Goal: Task Accomplishment & Management: Complete application form

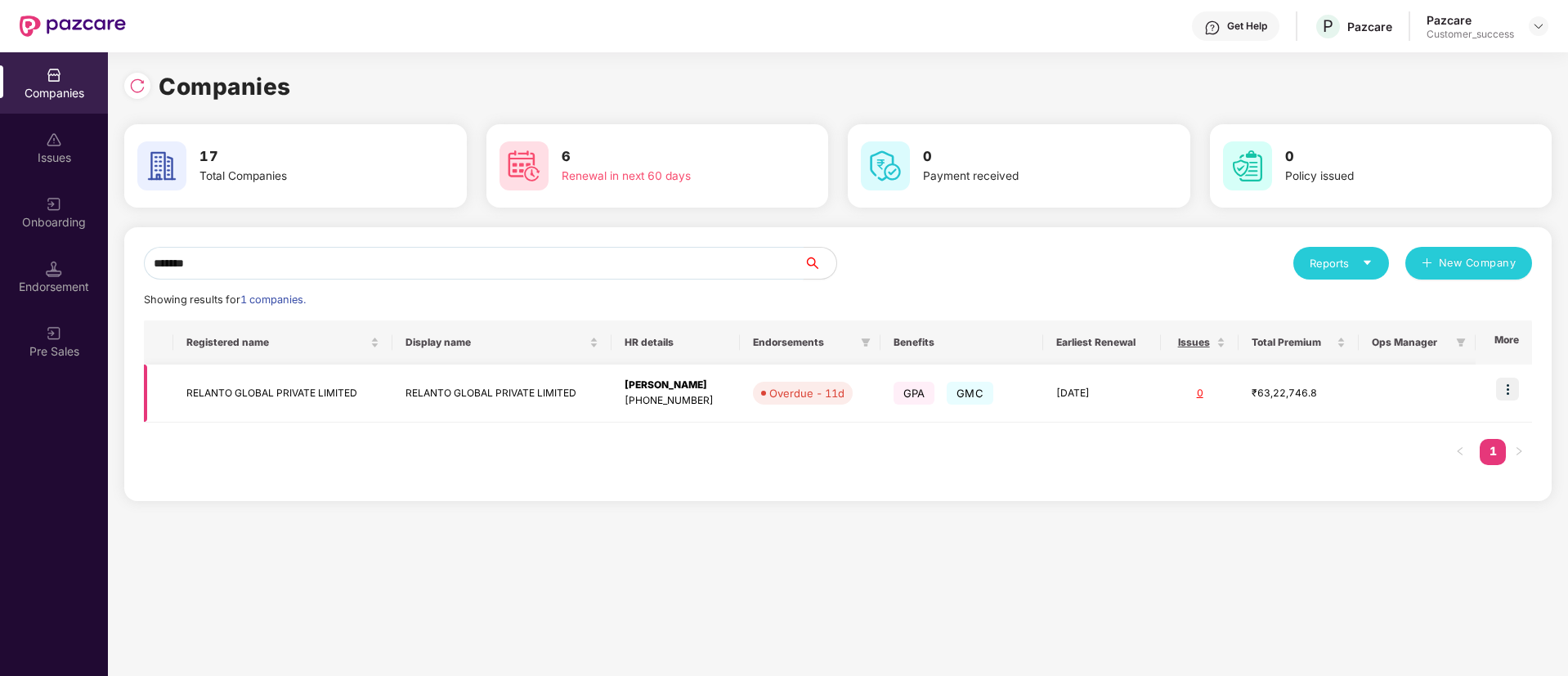
type input "*******"
click at [1500, 382] on img at bounding box center [1507, 388] width 22 height 22
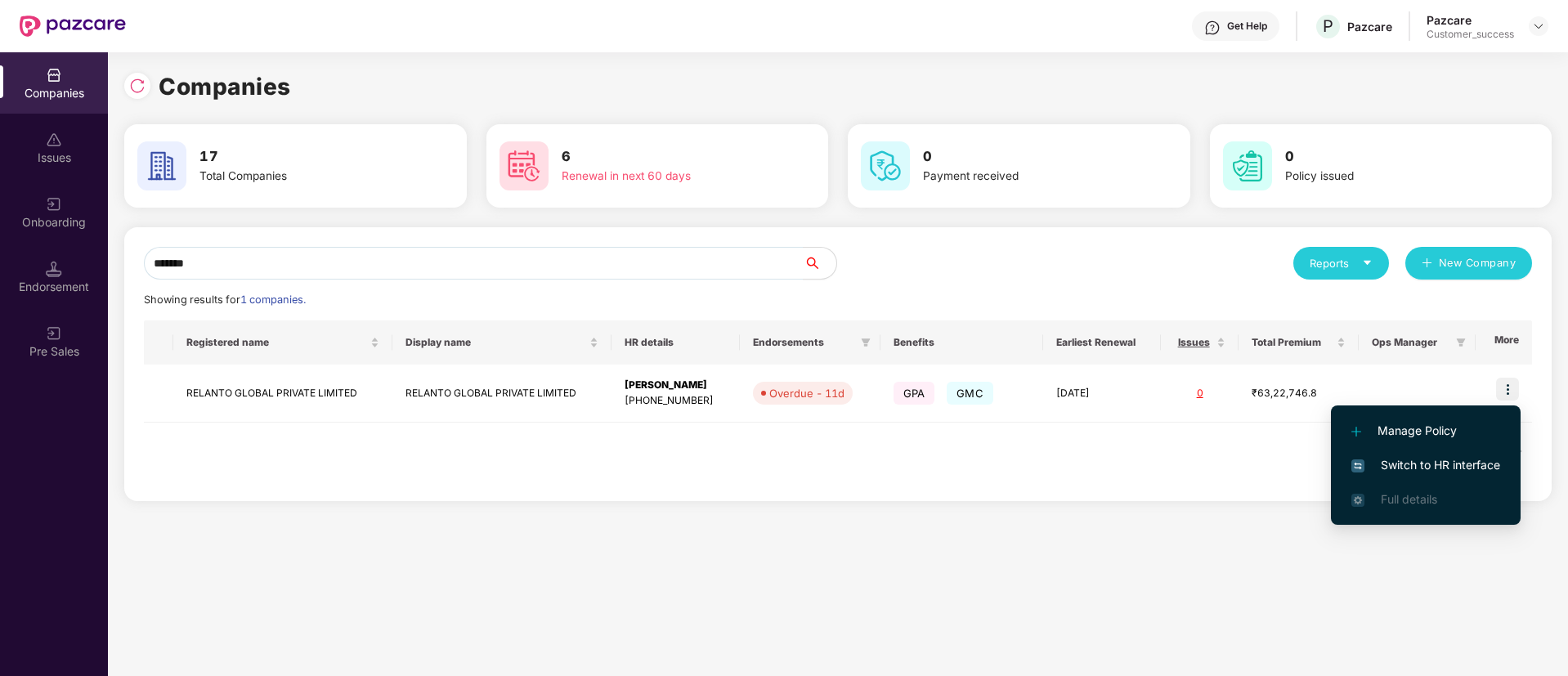
click at [1414, 467] on span "Switch to HR interface" at bounding box center [1426, 465] width 149 height 18
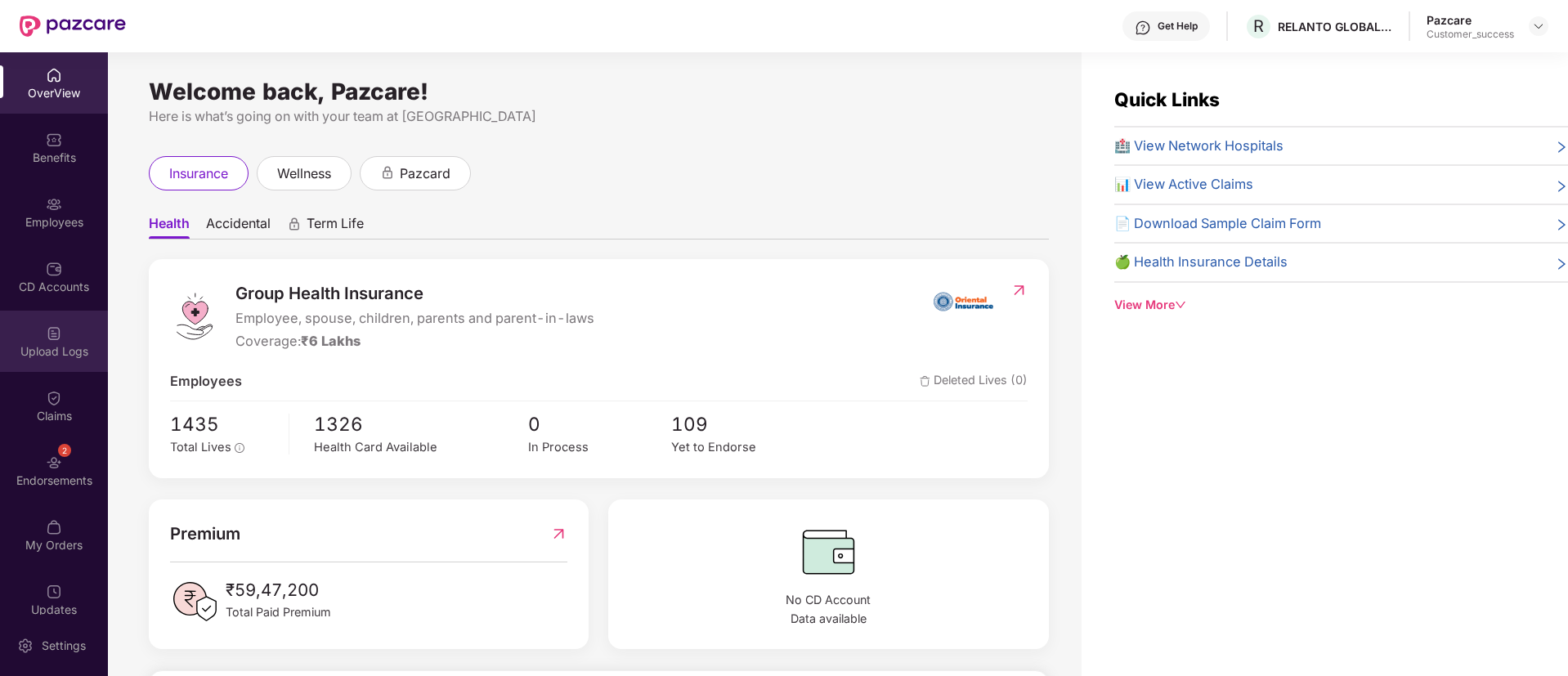
click at [62, 337] on div "Upload Logs" at bounding box center [54, 341] width 108 height 61
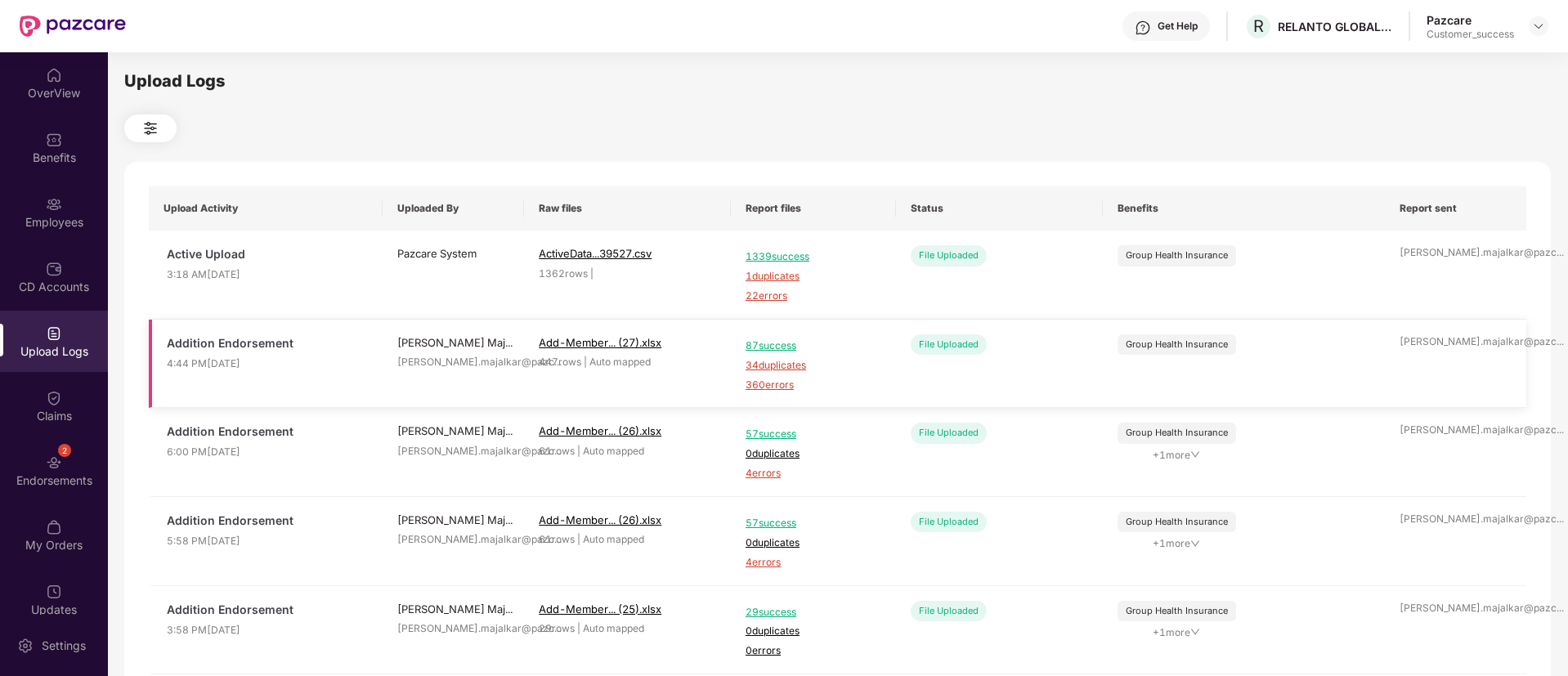
scroll to position [14, 0]
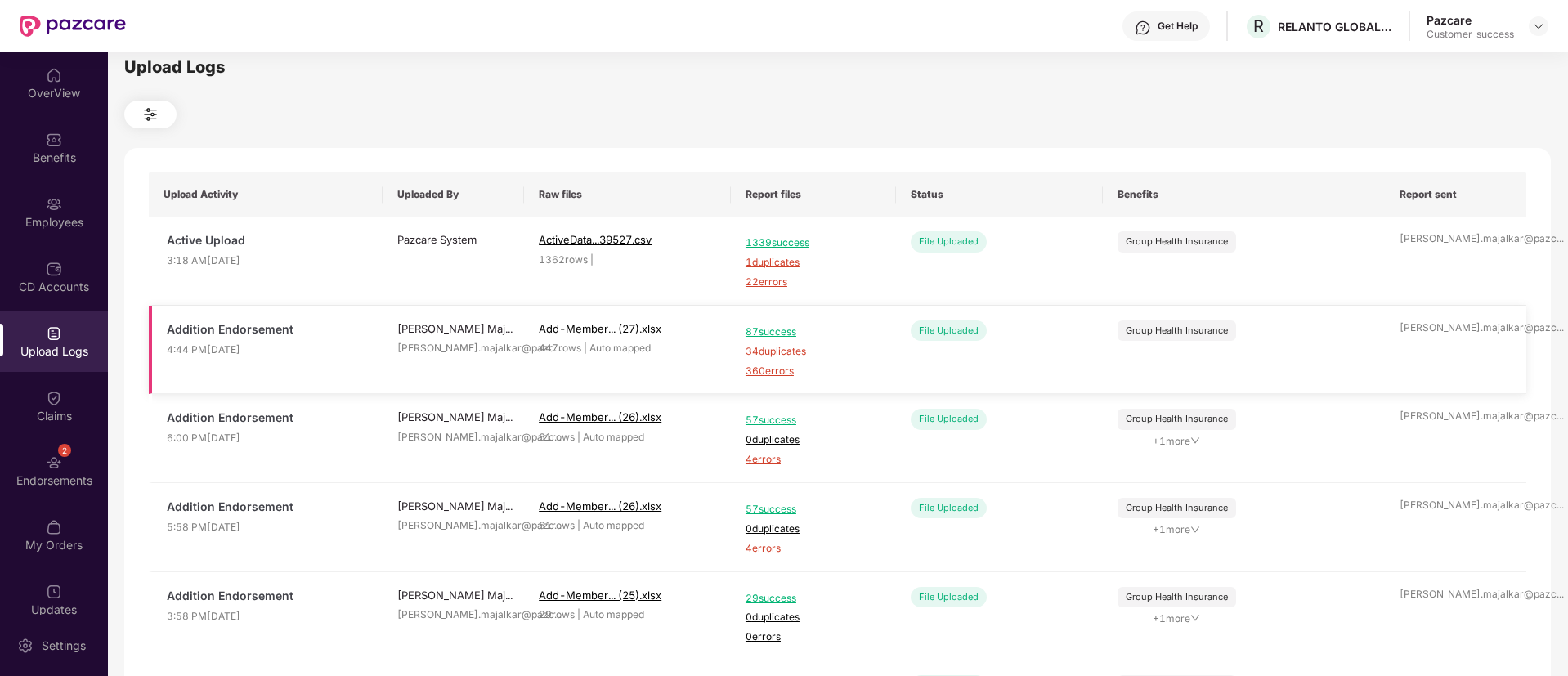
click at [753, 372] on span "360 errors" at bounding box center [813, 372] width 136 height 16
click at [62, 270] on div "CD Accounts" at bounding box center [54, 276] width 108 height 61
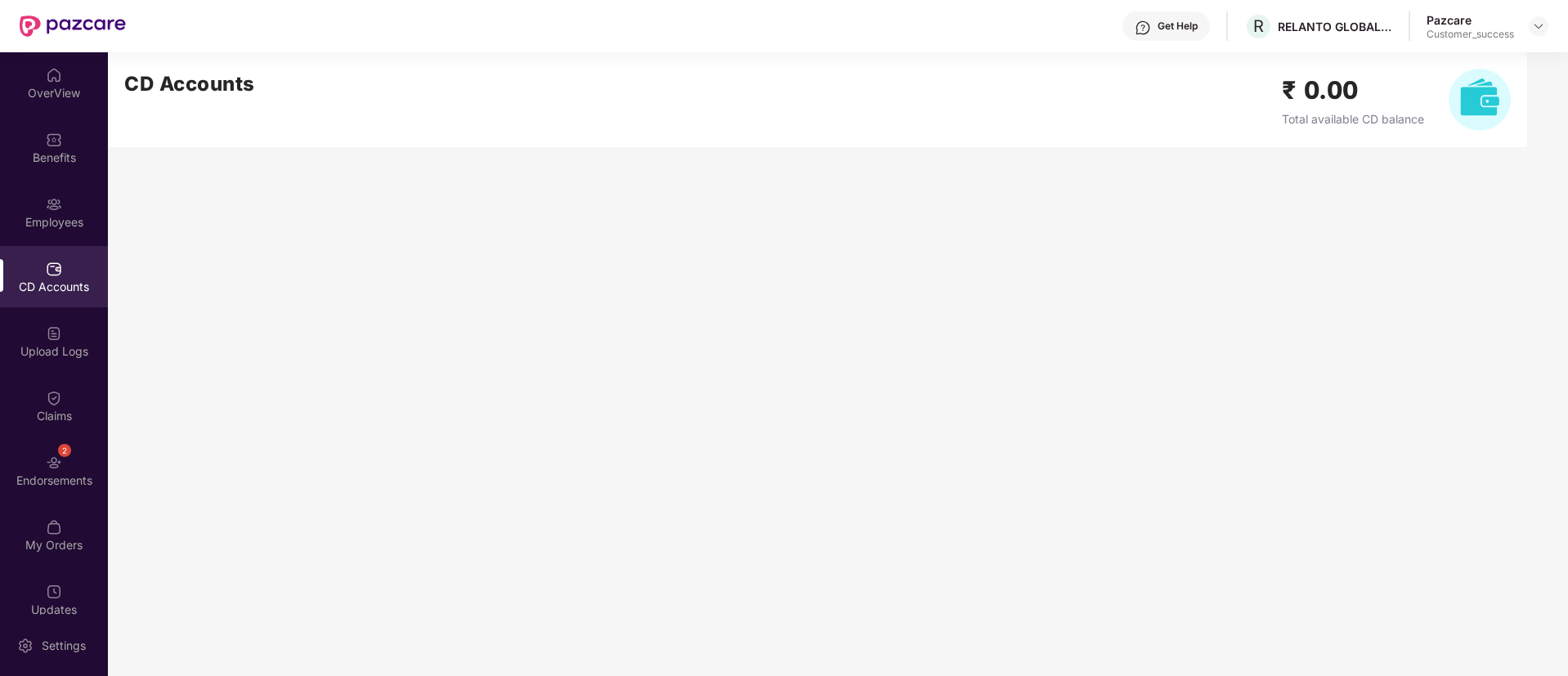
scroll to position [0, 0]
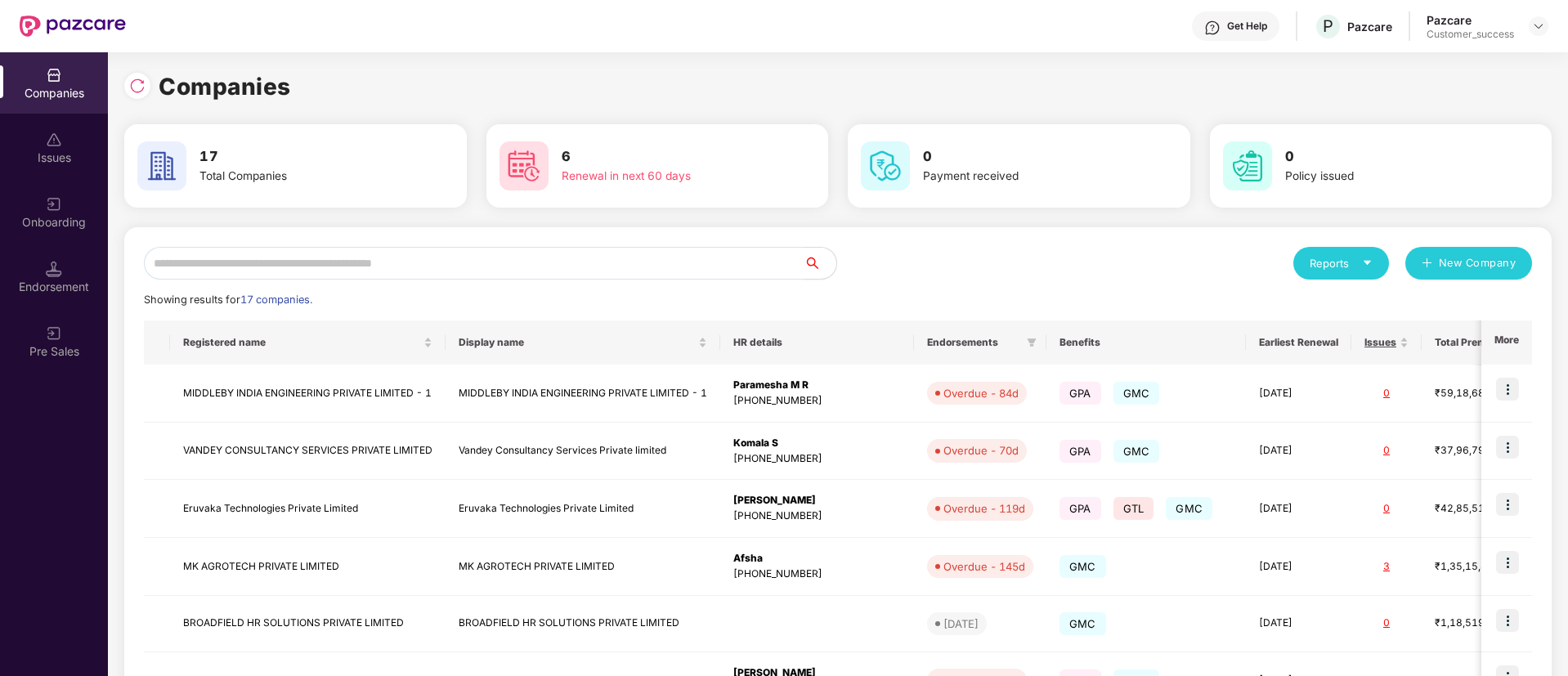
click at [405, 251] on input "text" at bounding box center [474, 263] width 660 height 33
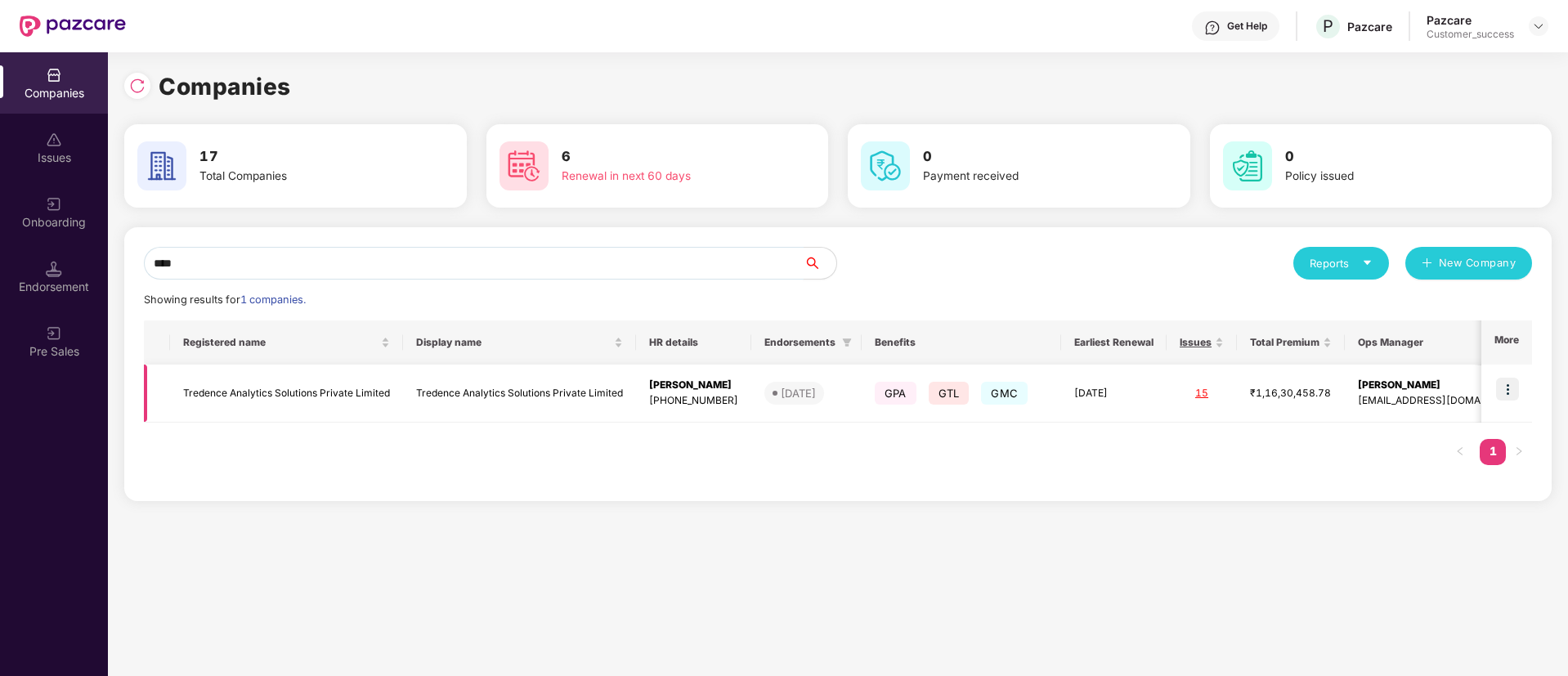
type input "****"
click at [1499, 387] on img at bounding box center [1507, 388] width 22 height 22
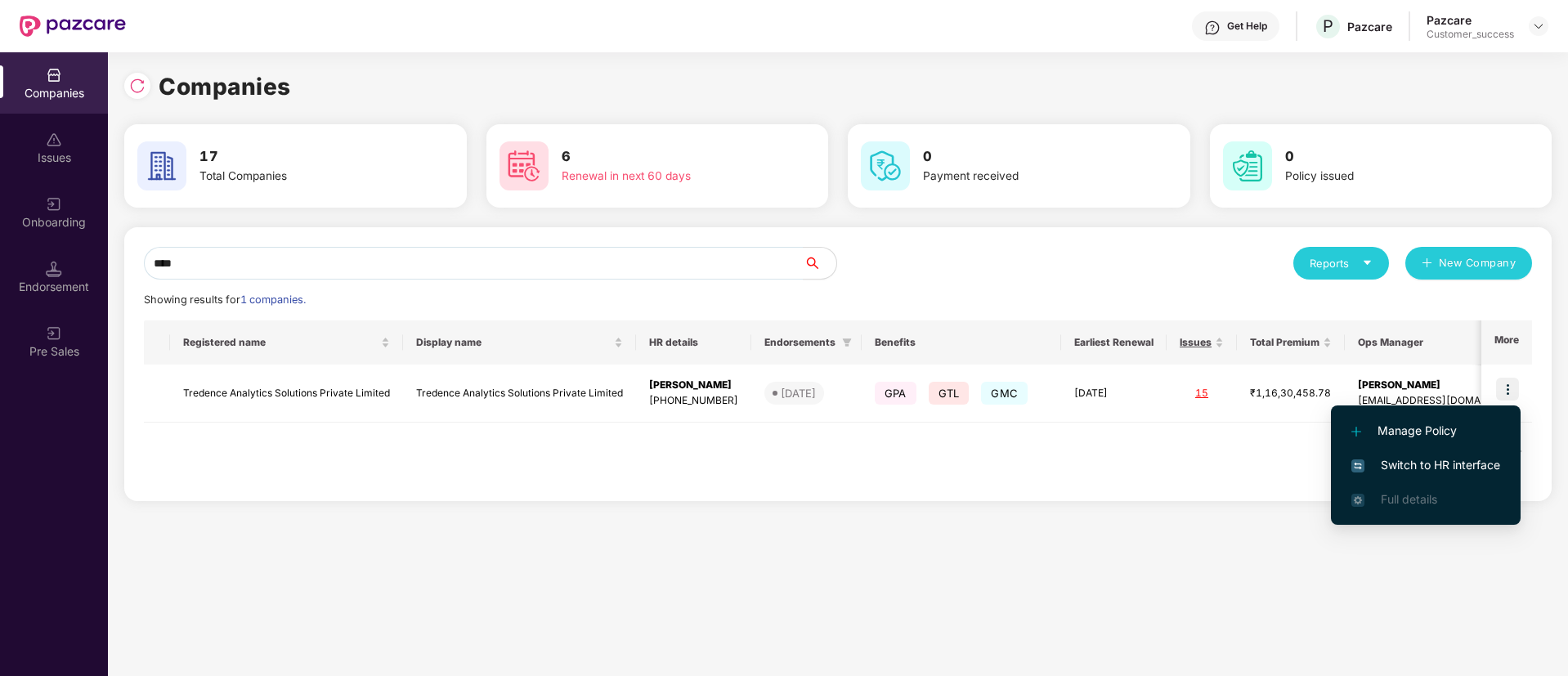
click at [1433, 447] on li "Manage Policy" at bounding box center [1426, 430] width 189 height 34
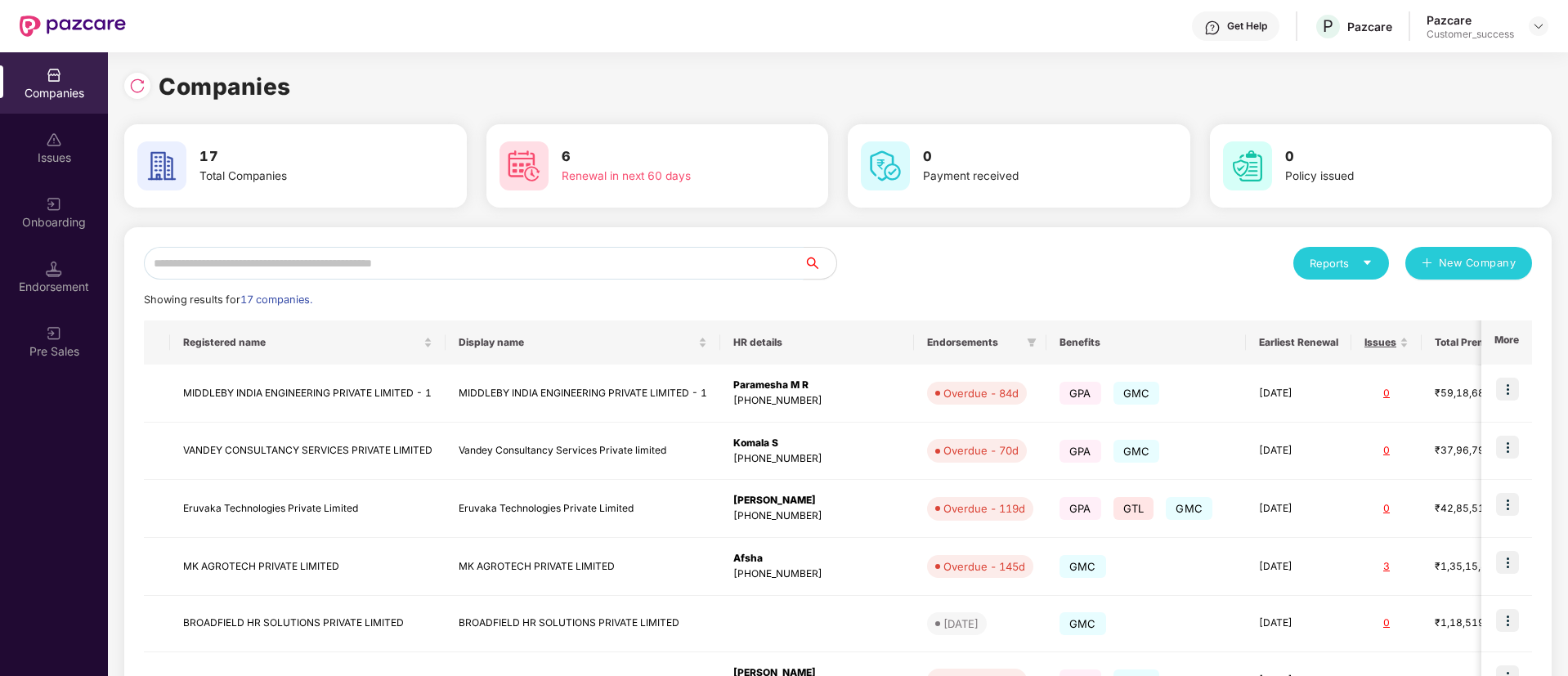
click at [499, 265] on input "text" at bounding box center [474, 263] width 660 height 33
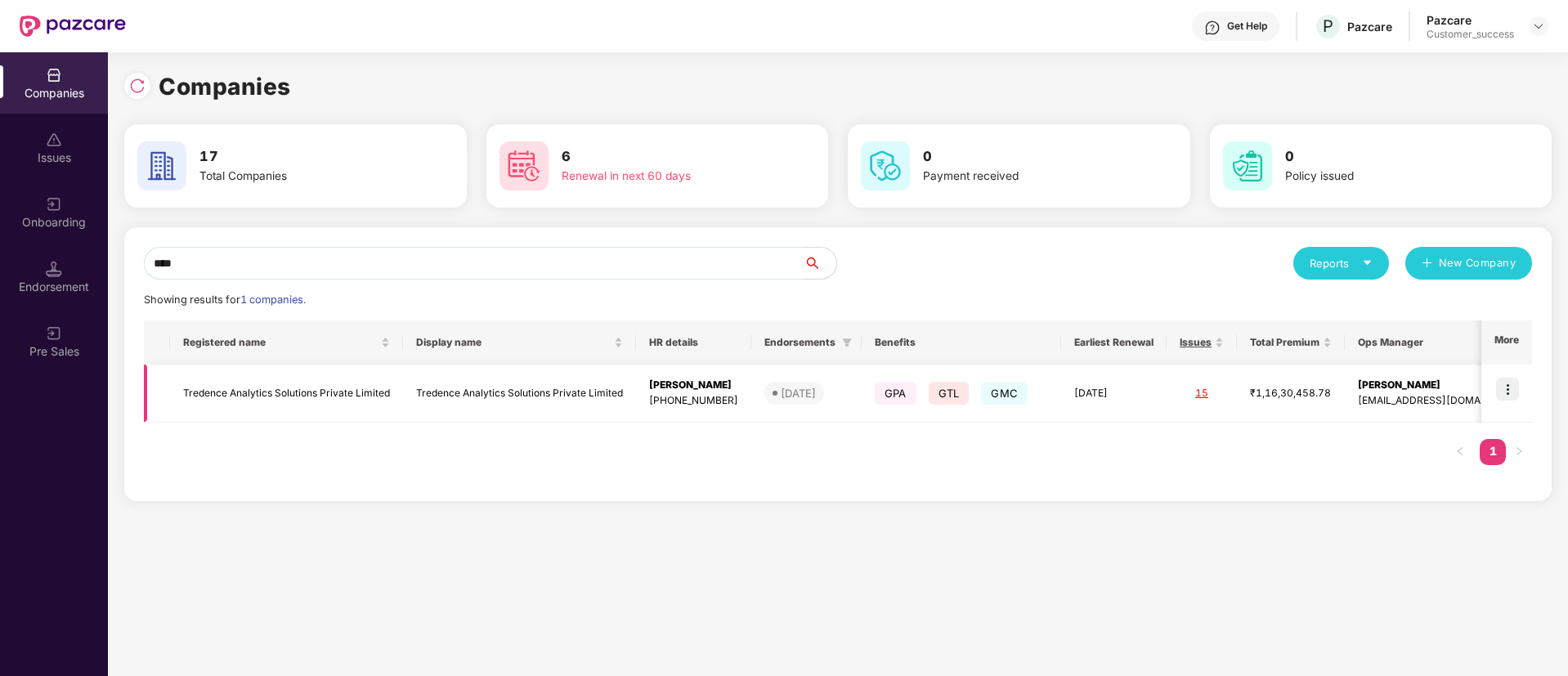
type input "****"
click at [1514, 383] on img at bounding box center [1507, 388] width 22 height 22
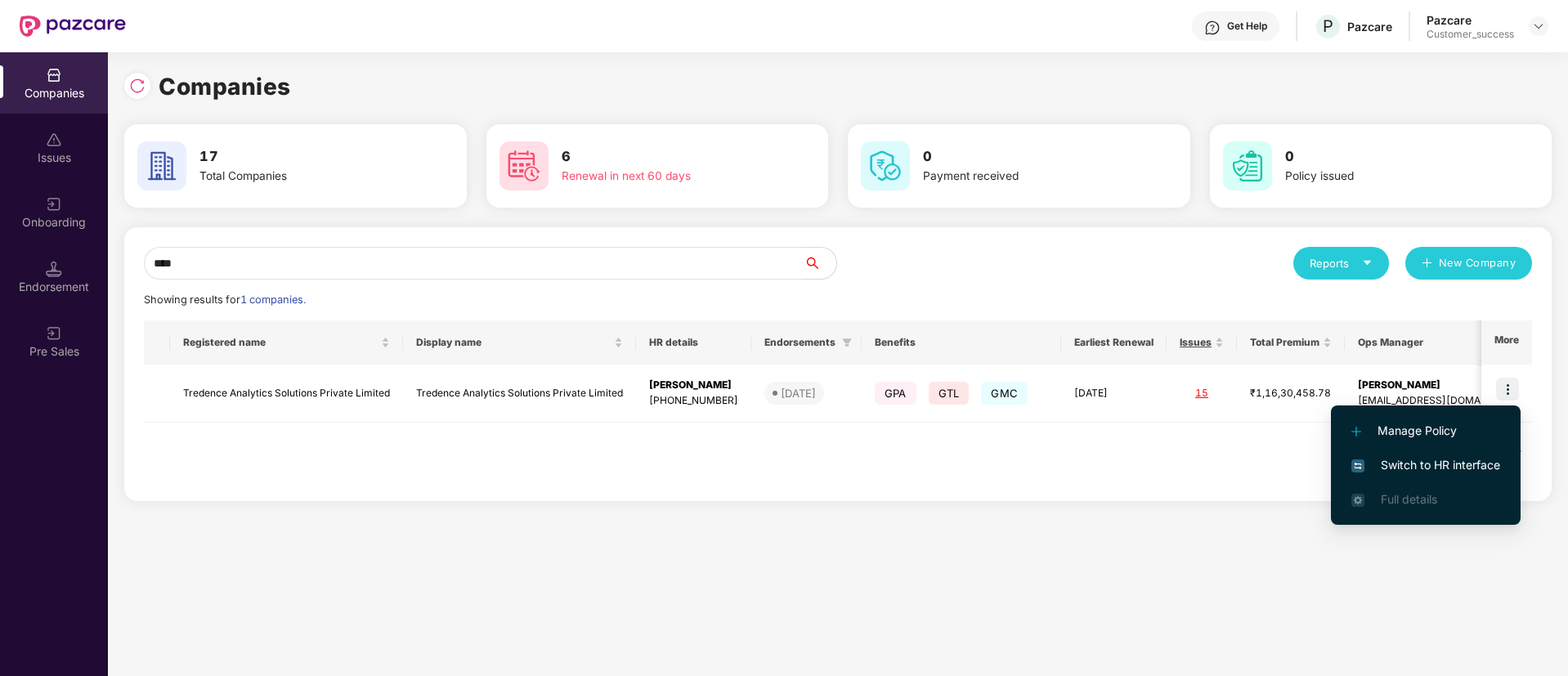
click at [1467, 464] on span "Switch to HR interface" at bounding box center [1426, 465] width 149 height 18
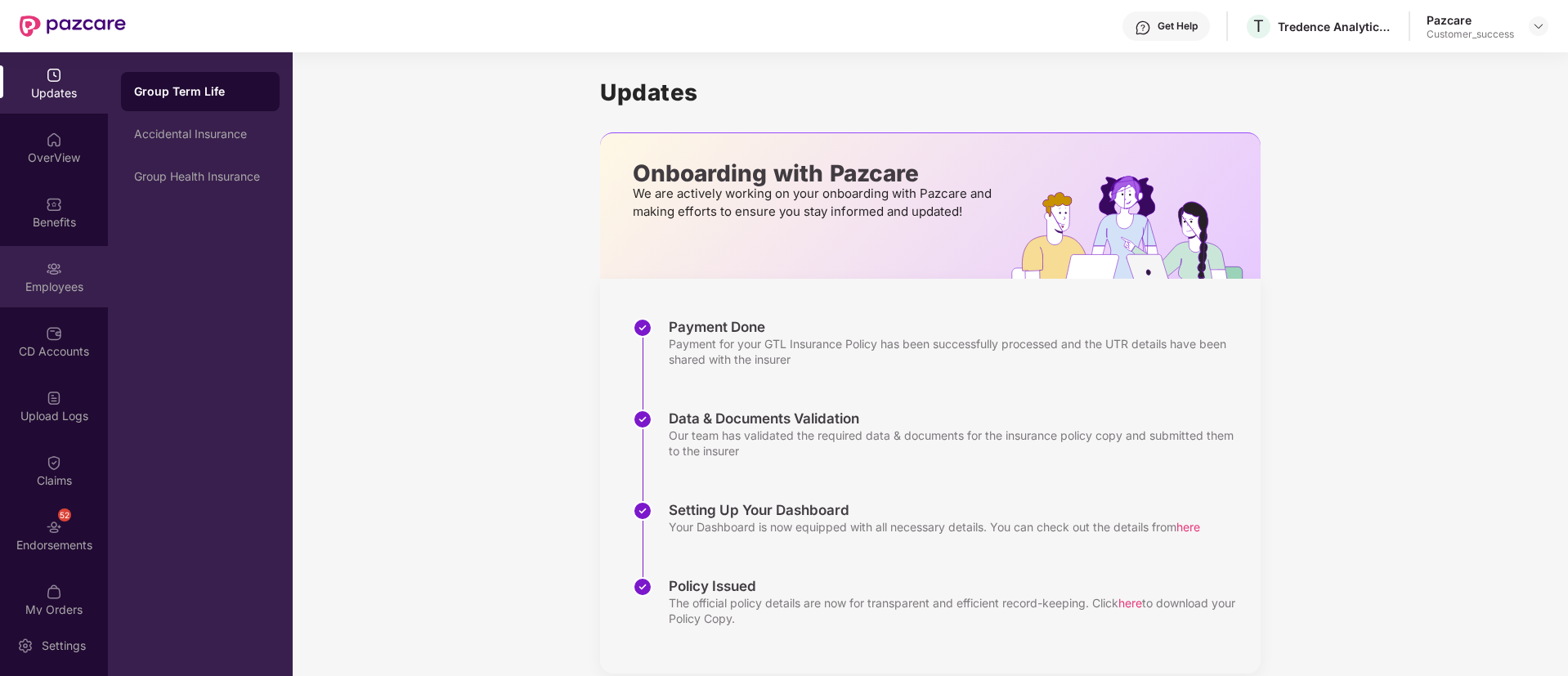
click at [63, 269] on div "Employees" at bounding box center [54, 276] width 108 height 61
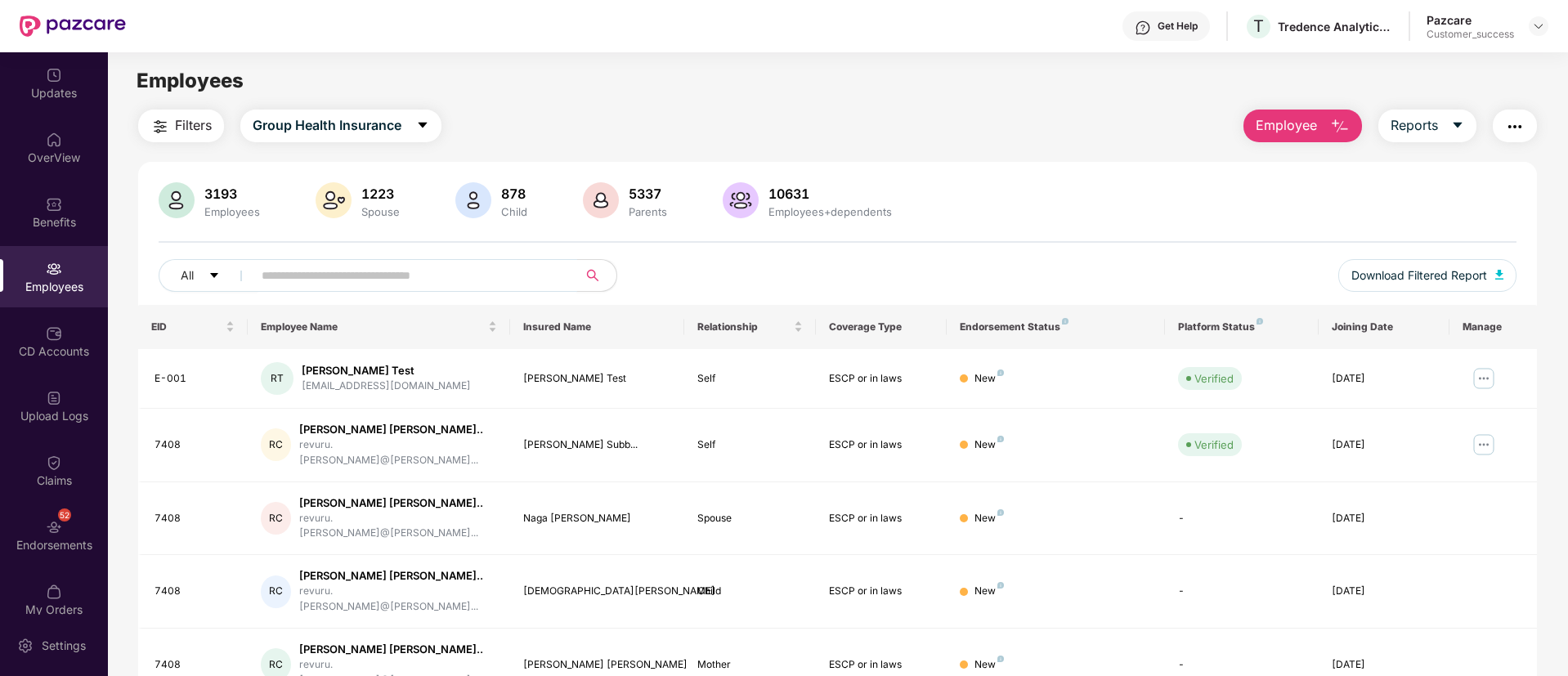
click at [340, 275] on input "text" at bounding box center [408, 275] width 294 height 24
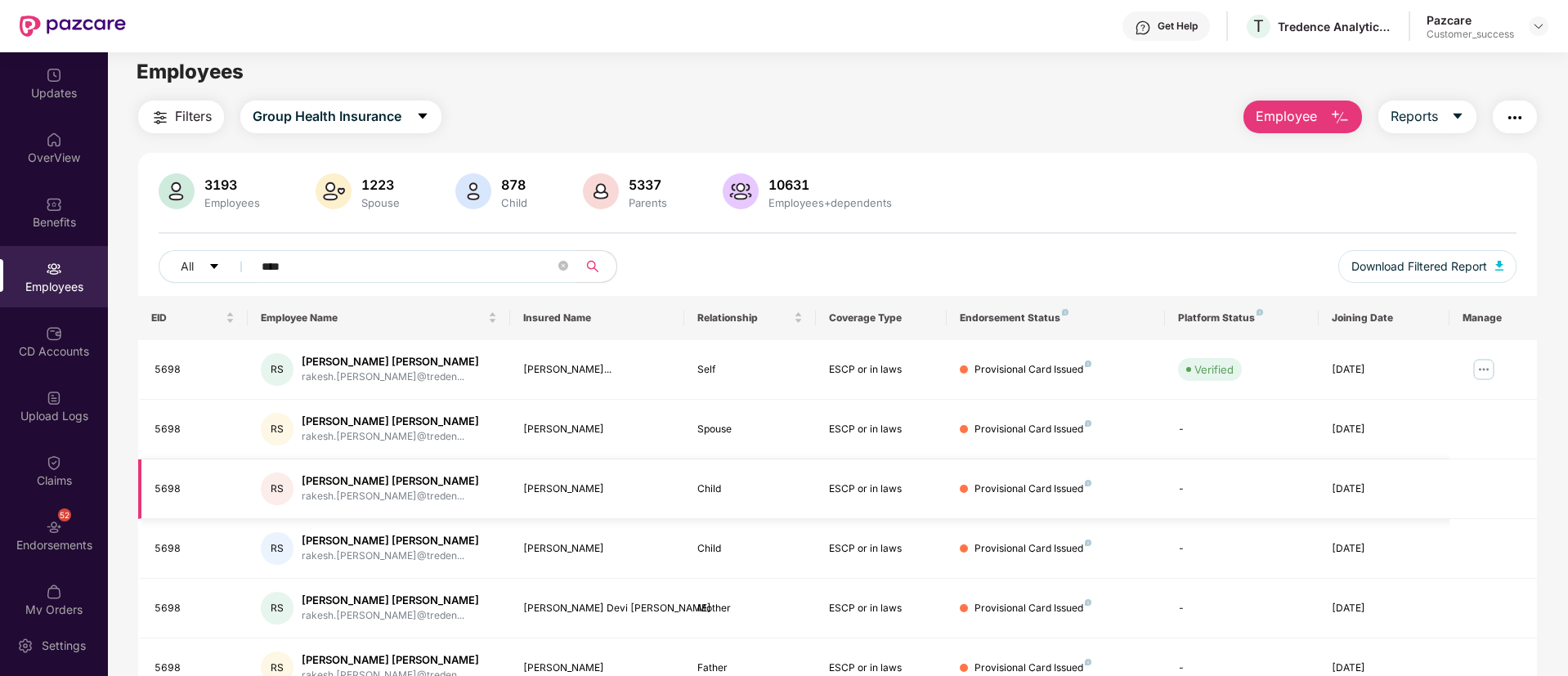
scroll to position [8, 0]
type input "****"
click at [1332, 122] on img "button" at bounding box center [1340, 118] width 20 height 20
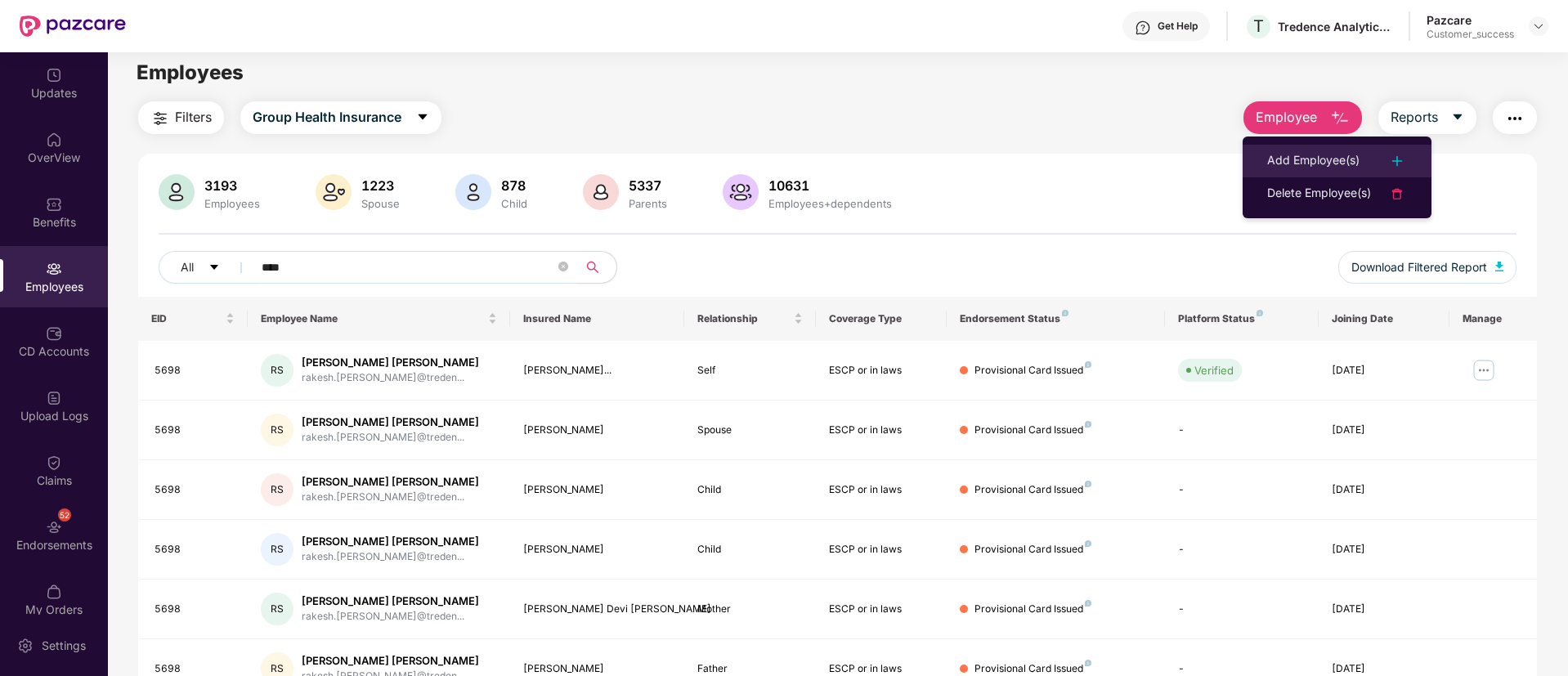
click at [1352, 157] on div "Add Employee(s)" at bounding box center [1313, 161] width 93 height 20
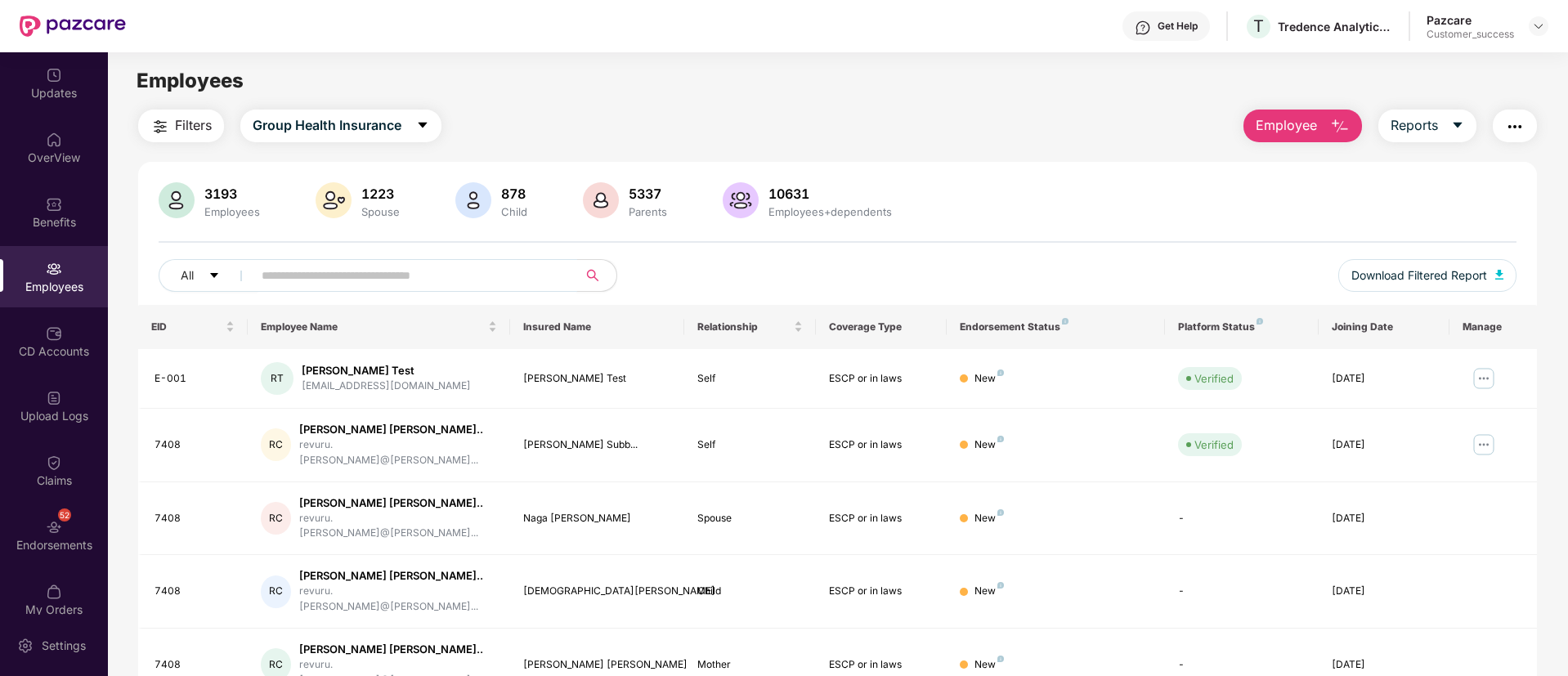
click at [346, 276] on input "text" at bounding box center [408, 275] width 294 height 24
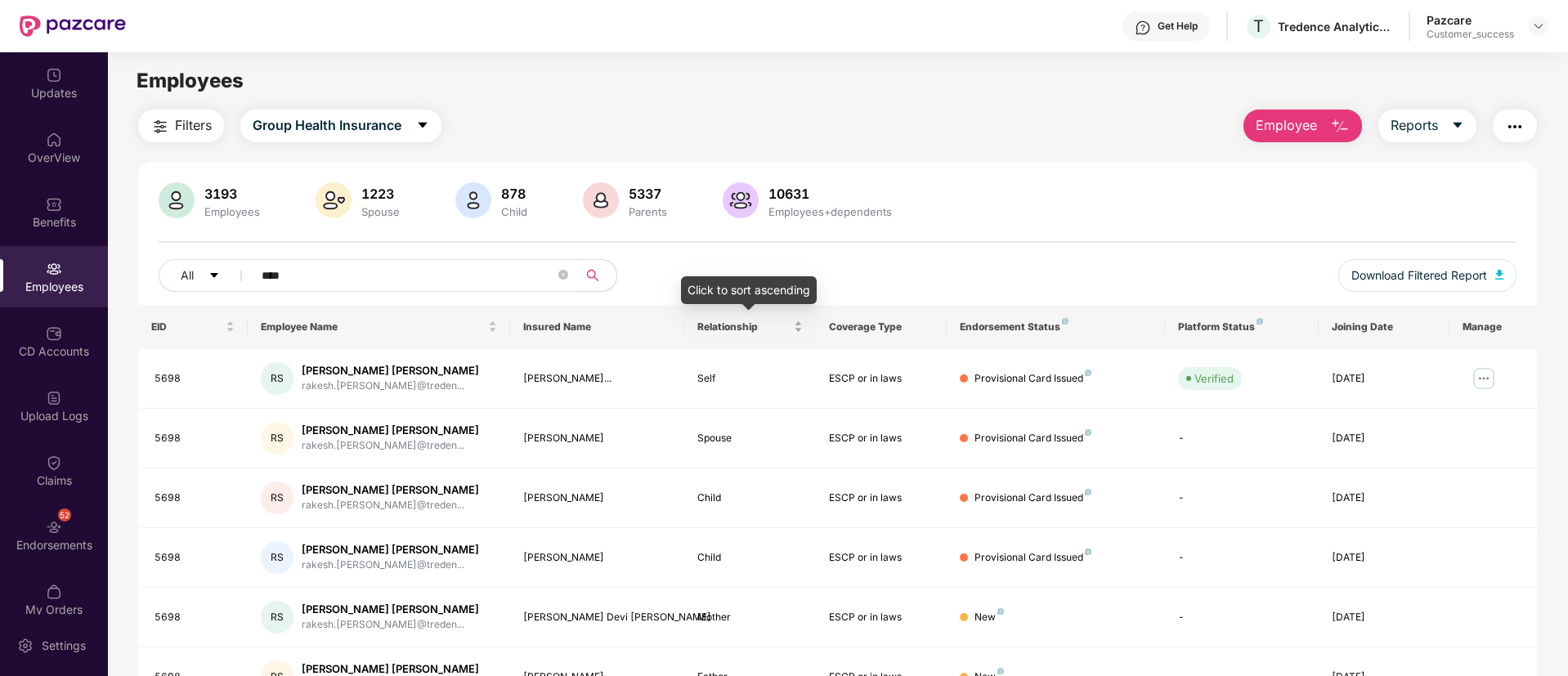
scroll to position [210, 0]
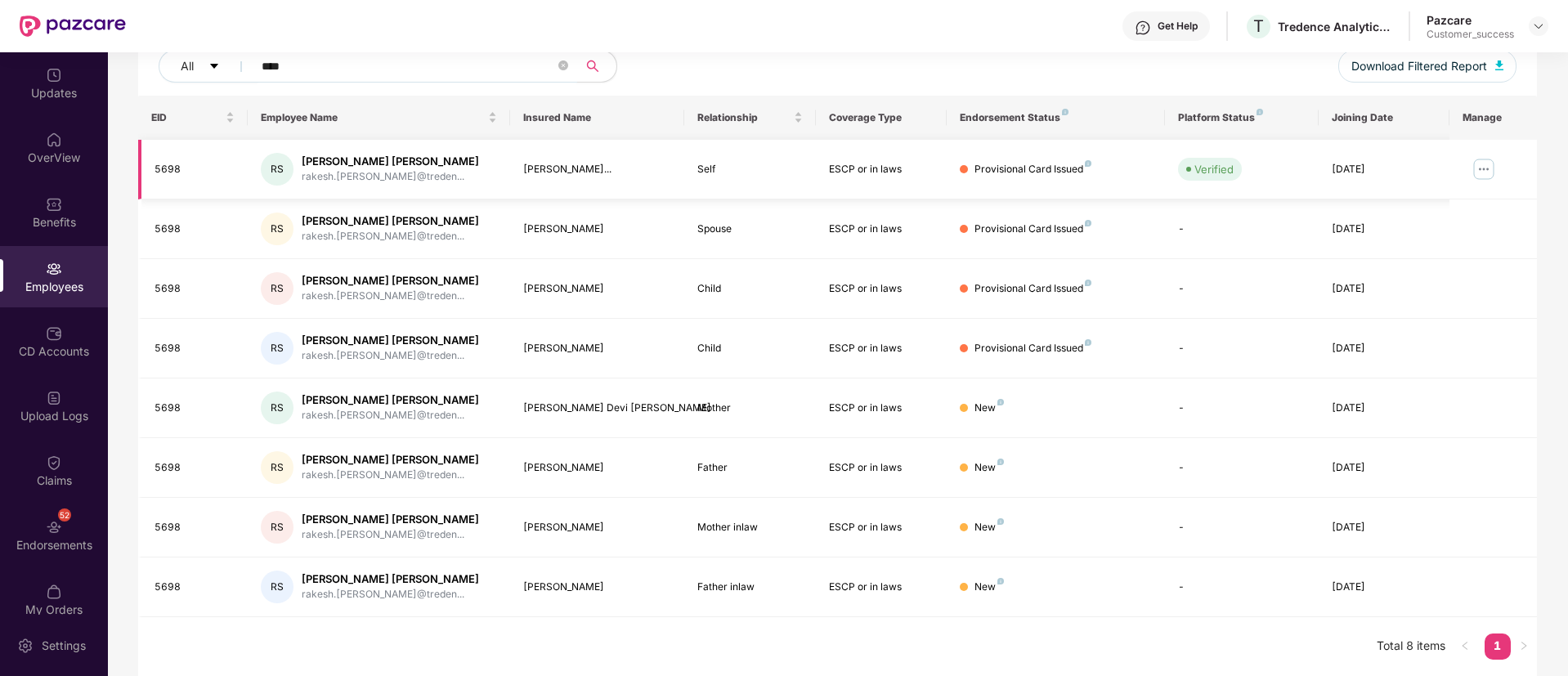
type input "****"
click at [1488, 164] on img at bounding box center [1483, 169] width 26 height 26
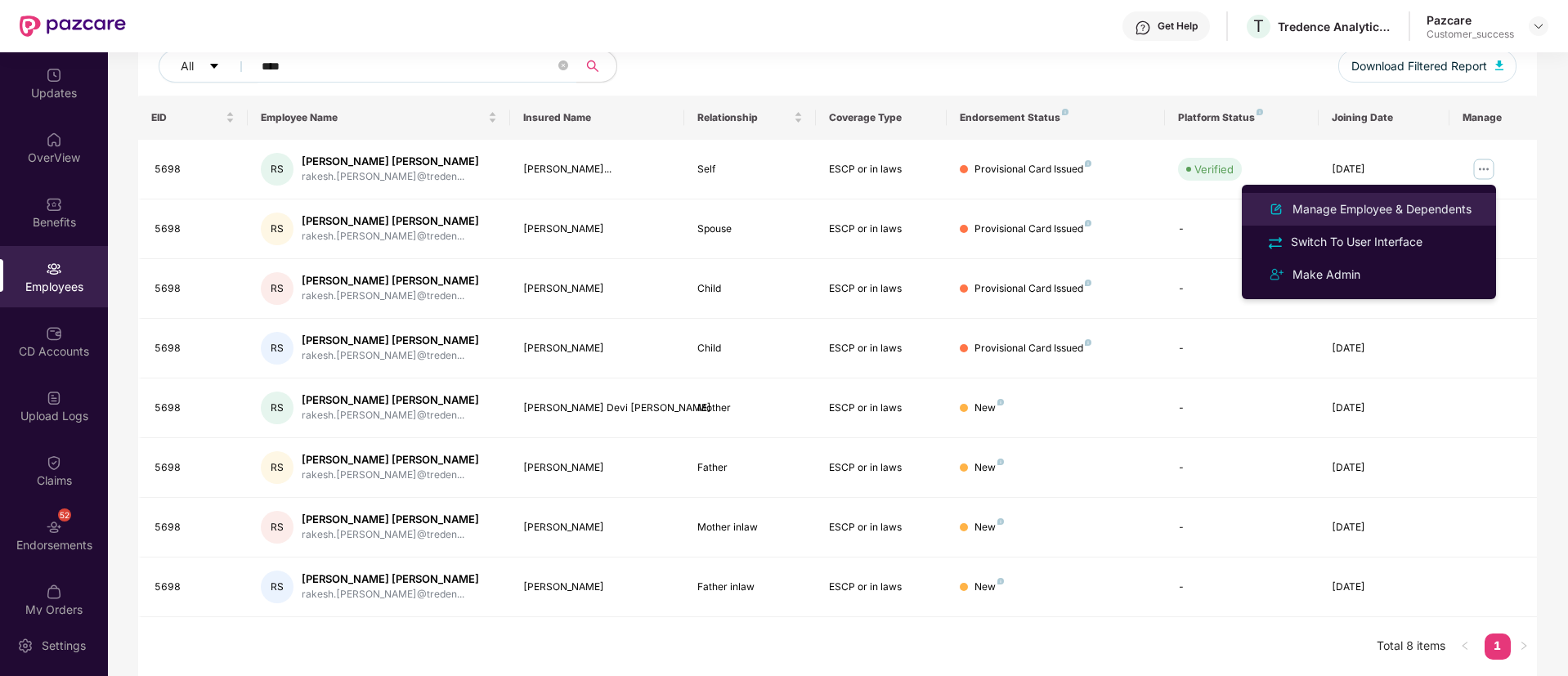
click at [1392, 200] on div "Manage Employee & Dependents" at bounding box center [1382, 209] width 185 height 18
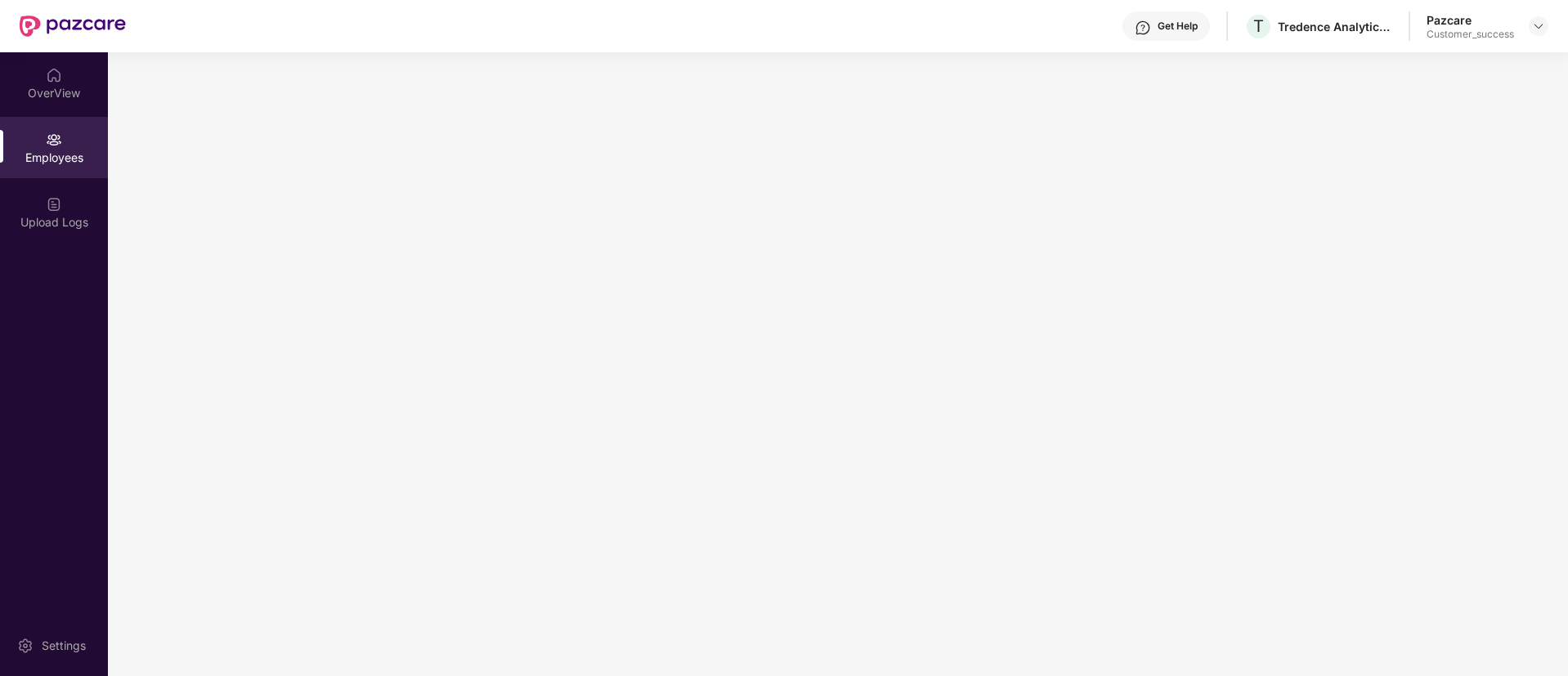
scroll to position [0, 0]
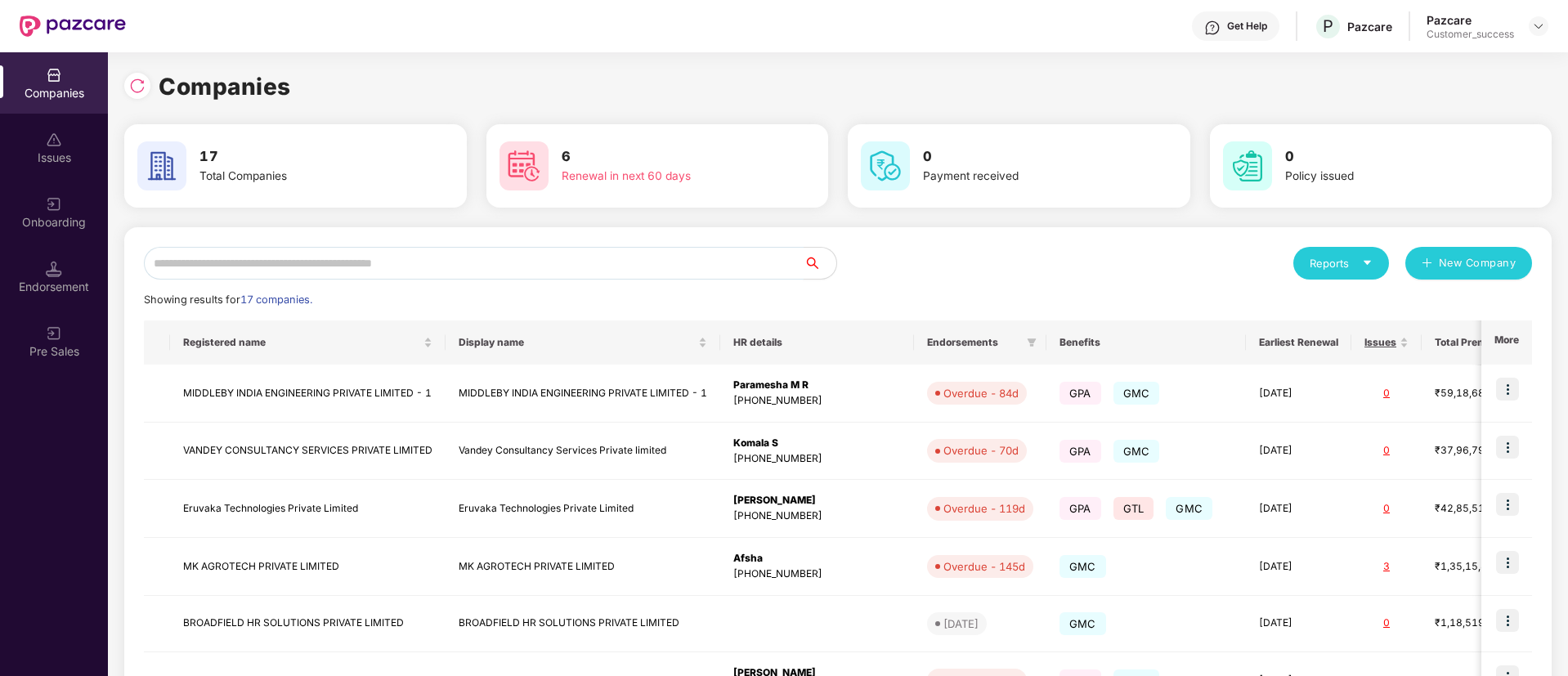
click at [457, 260] on input "text" at bounding box center [474, 263] width 660 height 33
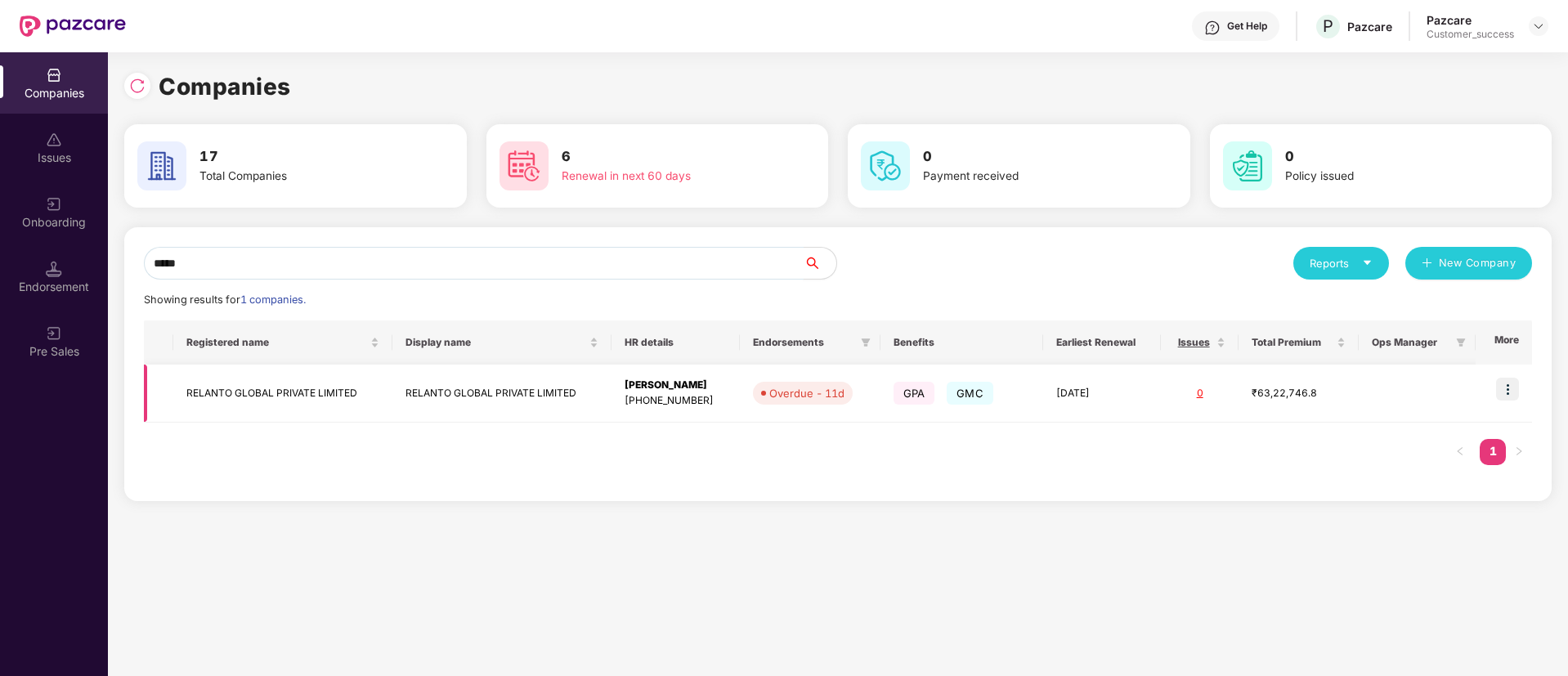
type input "*****"
click at [1502, 375] on td at bounding box center [1504, 394] width 57 height 59
click at [1510, 382] on img at bounding box center [1507, 388] width 22 height 22
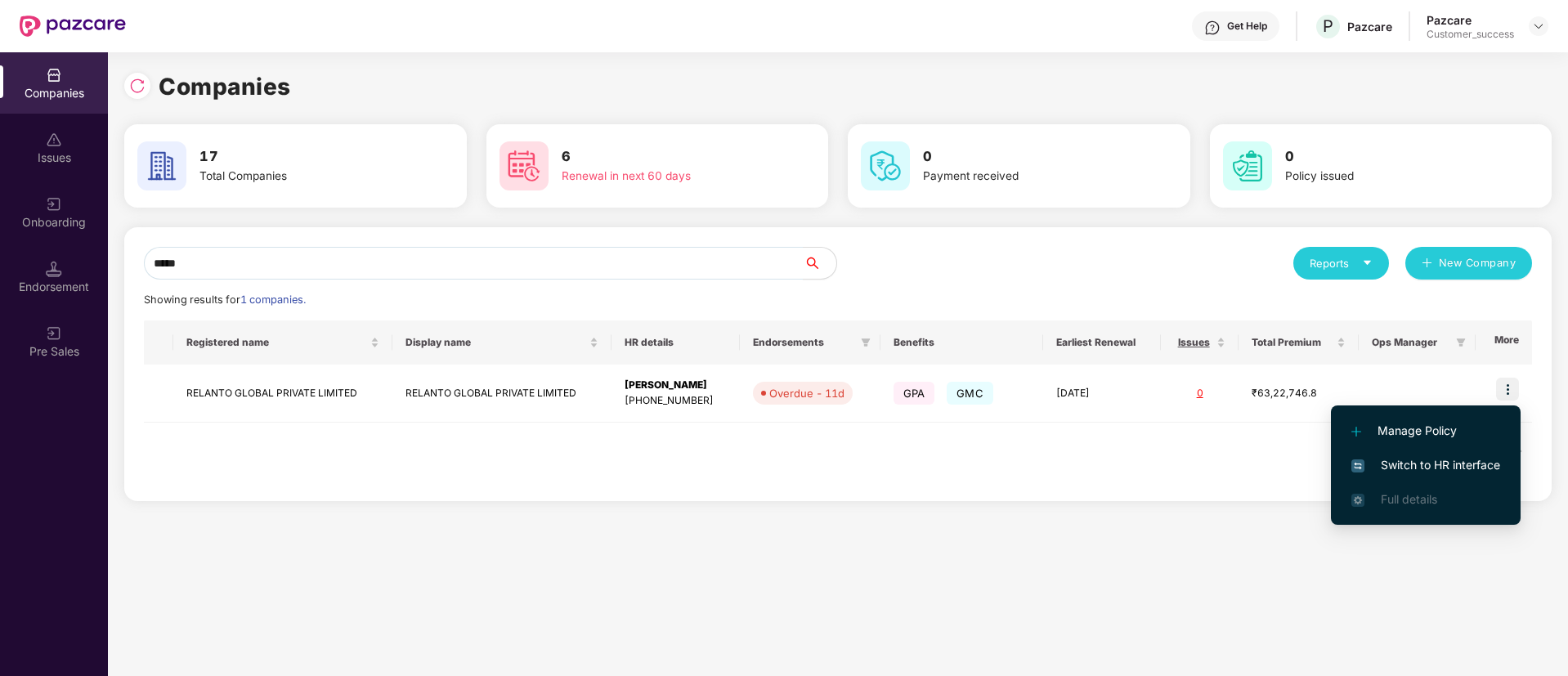
click at [1436, 466] on span "Switch to HR interface" at bounding box center [1426, 465] width 149 height 18
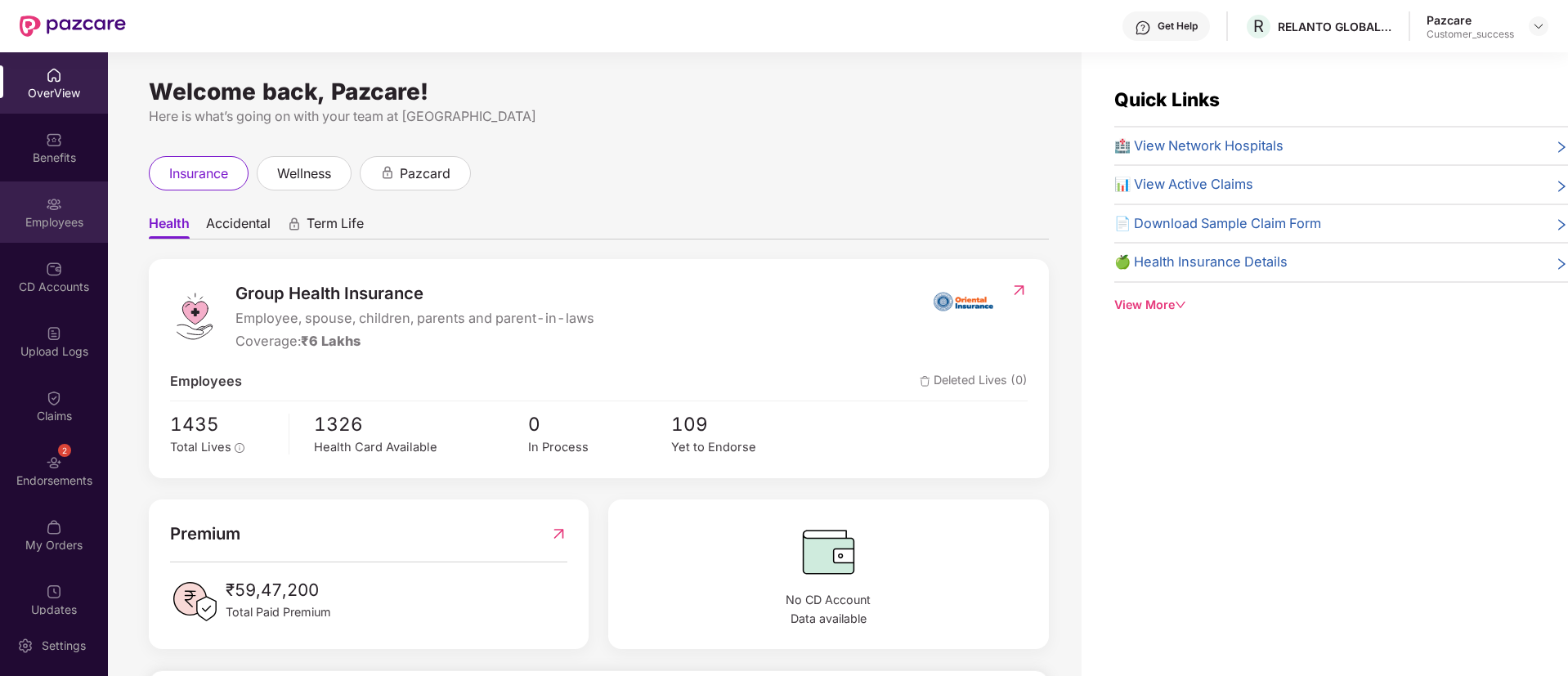
click at [37, 218] on div "Employees" at bounding box center [54, 222] width 108 height 17
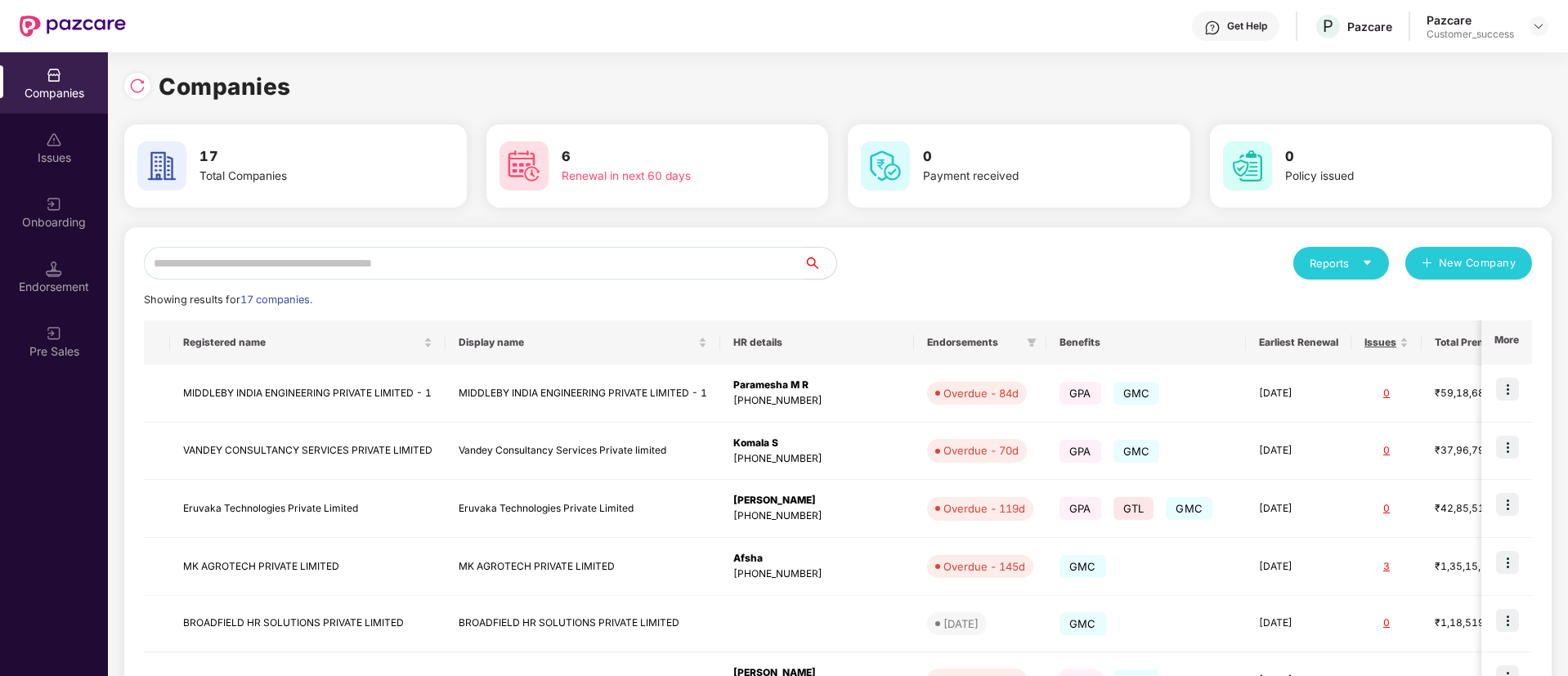
click at [340, 258] on input "text" at bounding box center [474, 263] width 660 height 33
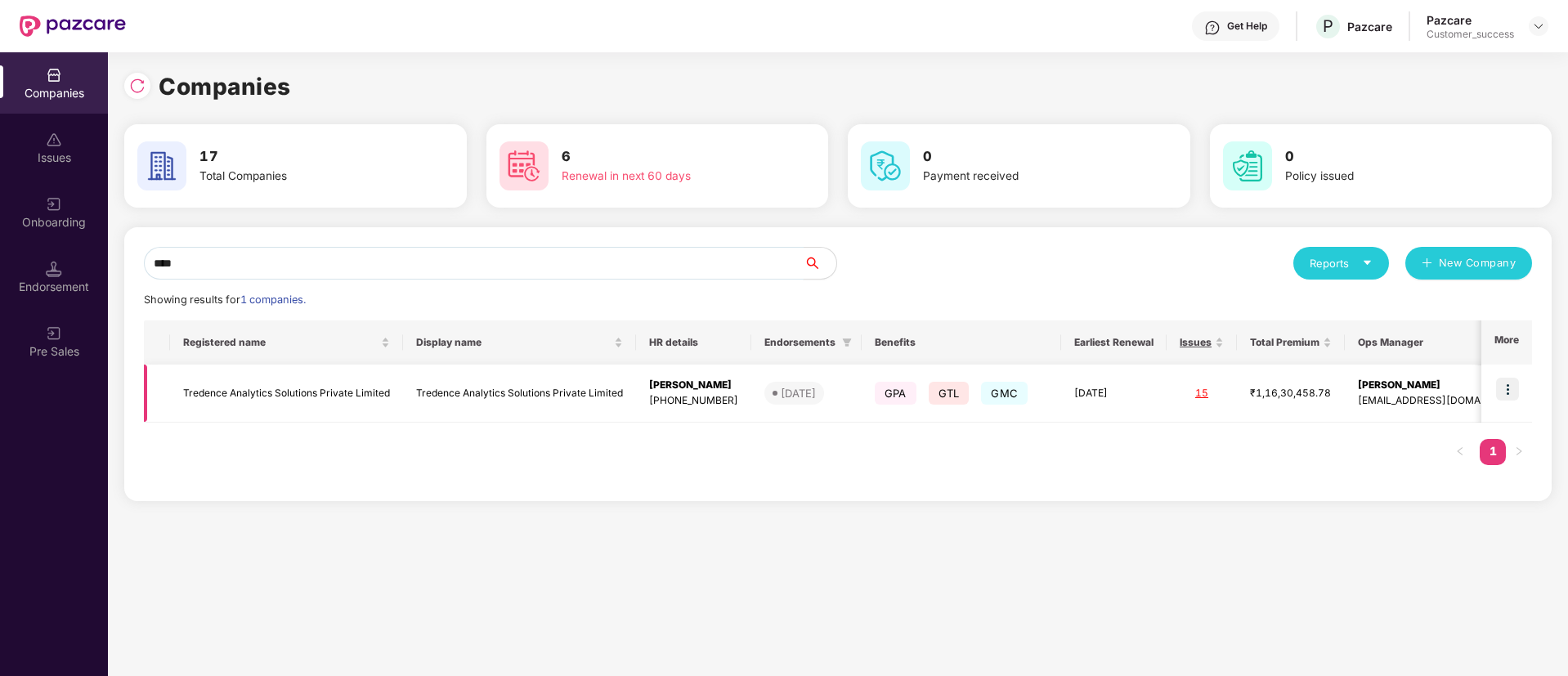
type input "****"
click at [1514, 393] on img at bounding box center [1507, 388] width 22 height 22
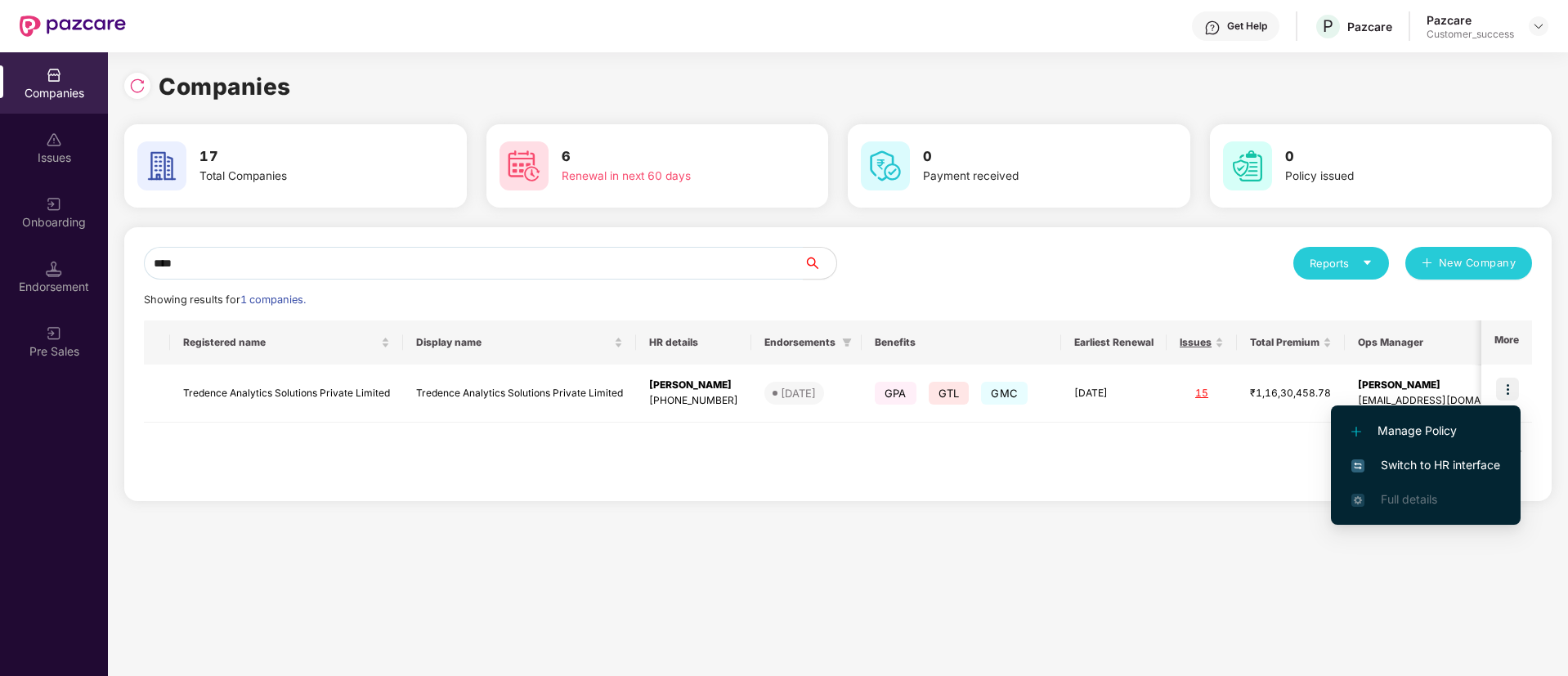
click at [1454, 462] on span "Switch to HR interface" at bounding box center [1426, 465] width 149 height 18
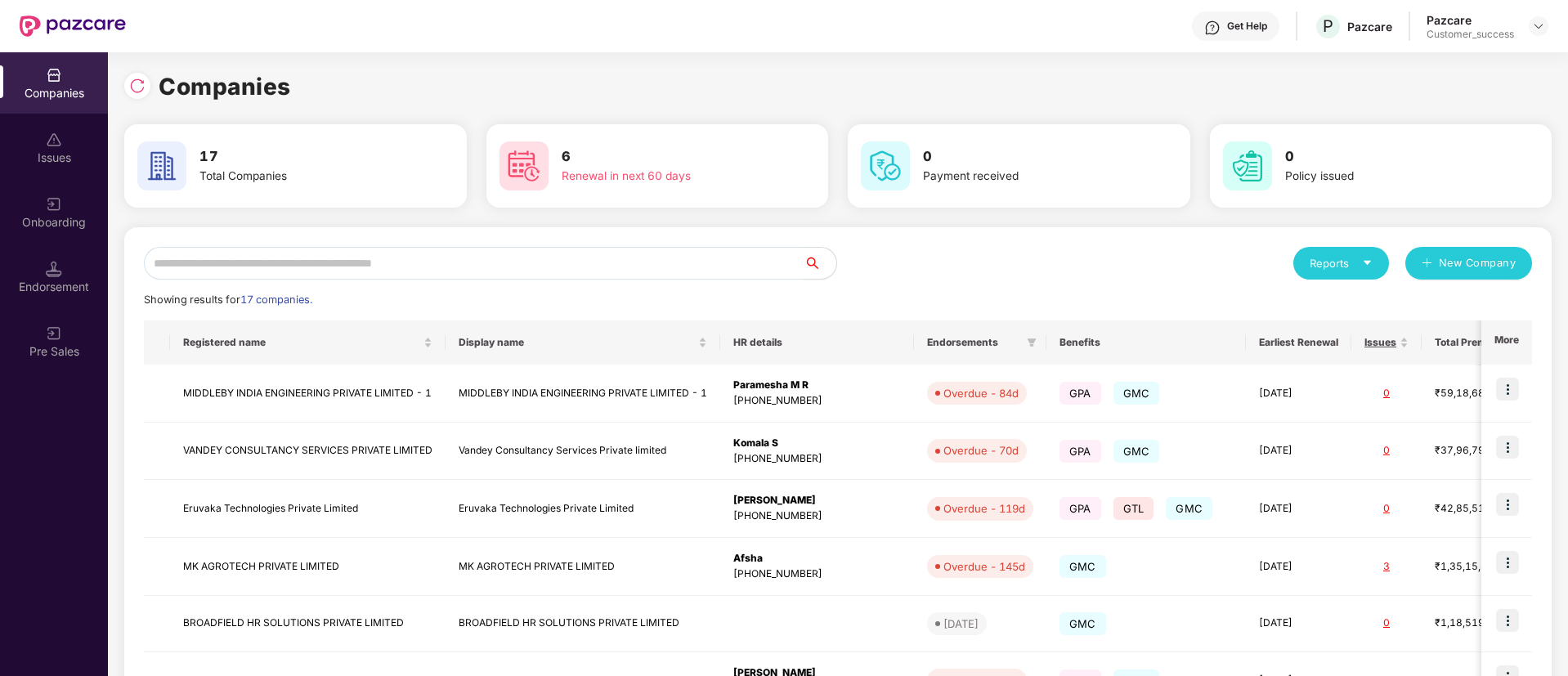
click at [269, 262] on input "text" at bounding box center [474, 263] width 660 height 33
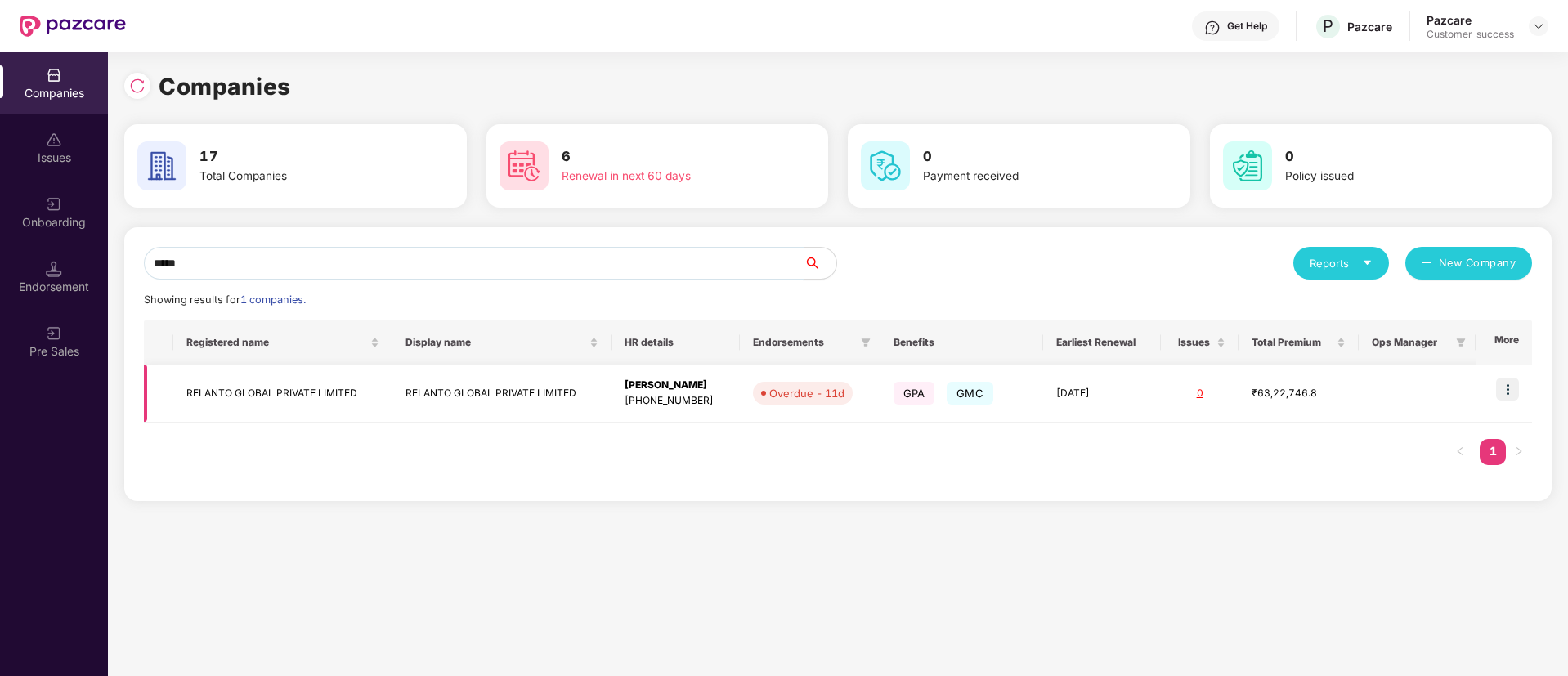
type input "*****"
click at [1501, 395] on img at bounding box center [1507, 388] width 22 height 22
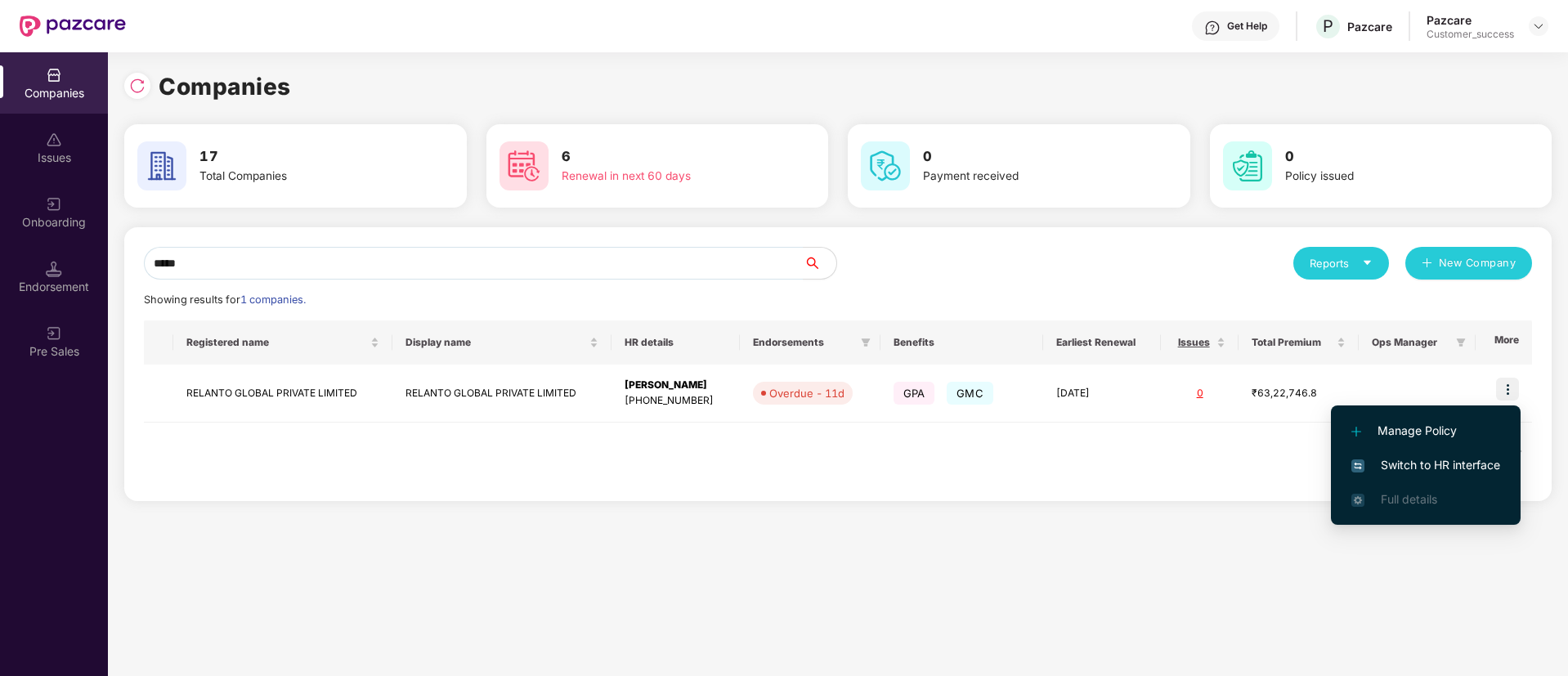
click at [1414, 453] on li "Switch to HR interface" at bounding box center [1426, 464] width 189 height 34
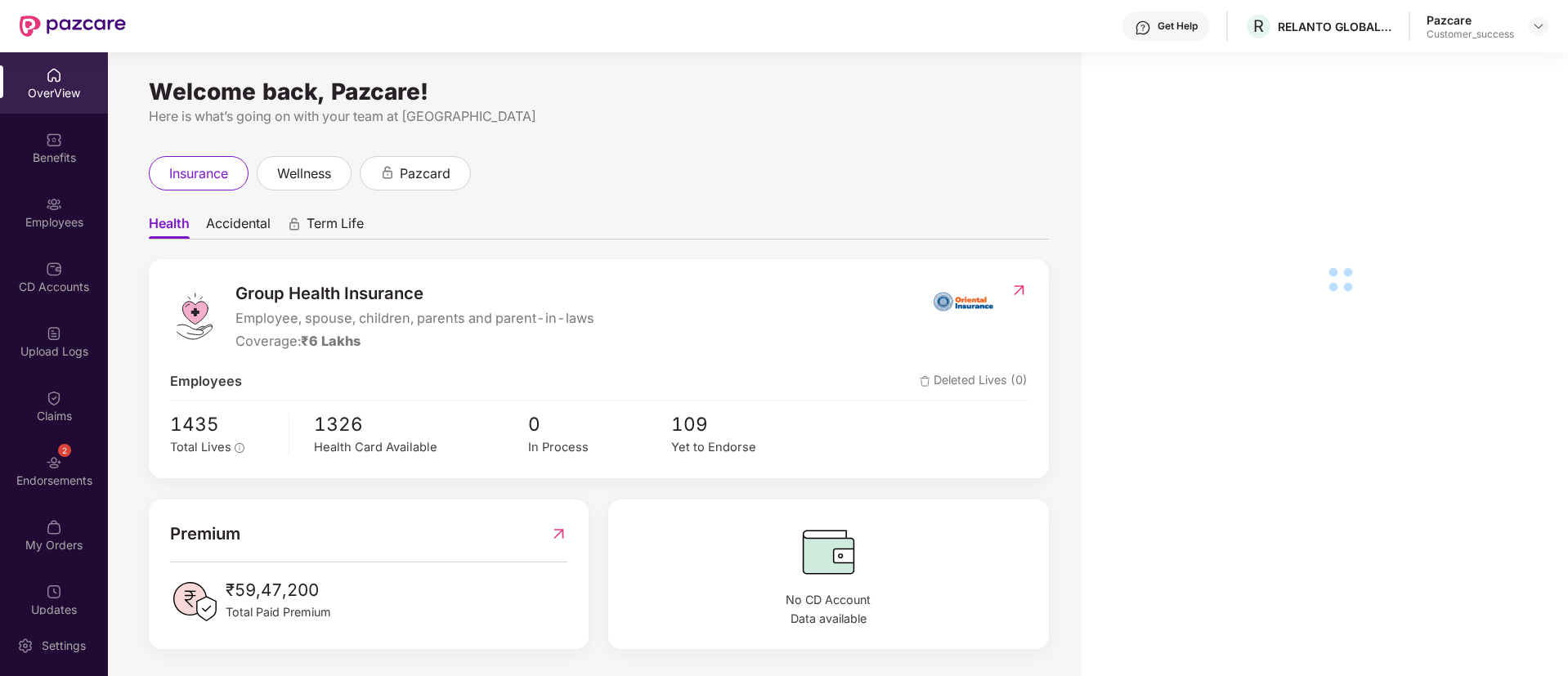
click at [40, 215] on div "Employees" at bounding box center [54, 222] width 108 height 17
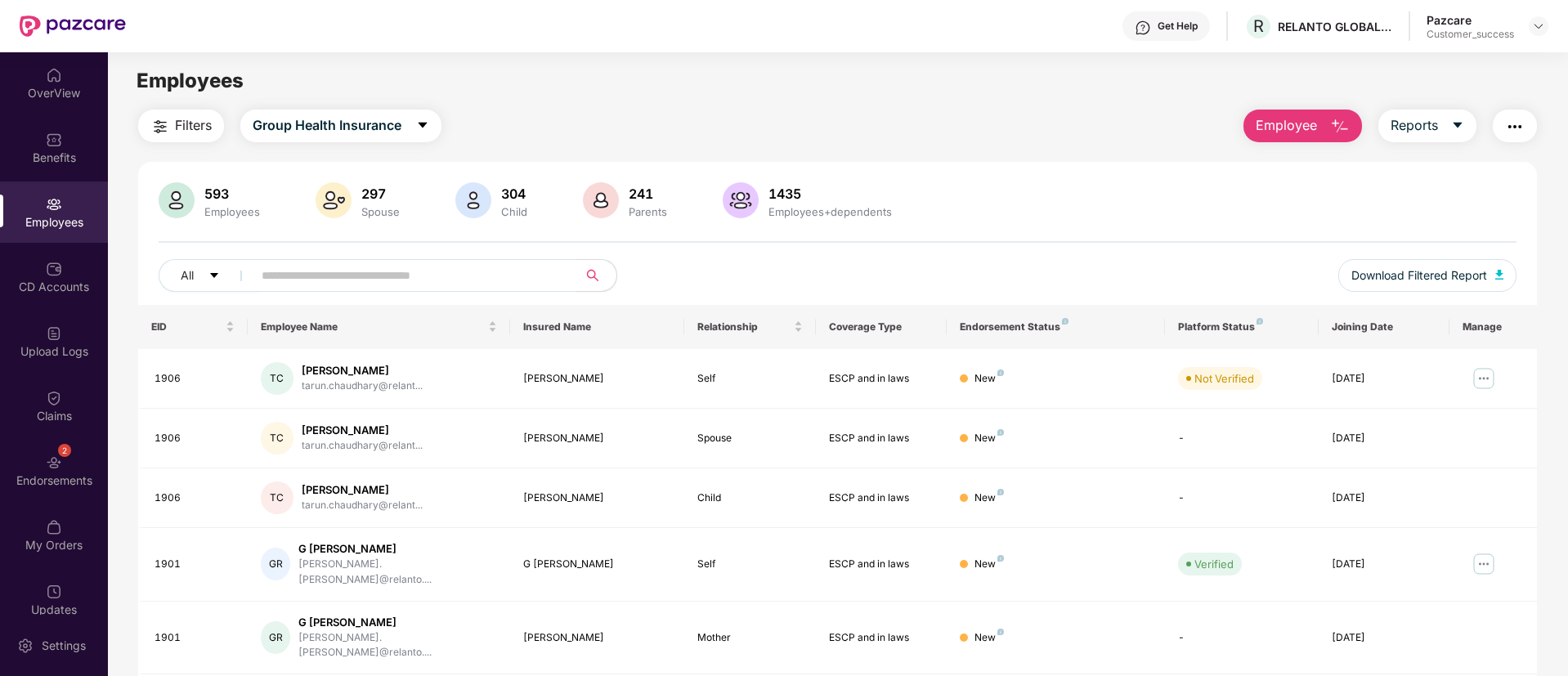
click at [1315, 119] on span "Employee" at bounding box center [1286, 125] width 61 height 20
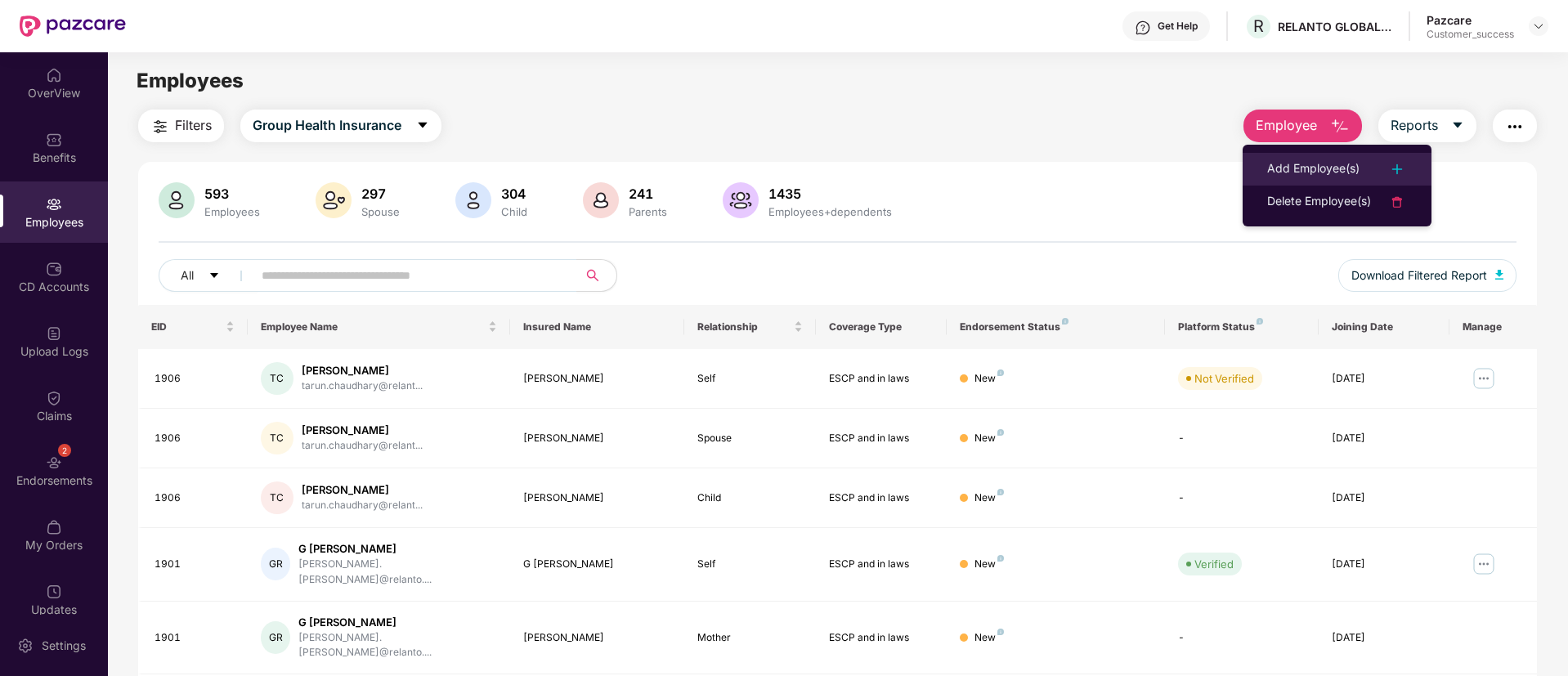
click at [1396, 153] on li "Add Employee(s)" at bounding box center [1337, 170] width 189 height 33
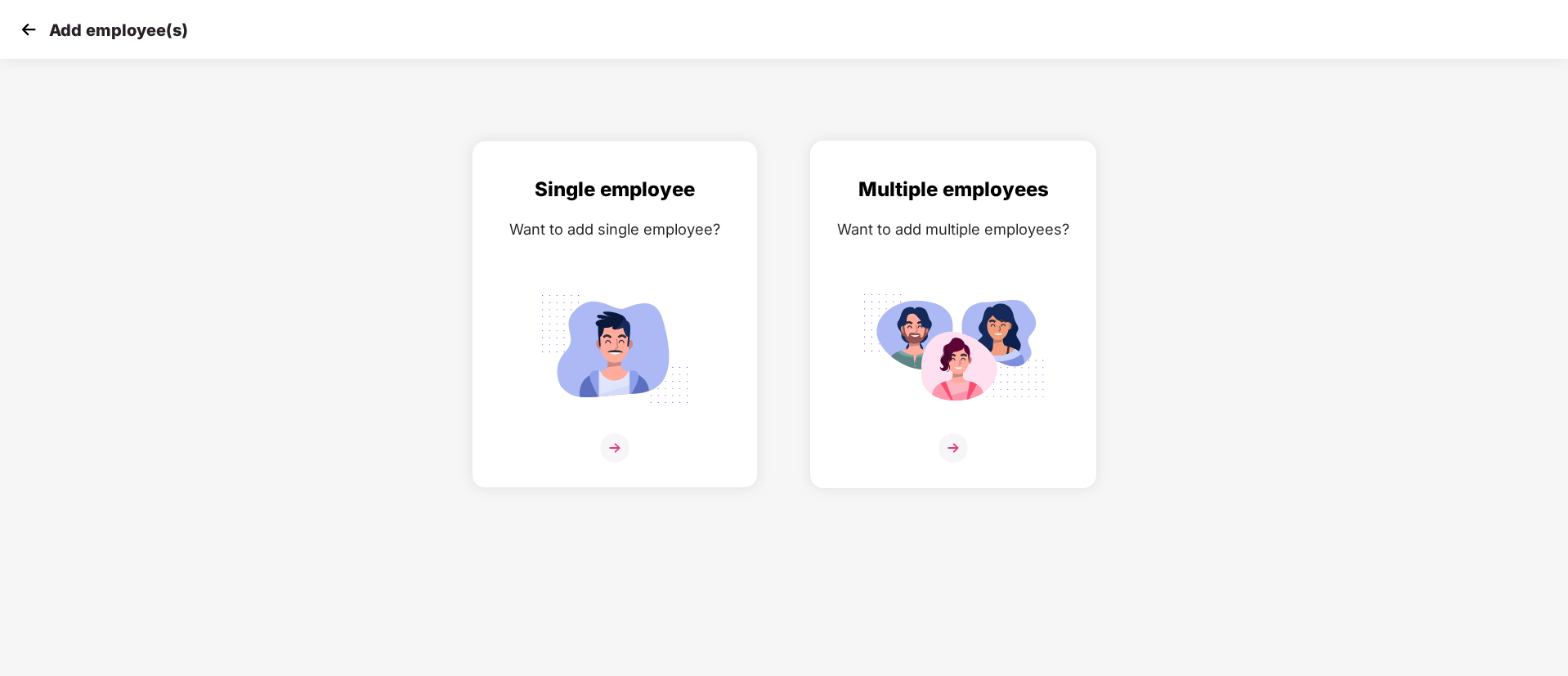
click at [989, 281] on div "Multiple employees Want to add multiple employees?" at bounding box center [953, 329] width 252 height 309
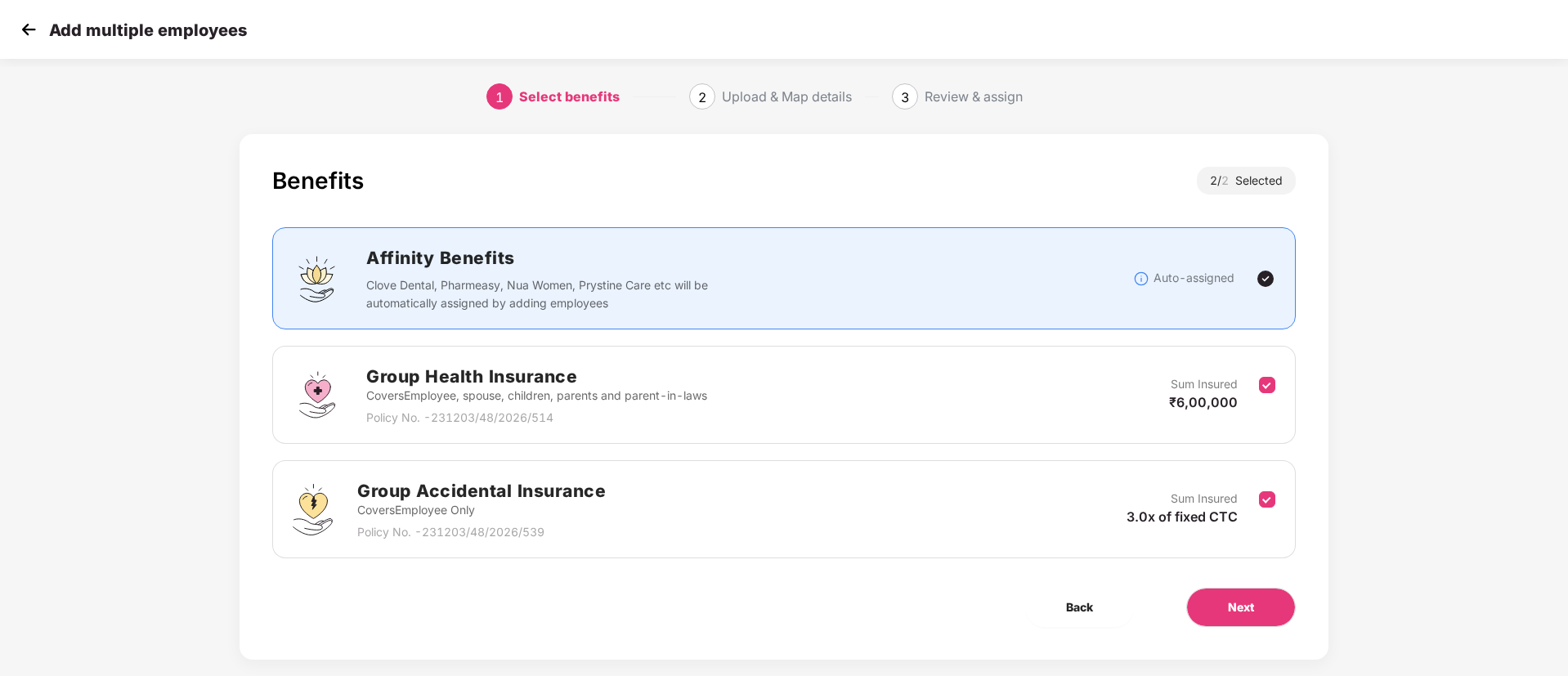
click at [1255, 490] on div "Sum Insured 3.0x of fixed CTC" at bounding box center [1193, 509] width 133 height 40
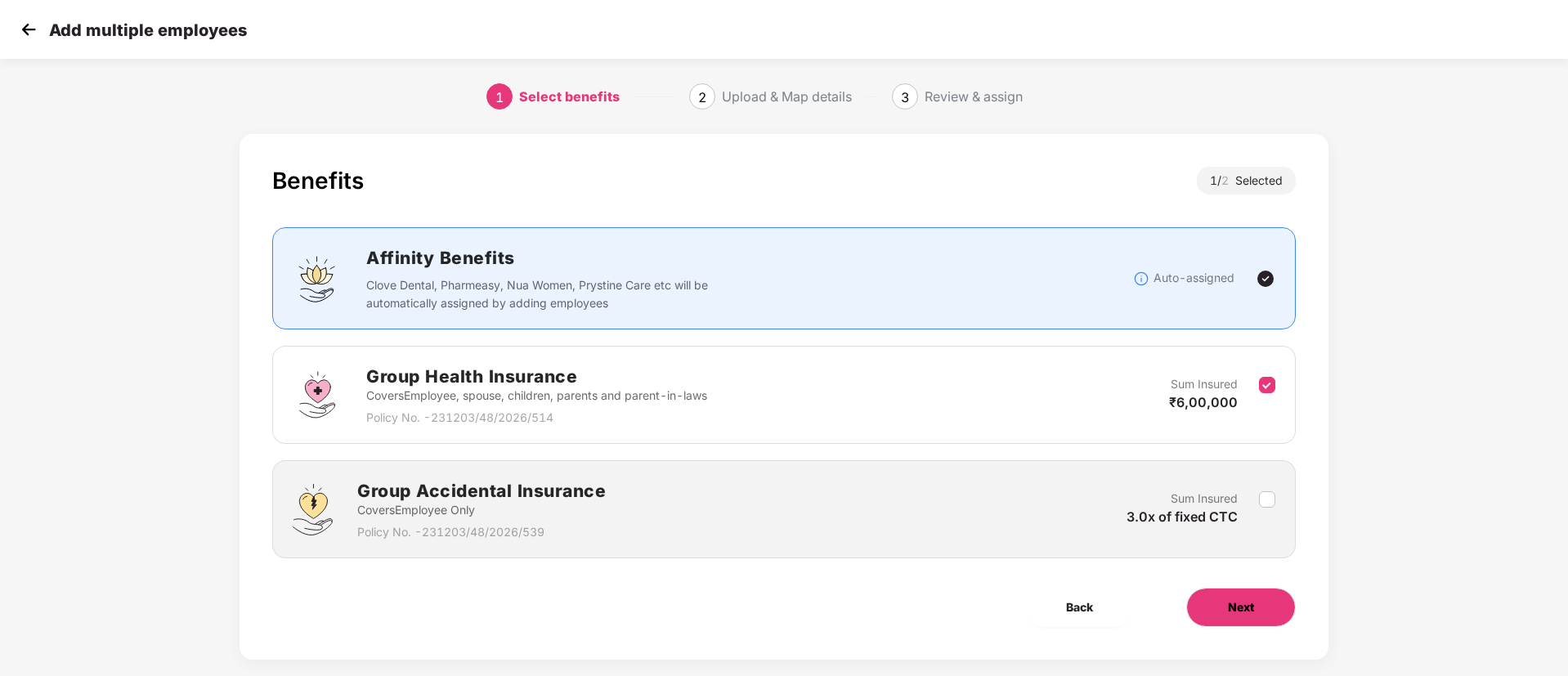
click at [1257, 599] on button "Next" at bounding box center [1240, 608] width 109 height 39
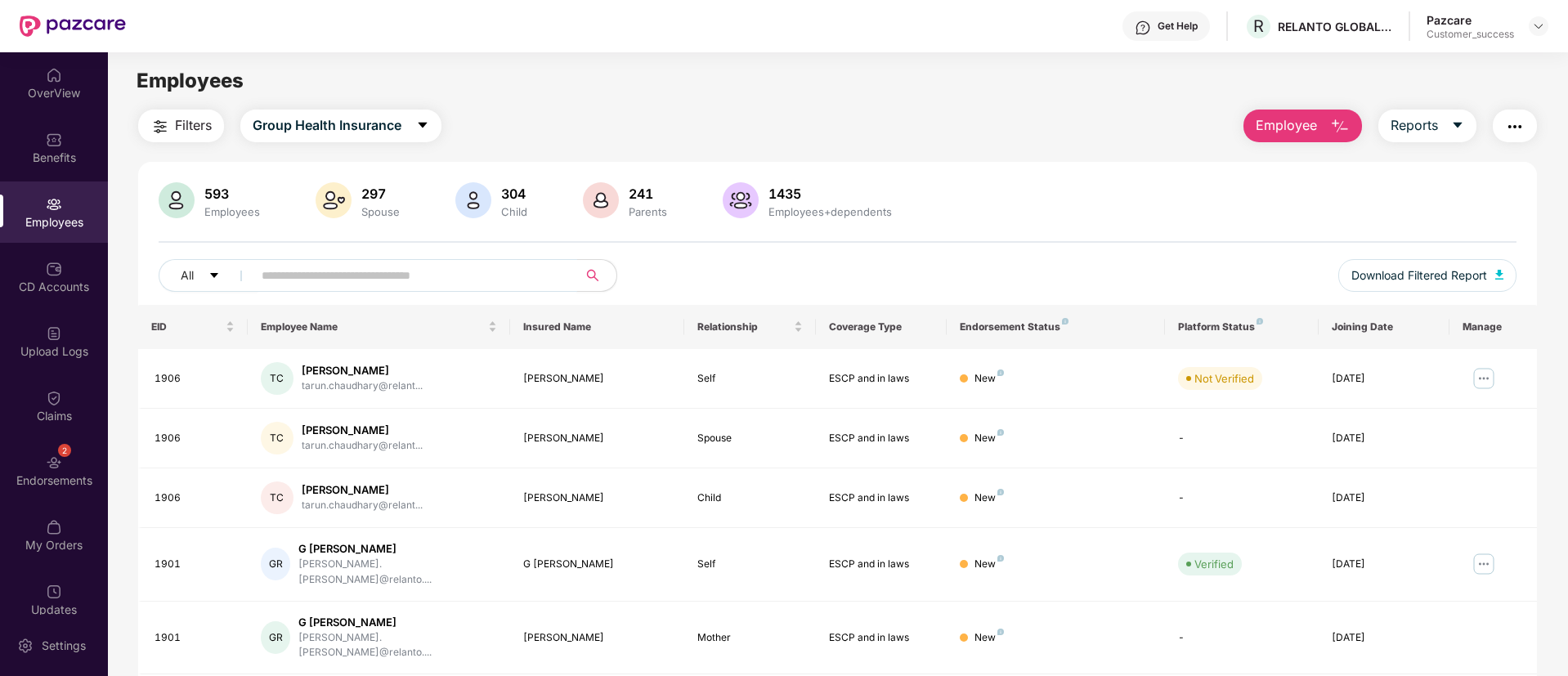
click at [313, 280] on input "text" at bounding box center [408, 275] width 294 height 24
paste input "****"
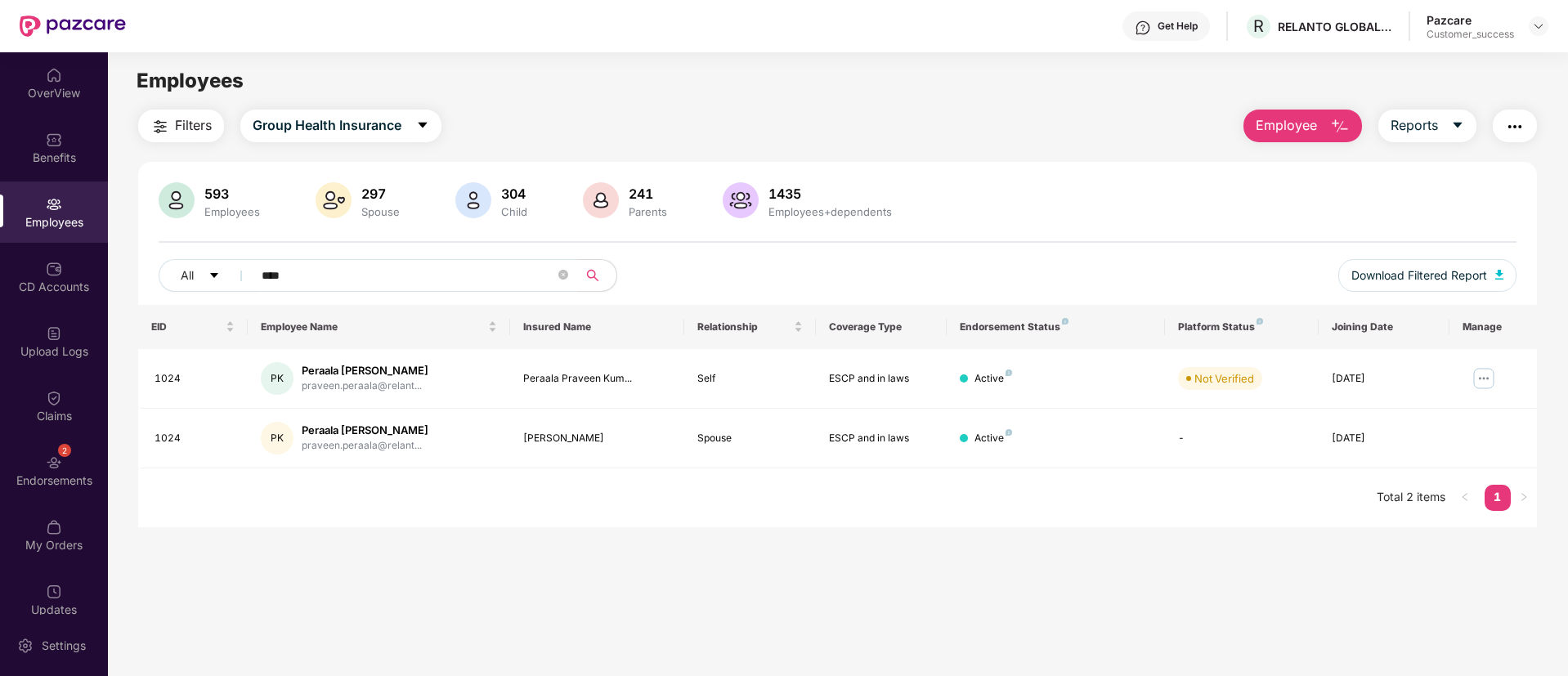
type input "****"
drag, startPoint x: 1317, startPoint y: 108, endPoint x: 1329, endPoint y: 124, distance: 20.0
click at [1329, 124] on main "Employees Filters Group Health Insurance Employee Reports 593 Employees 297 Spo…" at bounding box center [838, 390] width 1459 height 676
click at [1330, 124] on img "button" at bounding box center [1340, 127] width 20 height 20
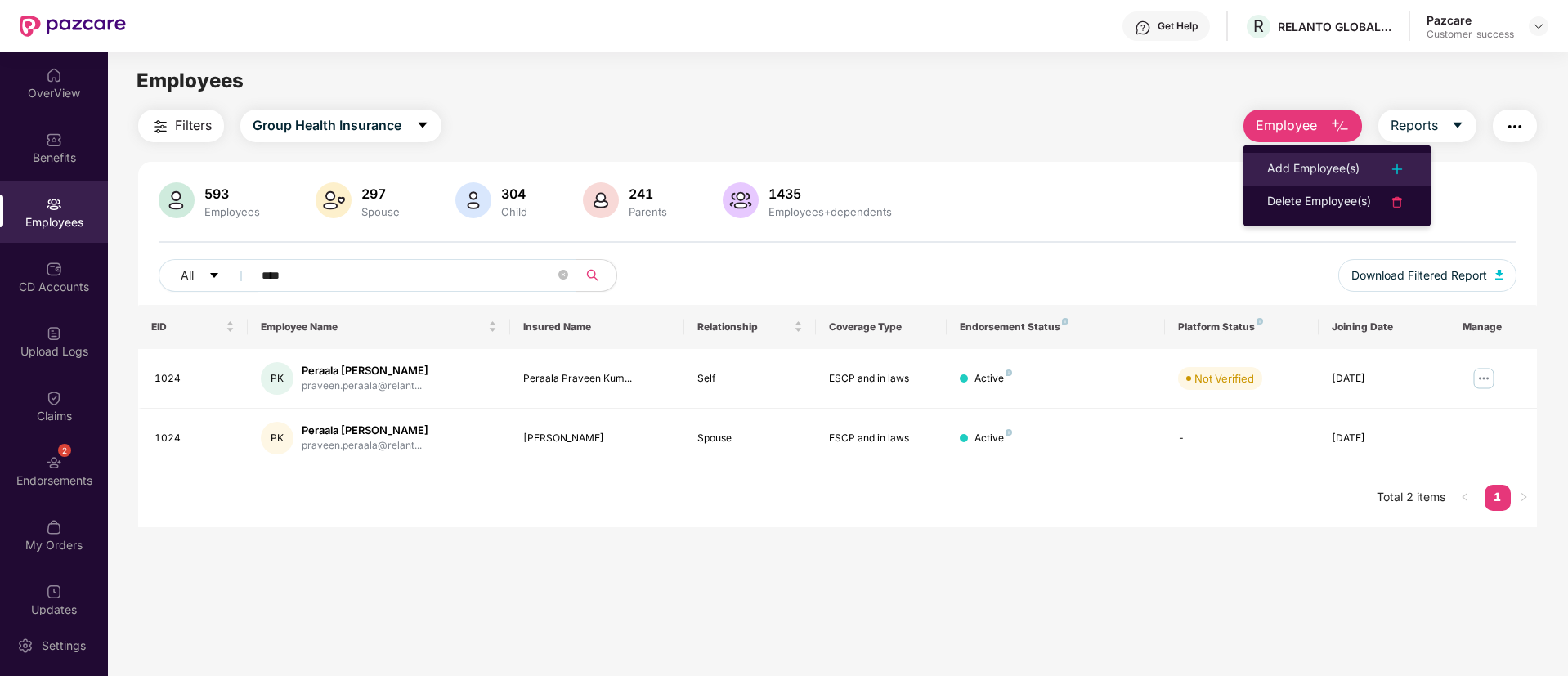
click at [1344, 175] on div "Add Employee(s)" at bounding box center [1313, 169] width 93 height 20
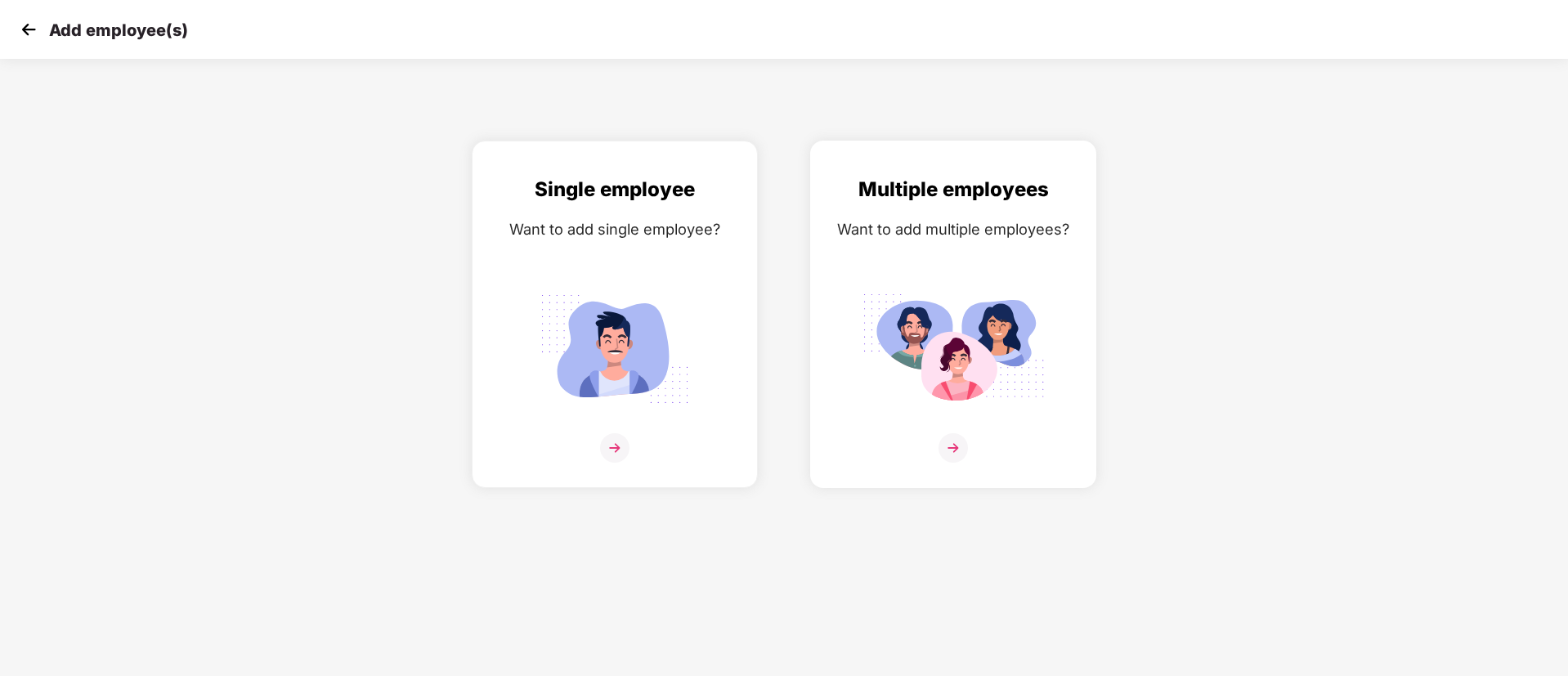
click at [941, 354] on img at bounding box center [954, 349] width 183 height 128
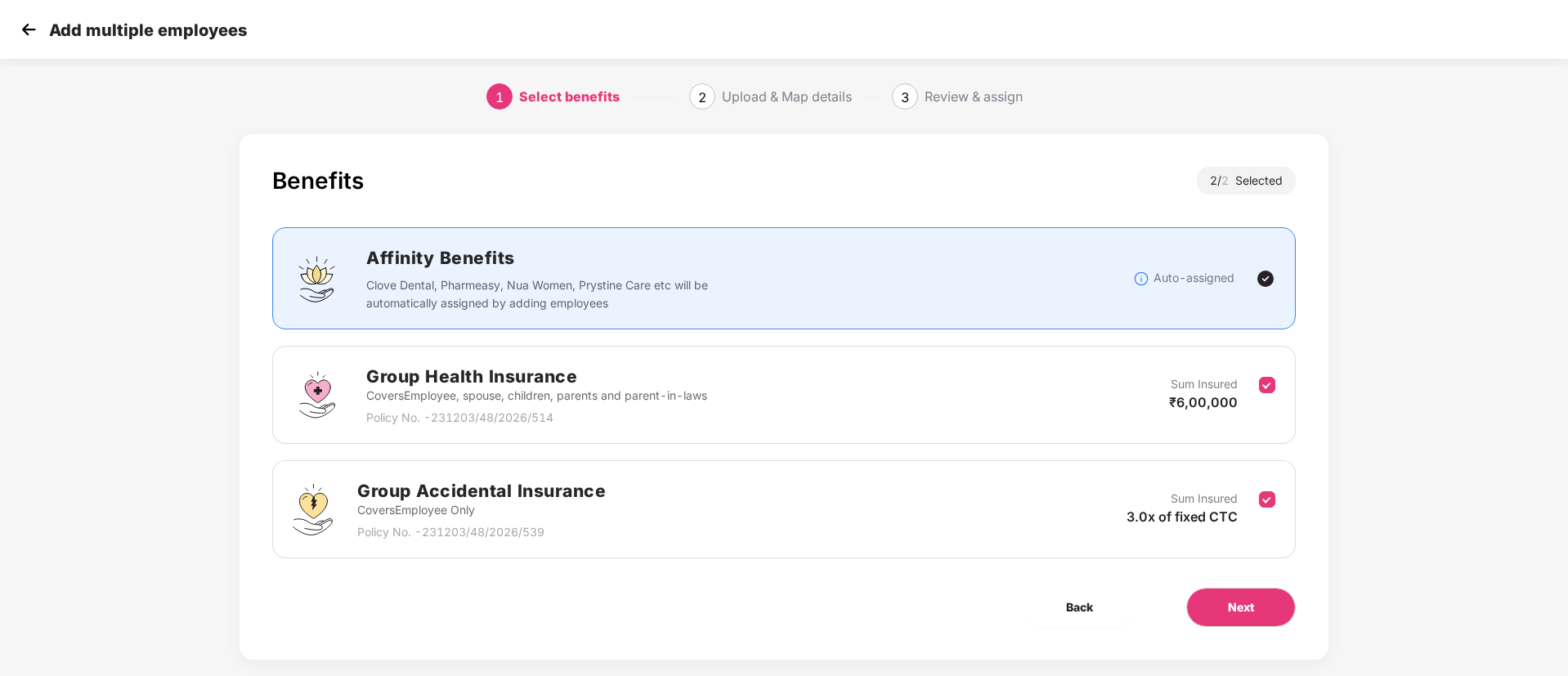
click at [1248, 518] on div "Sum Insured 3.0x of fixed CTC" at bounding box center [1193, 509] width 133 height 40
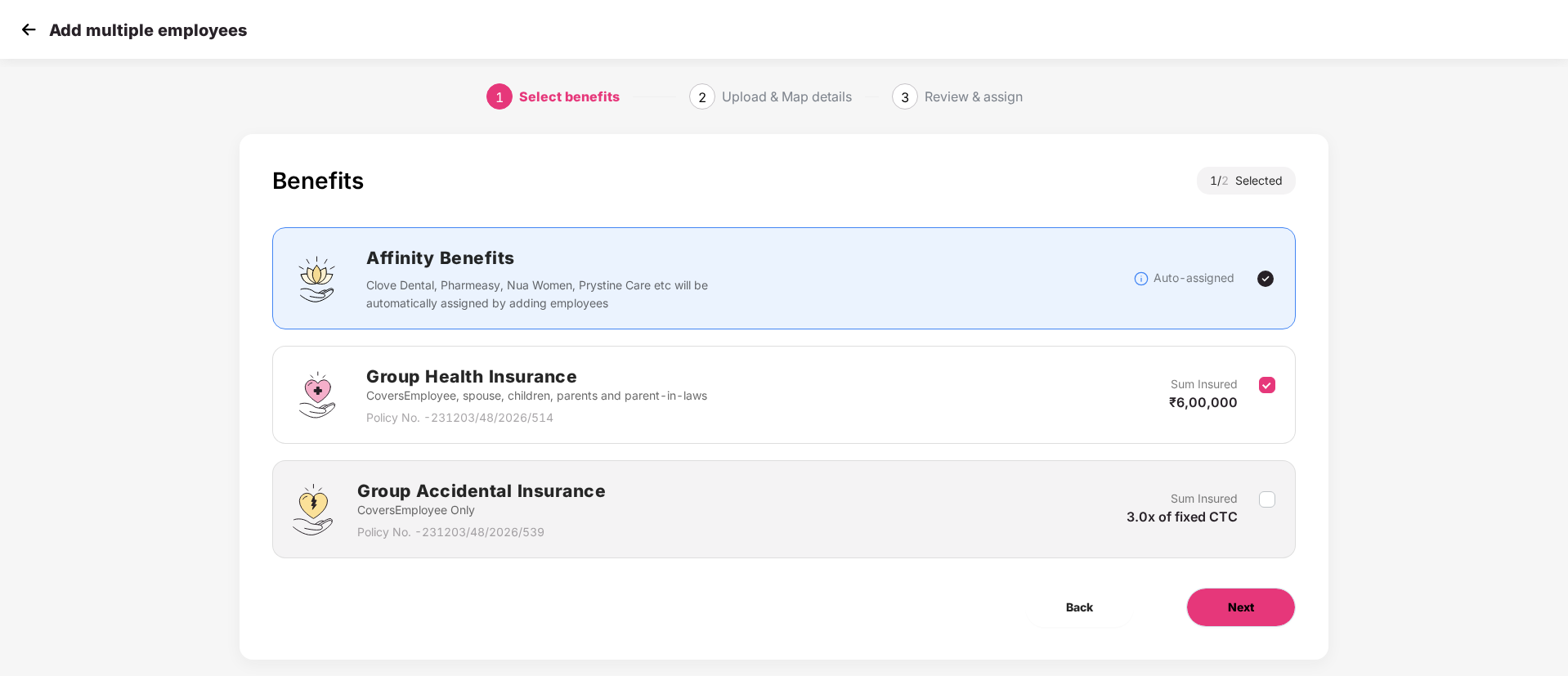
click at [1245, 600] on span "Next" at bounding box center [1240, 608] width 26 height 18
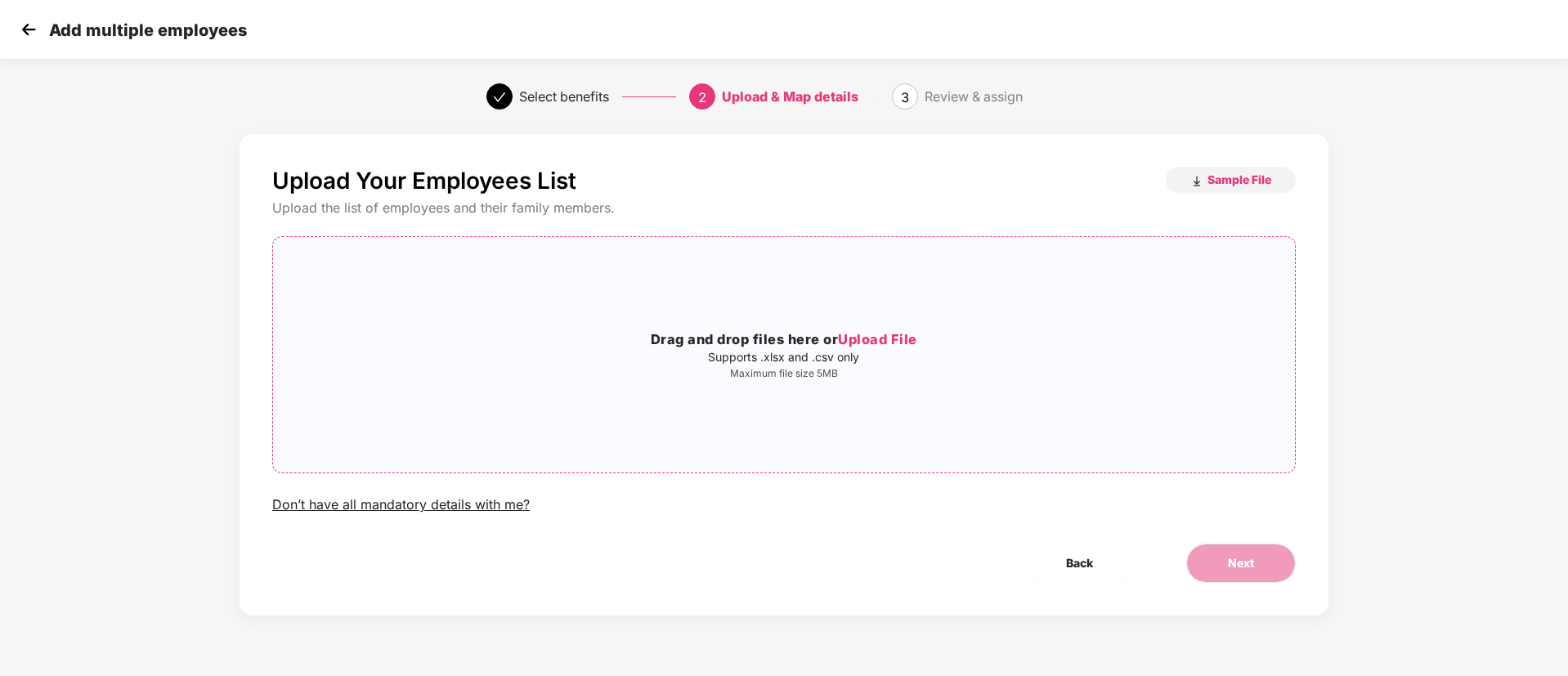
click at [903, 332] on span "Upload File" at bounding box center [877, 339] width 79 height 17
click at [1275, 549] on button "Next" at bounding box center [1240, 563] width 109 height 39
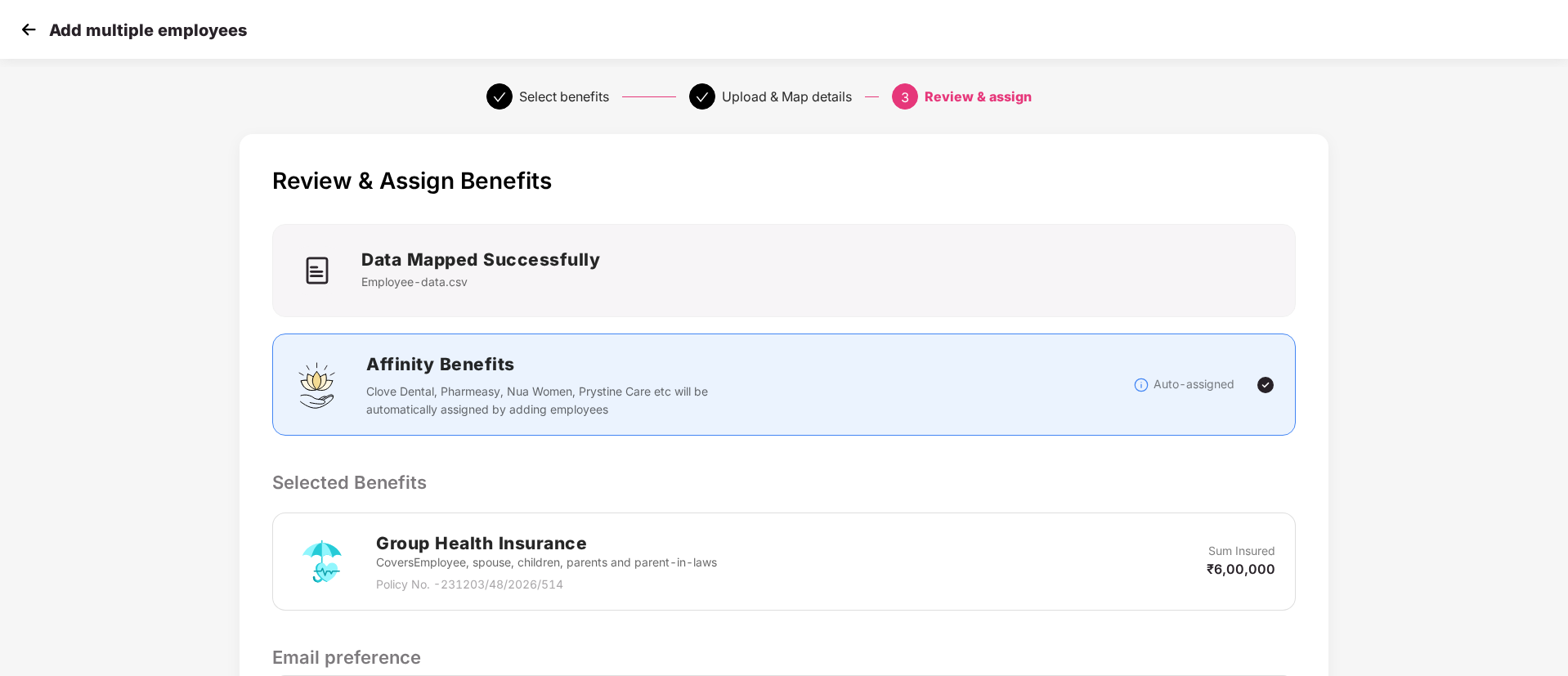
scroll to position [235, 0]
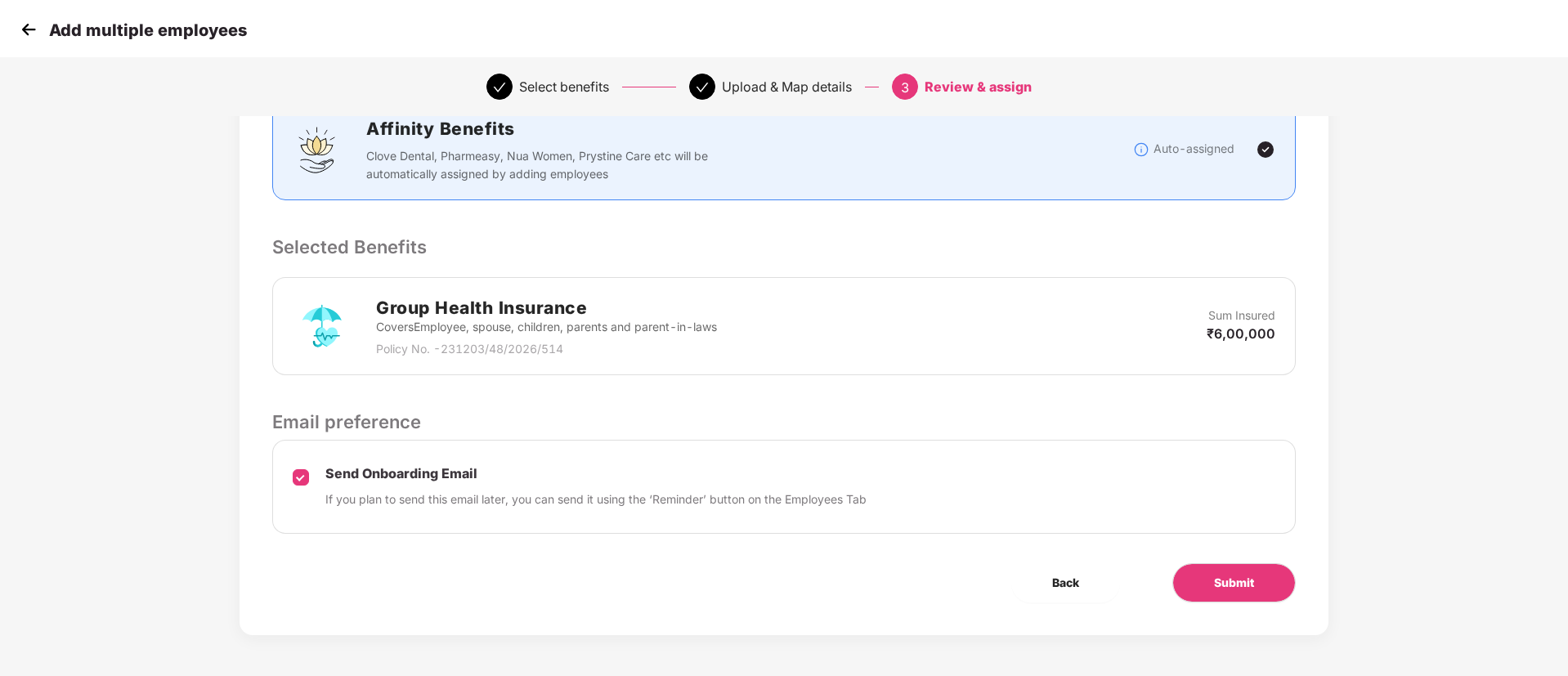
click at [312, 476] on div "Send Onboarding Email If you plan to send this email later, you can send it usi…" at bounding box center [784, 487] width 1024 height 94
click at [1215, 586] on span "Submit" at bounding box center [1234, 582] width 40 height 18
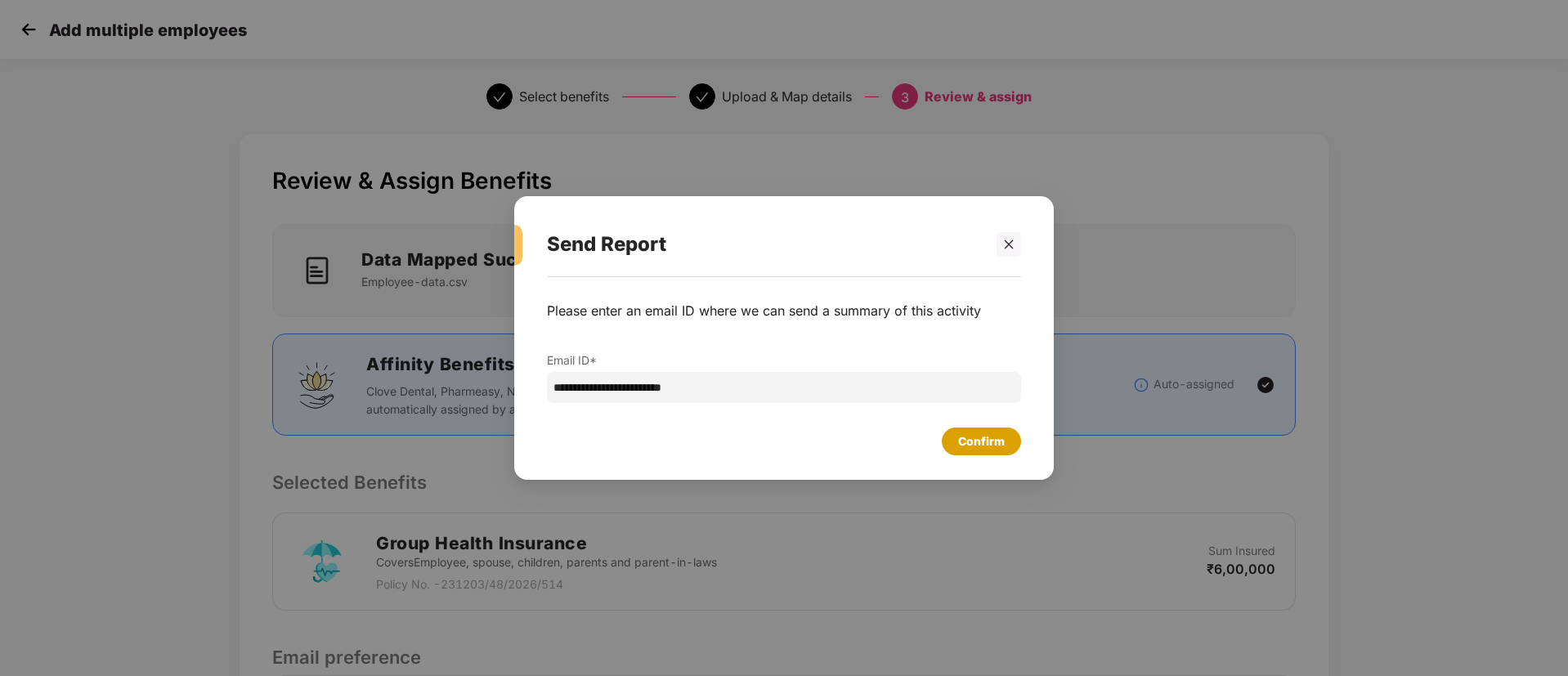
click at [983, 437] on div "Confirm" at bounding box center [981, 441] width 47 height 18
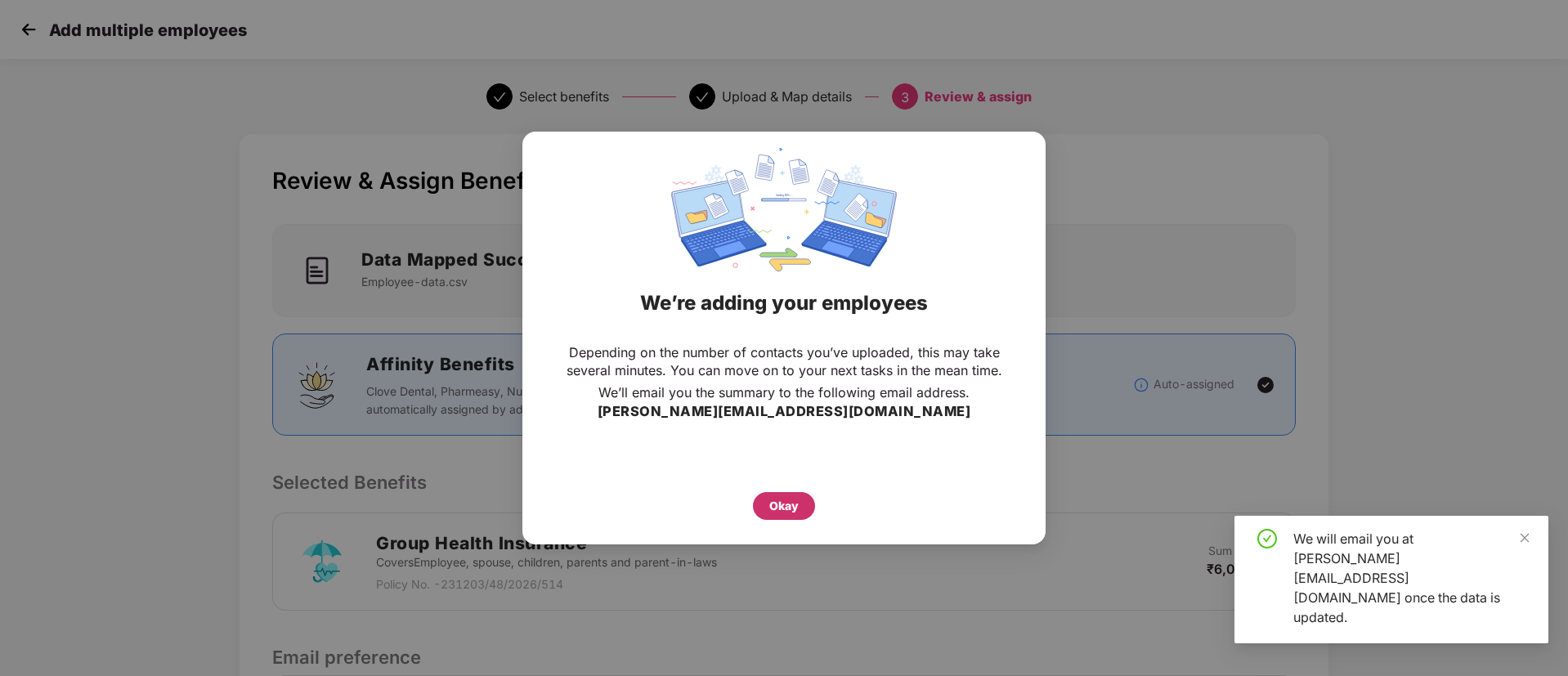
click at [795, 503] on div "Okay" at bounding box center [784, 506] width 29 height 18
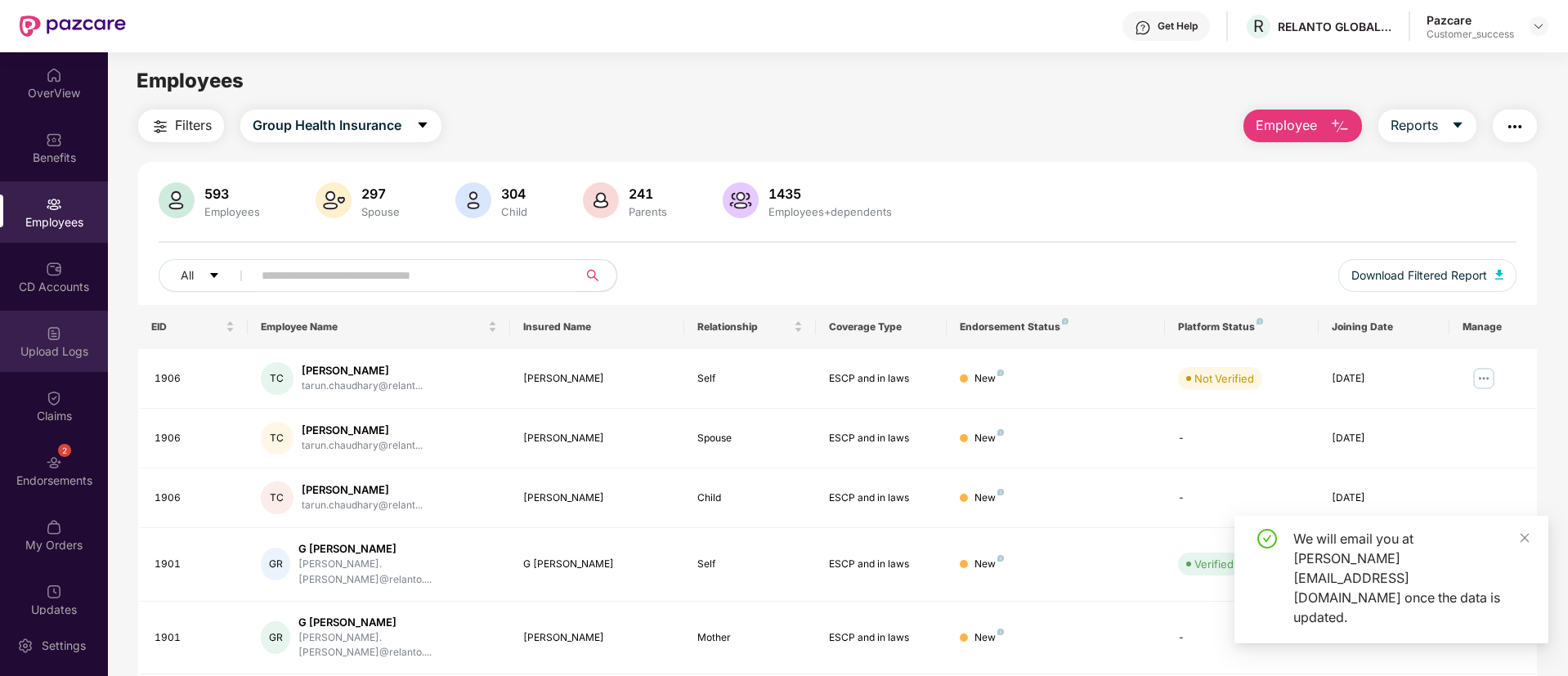
click at [71, 331] on div "Upload Logs" at bounding box center [54, 341] width 108 height 61
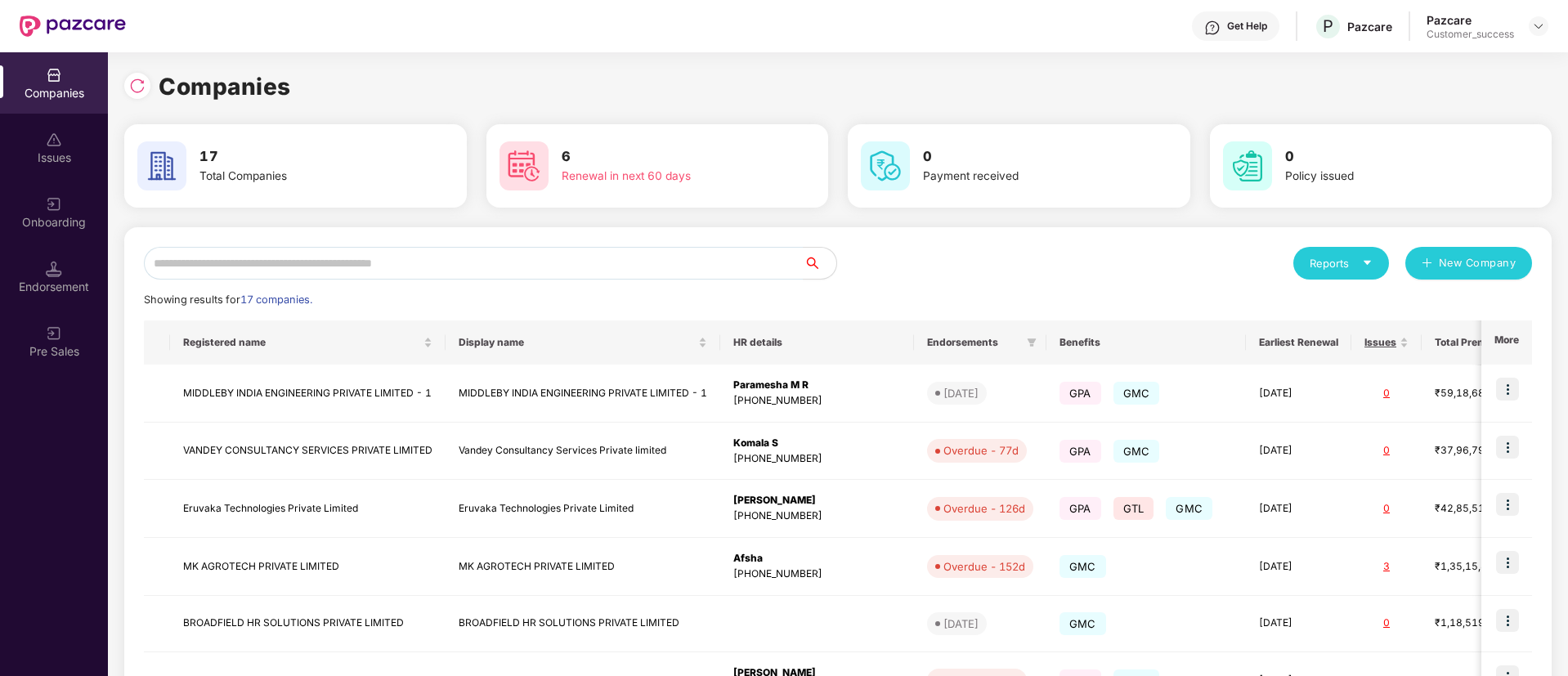
click at [403, 284] on div "Reports New Company Showing results for 17 companies. Registered name Display n…" at bounding box center [838, 623] width 1388 height 753
click at [406, 265] on input "text" at bounding box center [474, 263] width 660 height 33
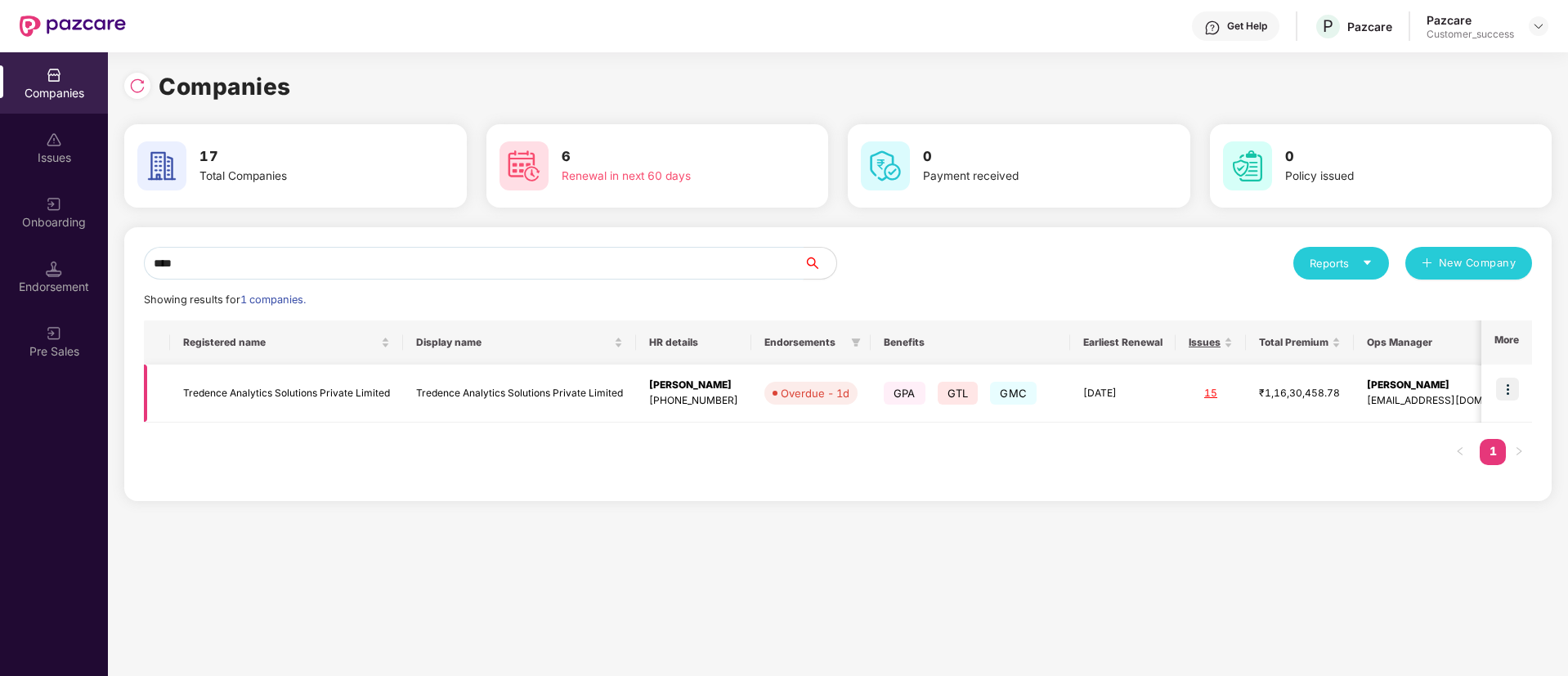
type input "****"
click at [1510, 379] on img at bounding box center [1507, 388] width 22 height 22
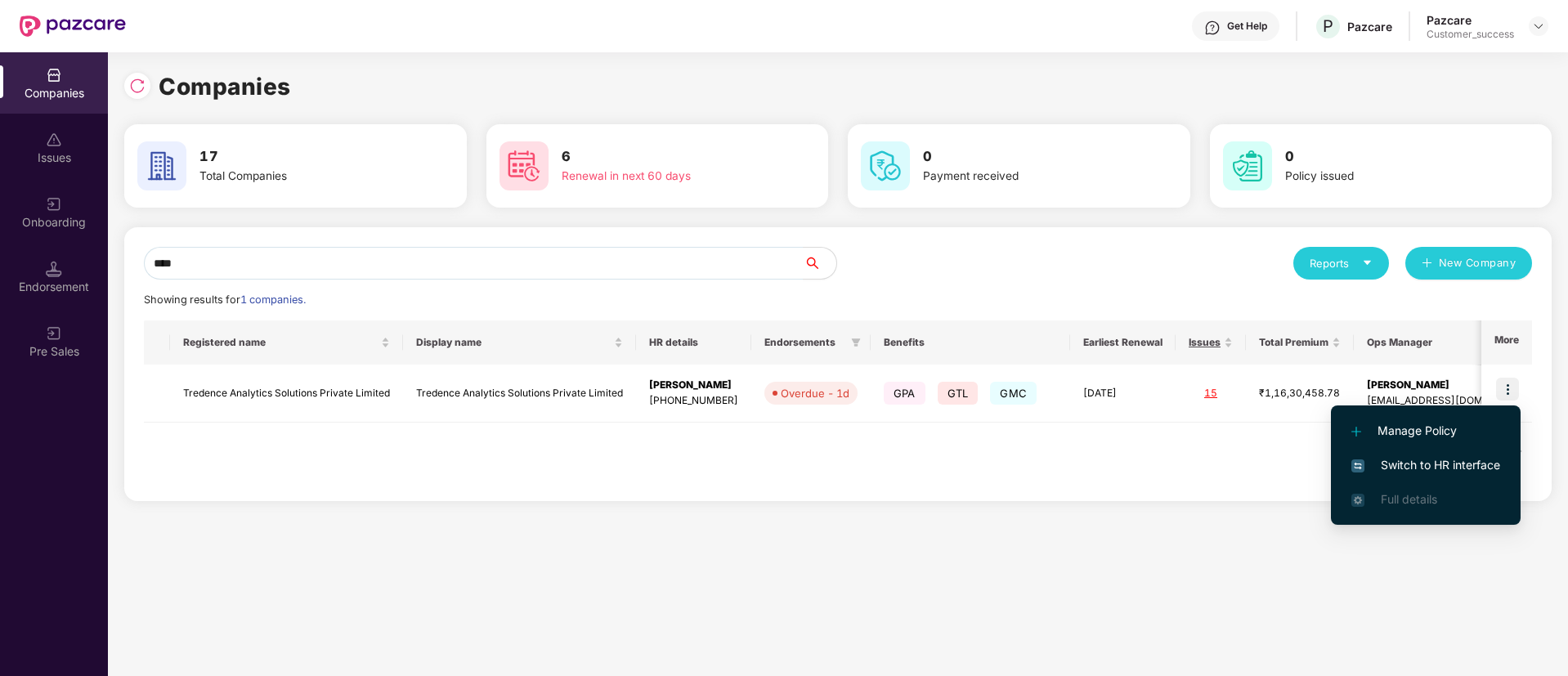
click at [1433, 452] on li "Switch to HR interface" at bounding box center [1426, 464] width 189 height 34
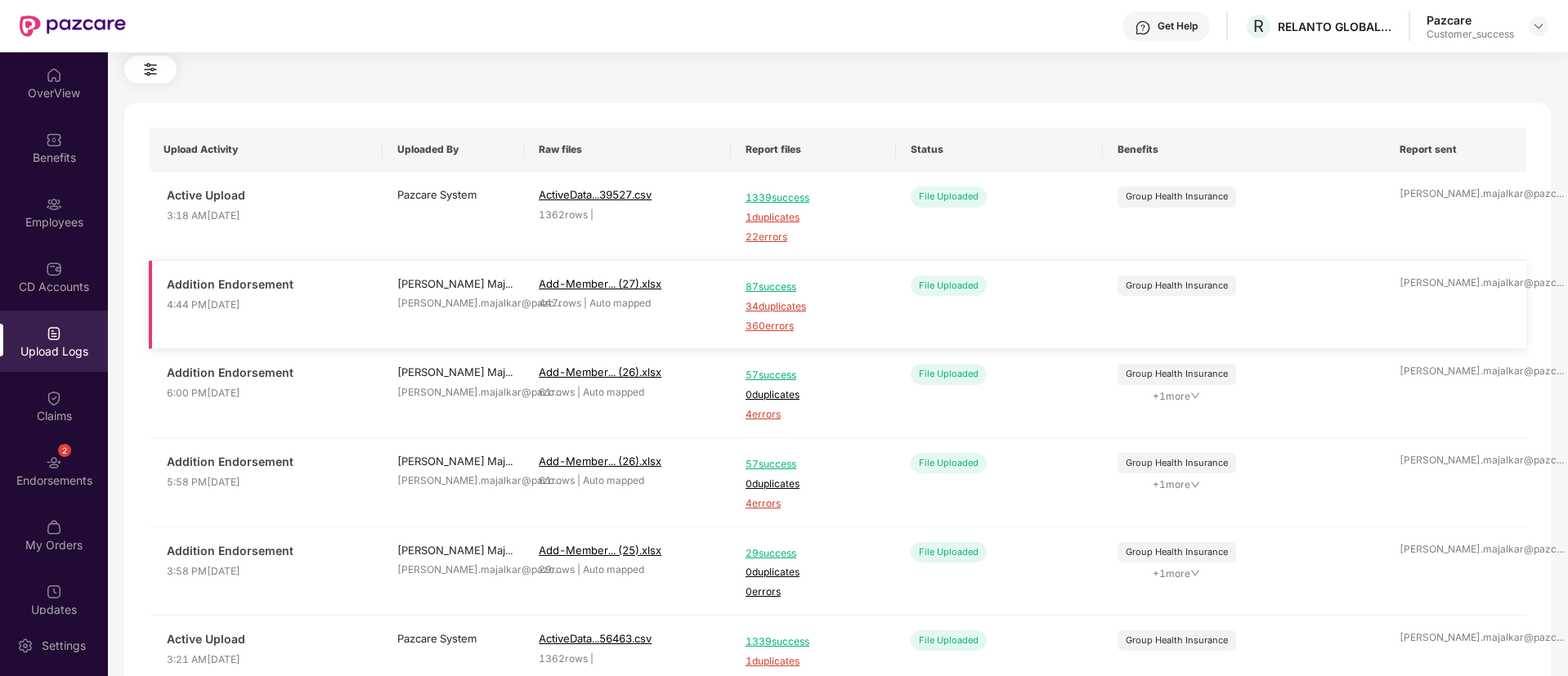
scroll to position [57, 0]
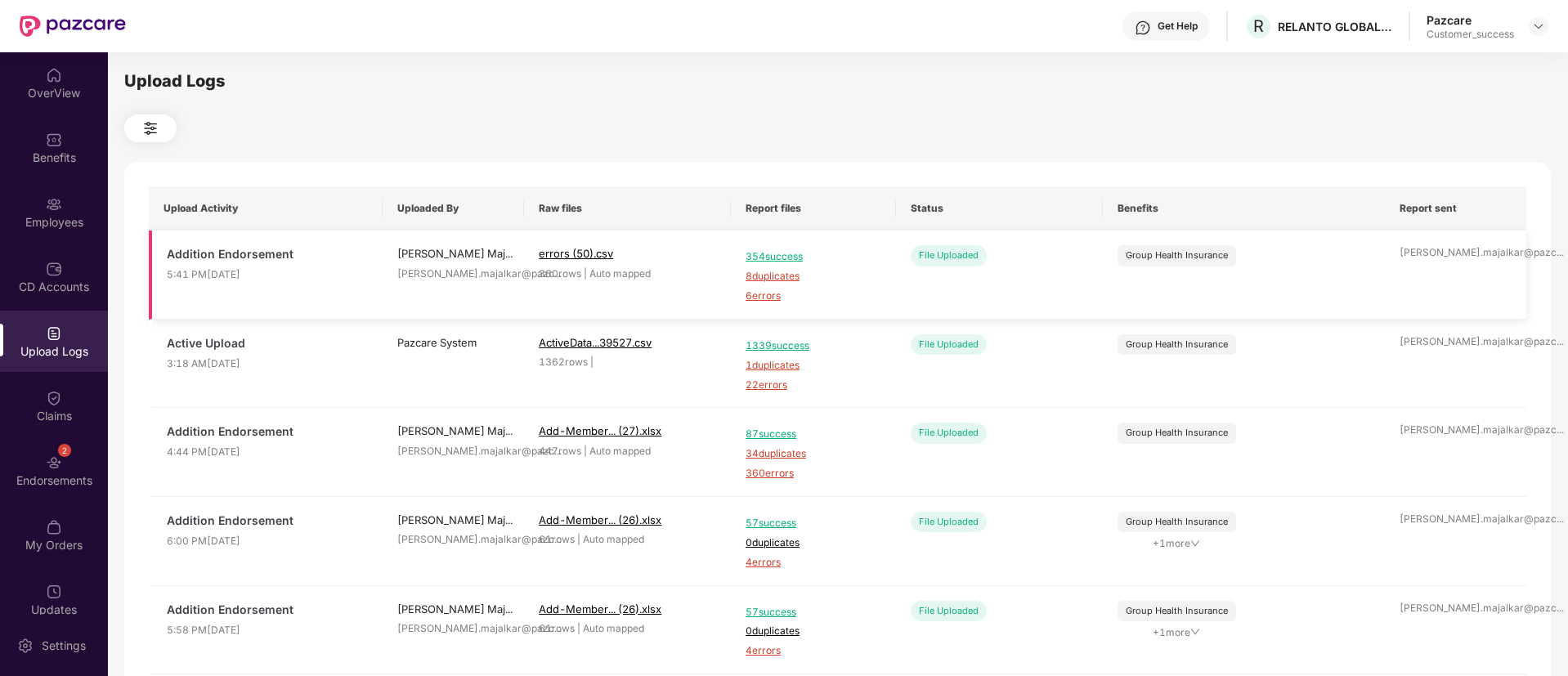
click at [775, 260] on span "354 success" at bounding box center [813, 258] width 136 height 16
click at [58, 219] on div "Employees" at bounding box center [54, 222] width 108 height 17
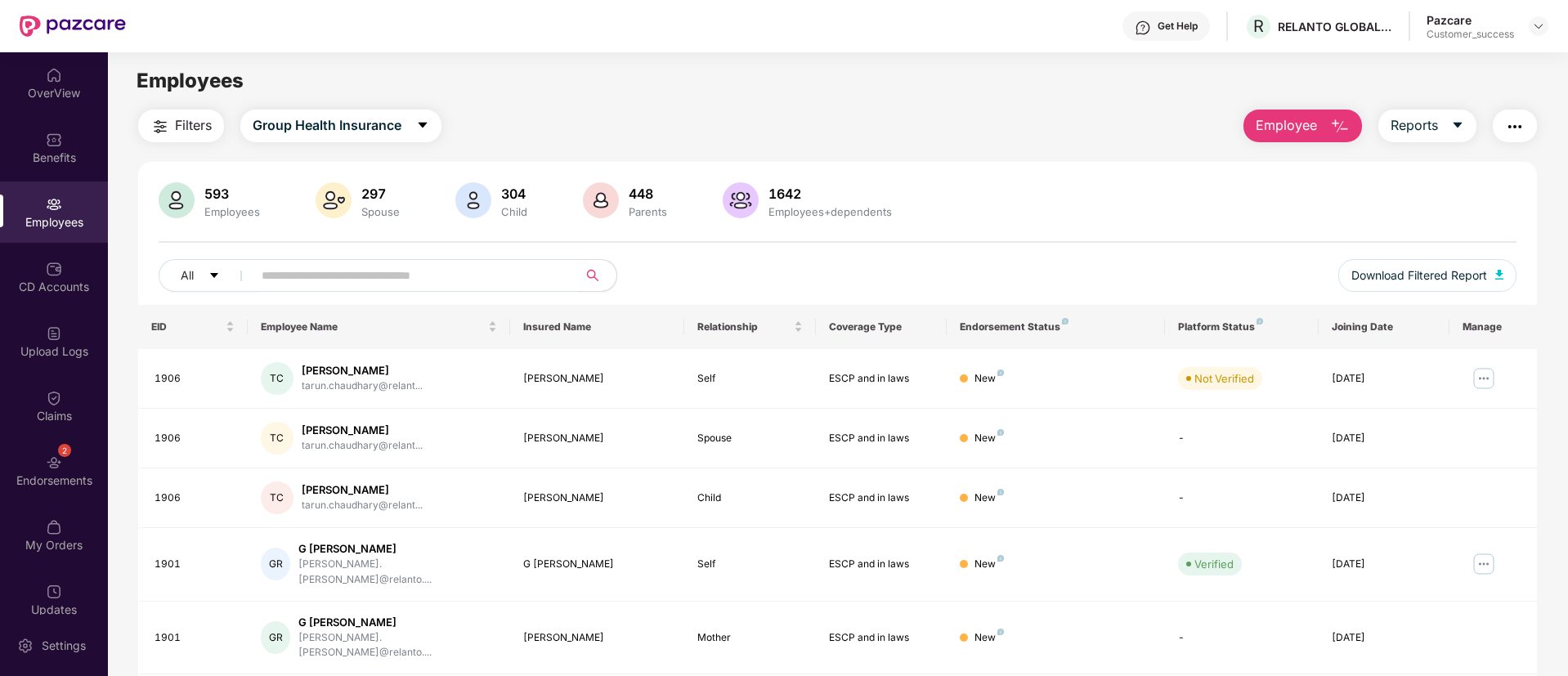
click at [441, 261] on span at bounding box center [410, 276] width 335 height 33
paste input "****"
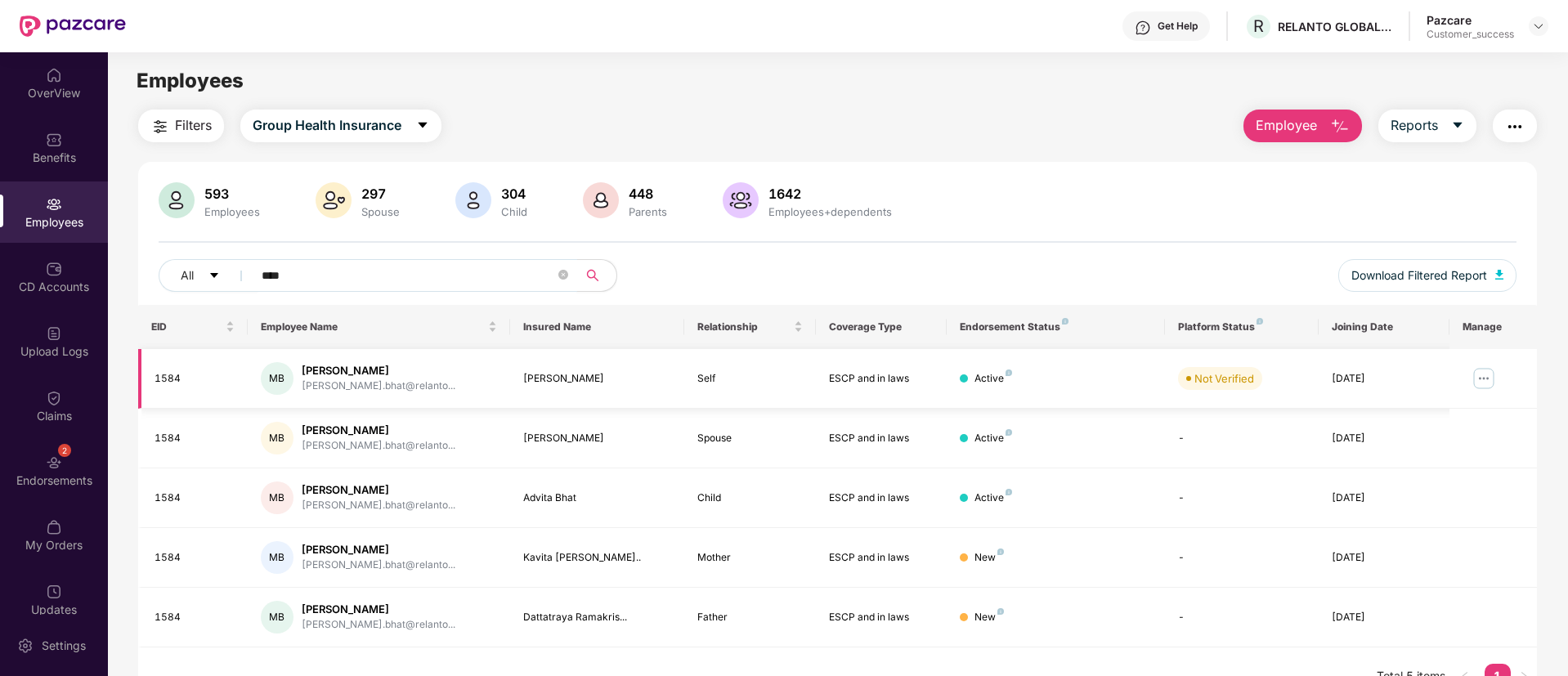
scroll to position [53, 0]
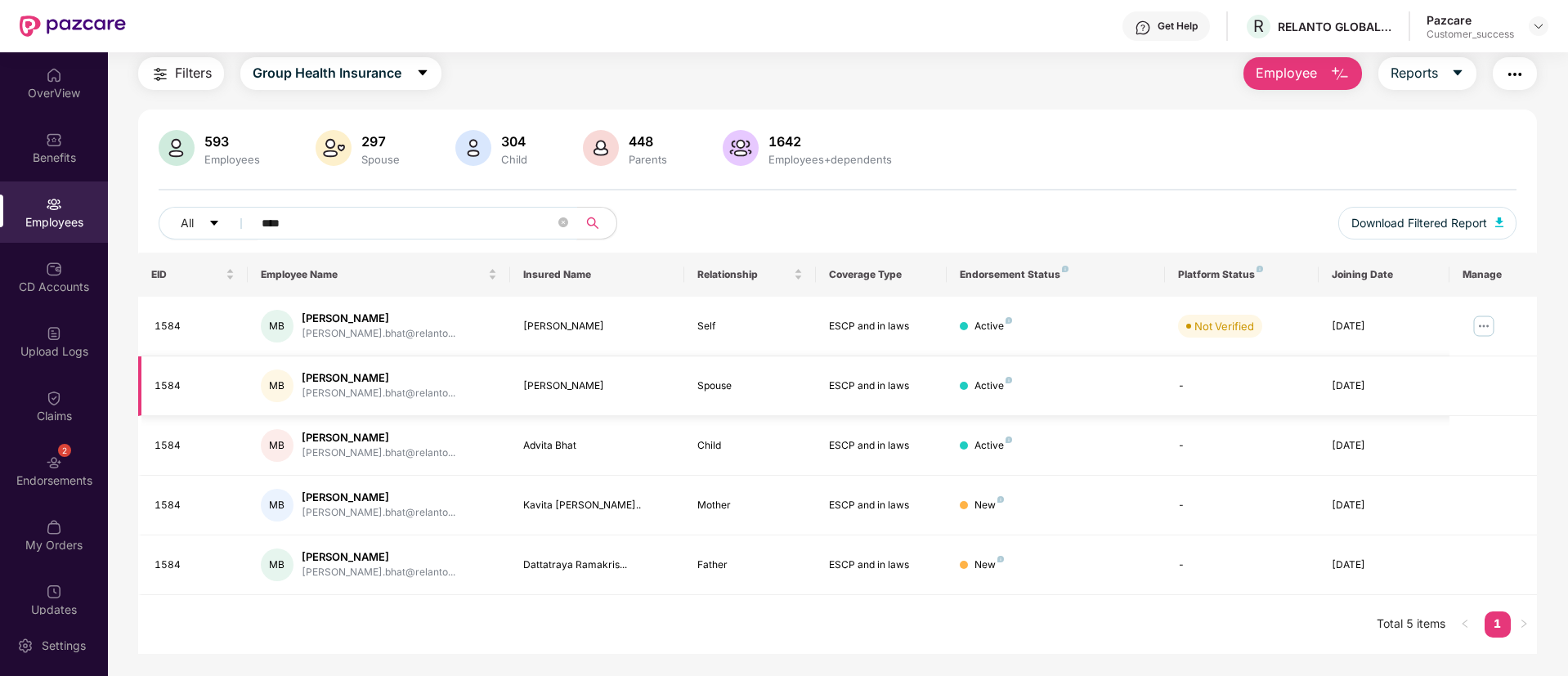
paste input "text"
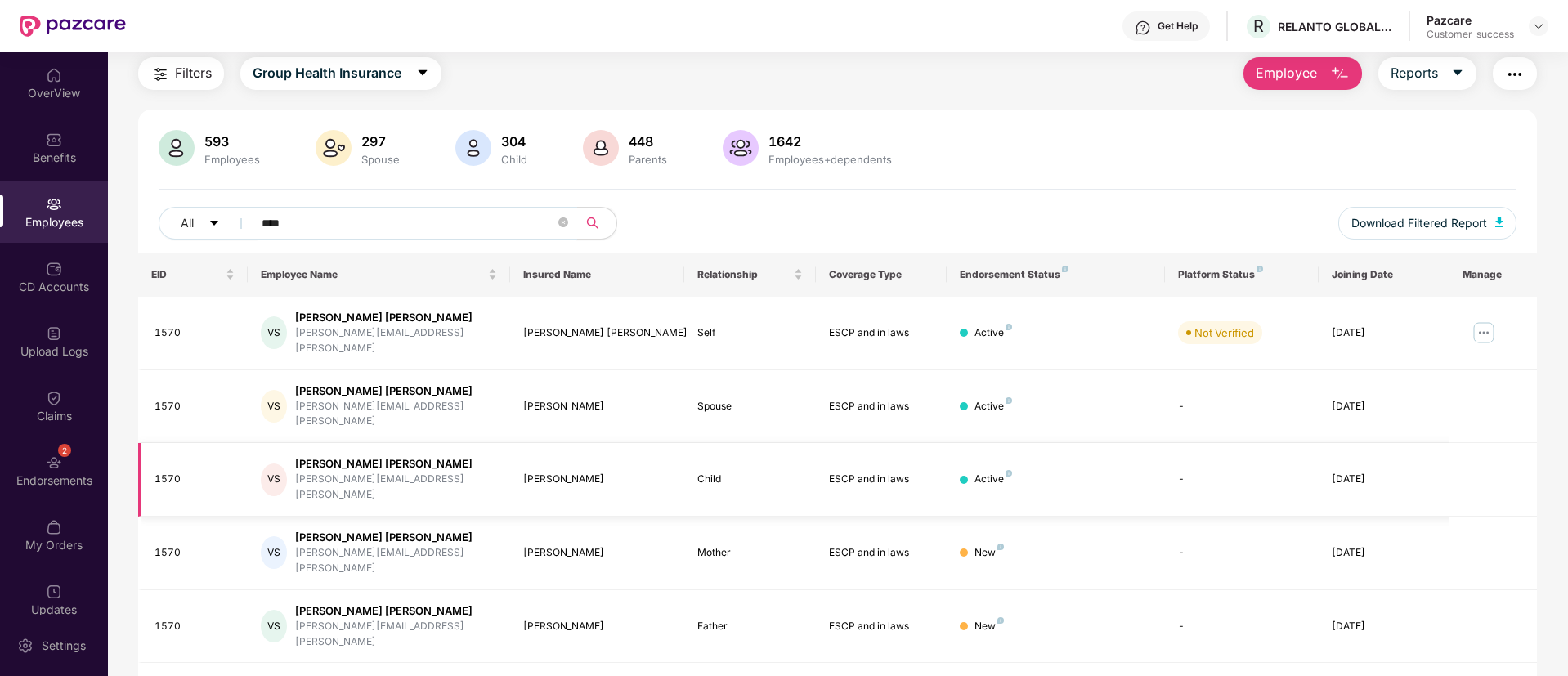
paste input "text"
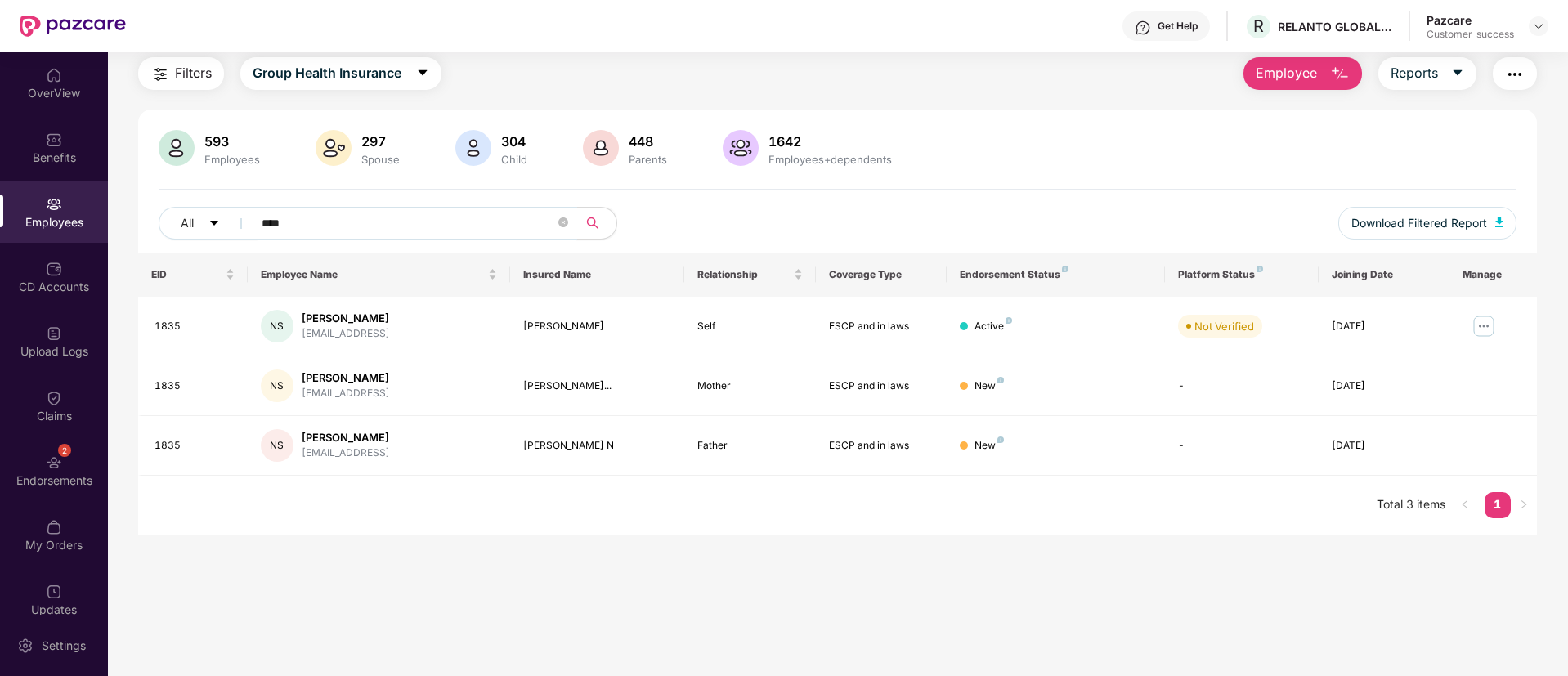
type input "****"
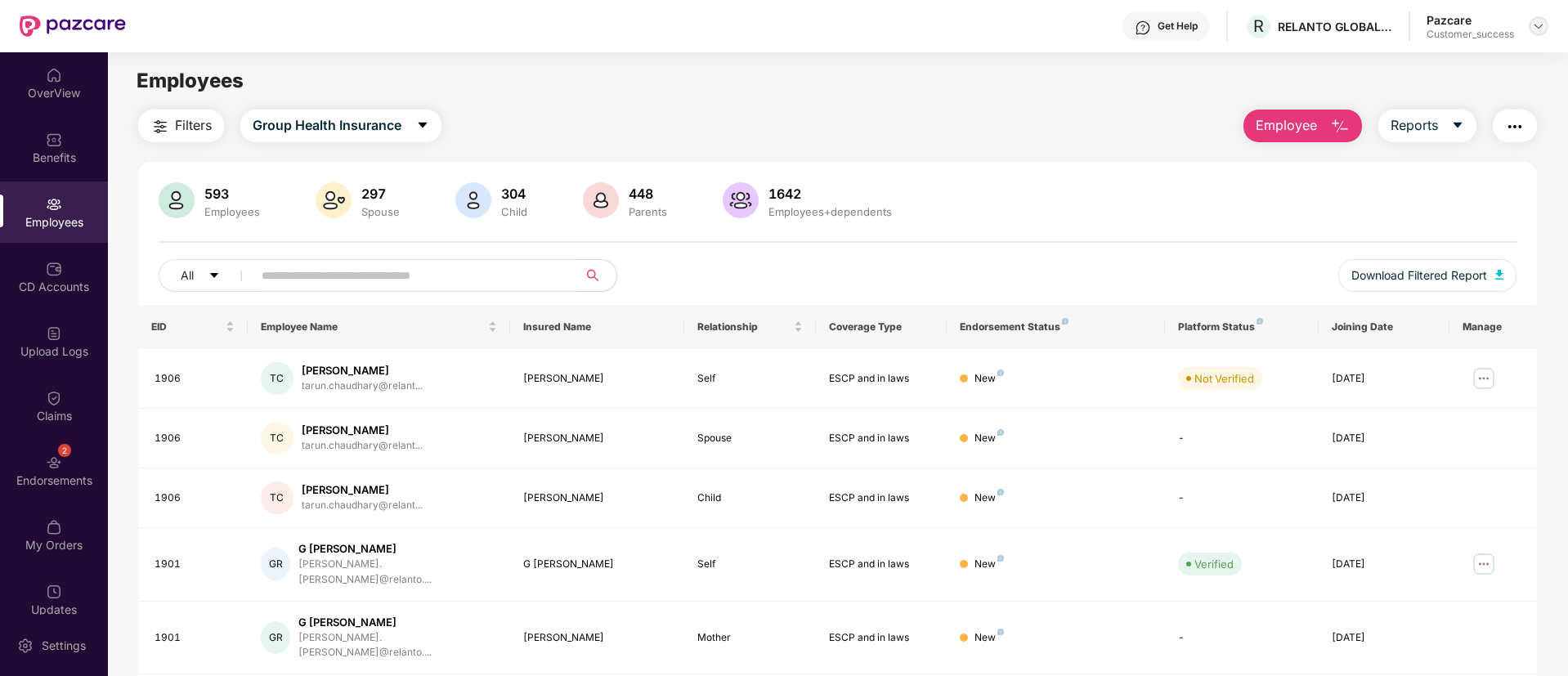
click at [1535, 27] on img at bounding box center [1538, 25] width 13 height 13
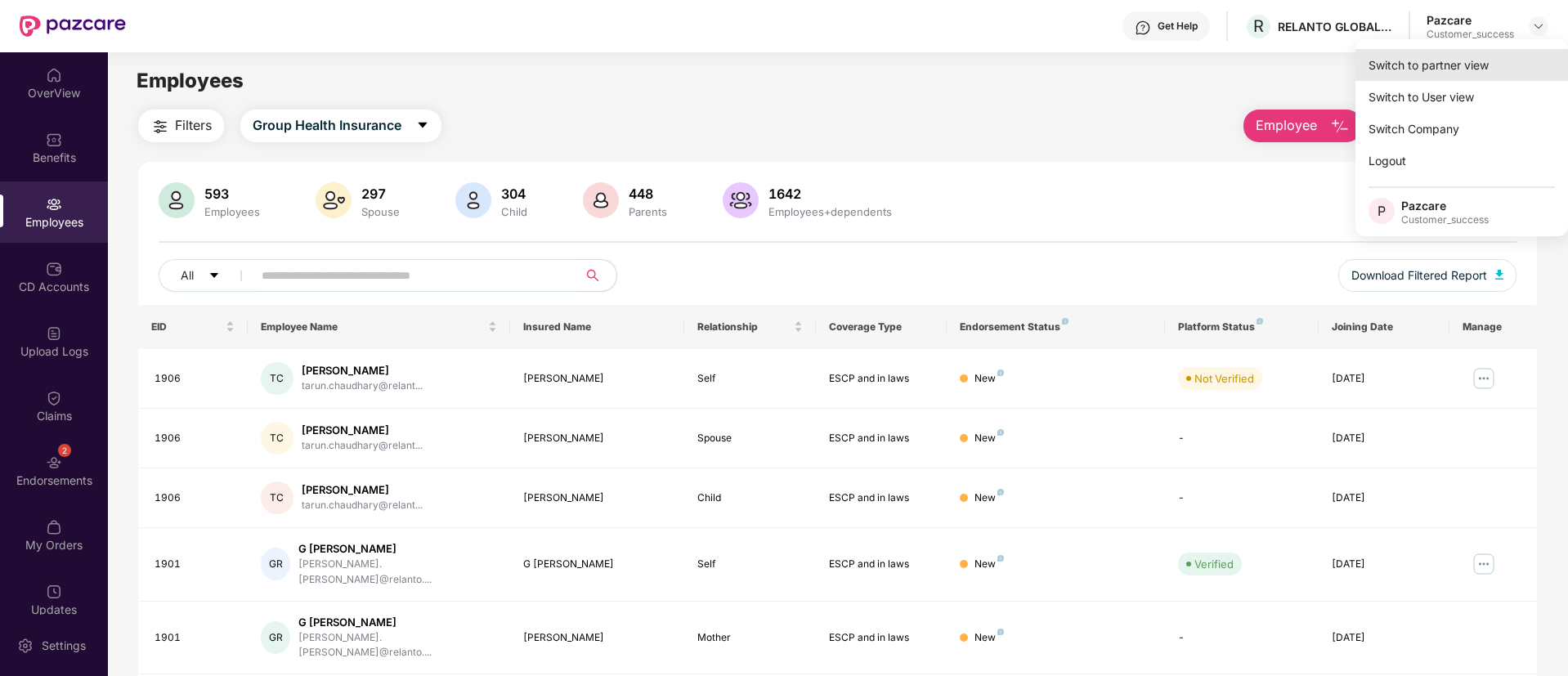
click at [1457, 65] on div "Switch to partner view" at bounding box center [1462, 64] width 213 height 32
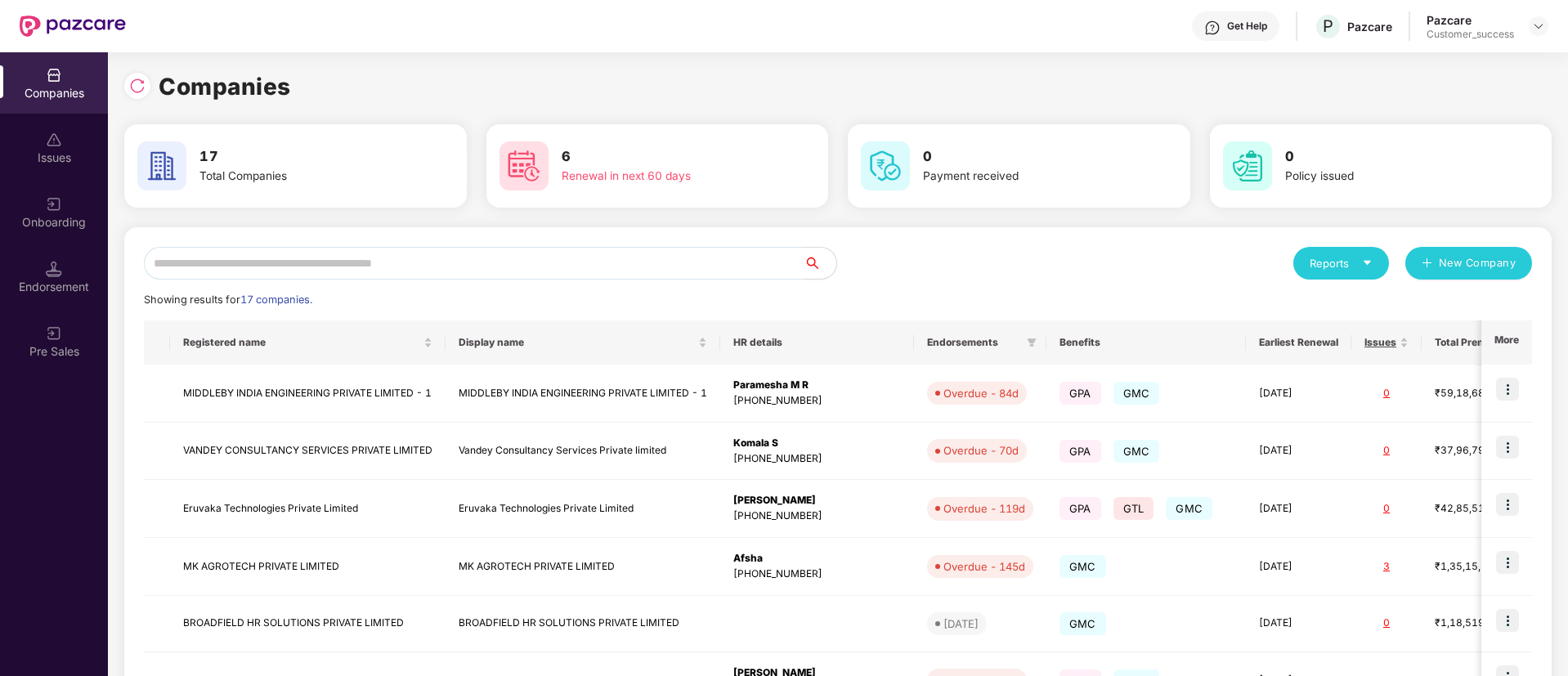
click at [501, 262] on input "text" at bounding box center [474, 263] width 660 height 33
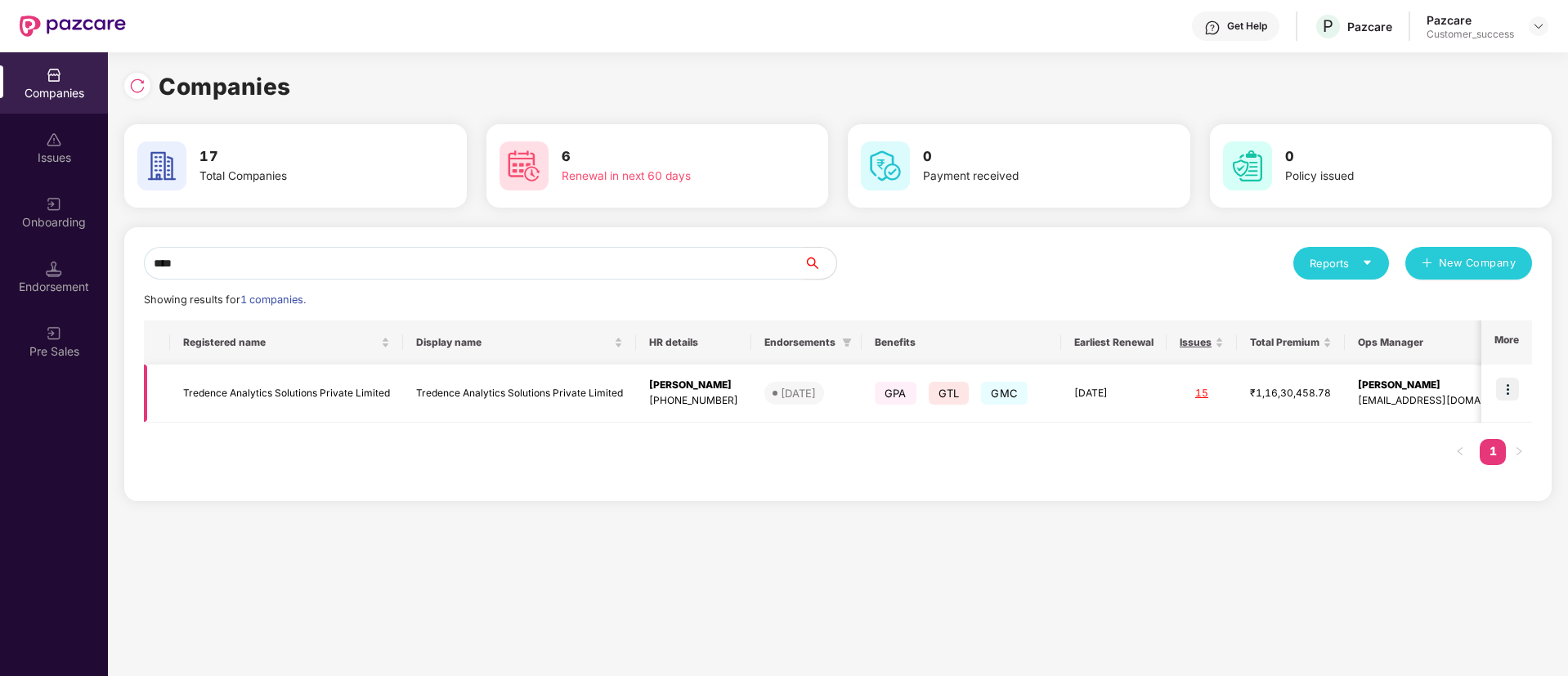
type input "****"
click at [1508, 384] on img at bounding box center [1507, 388] width 22 height 22
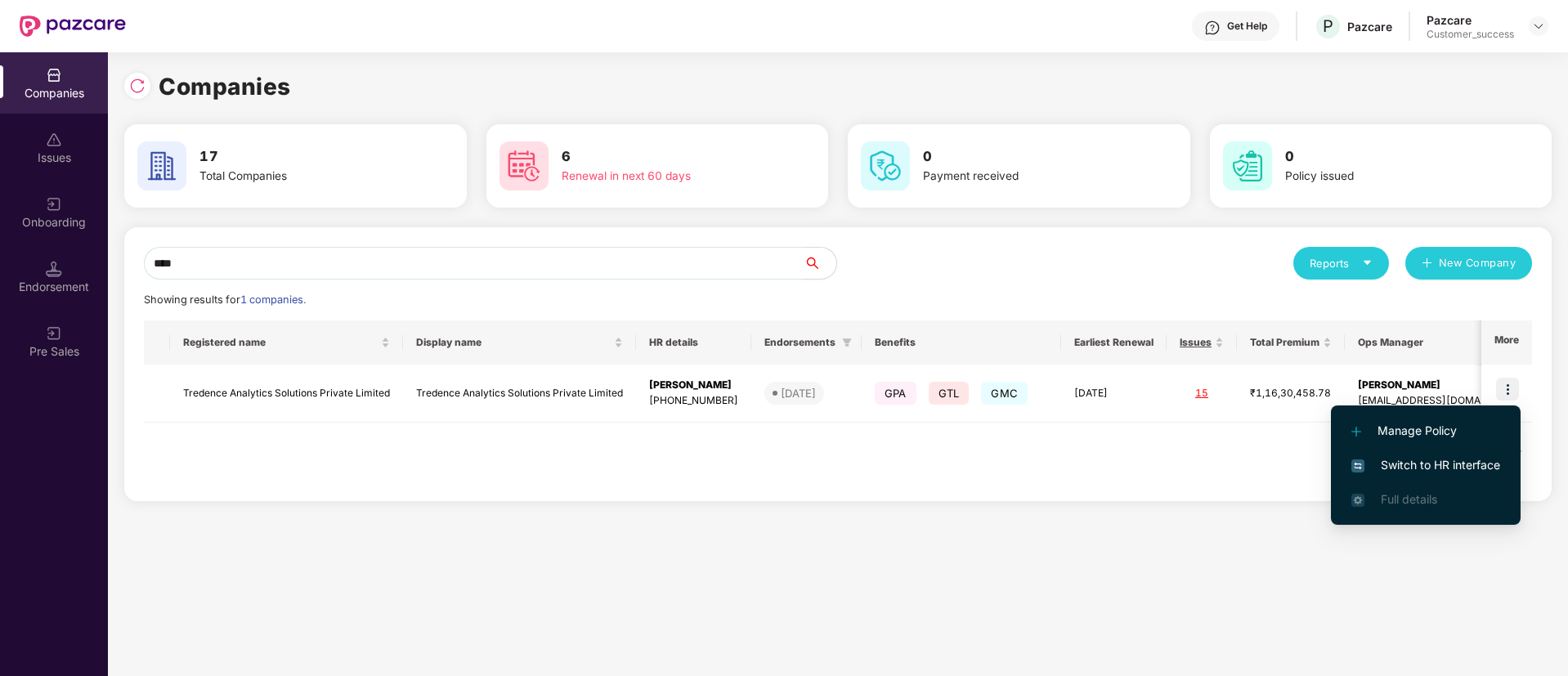
click at [1454, 457] on span "Switch to HR interface" at bounding box center [1426, 465] width 149 height 18
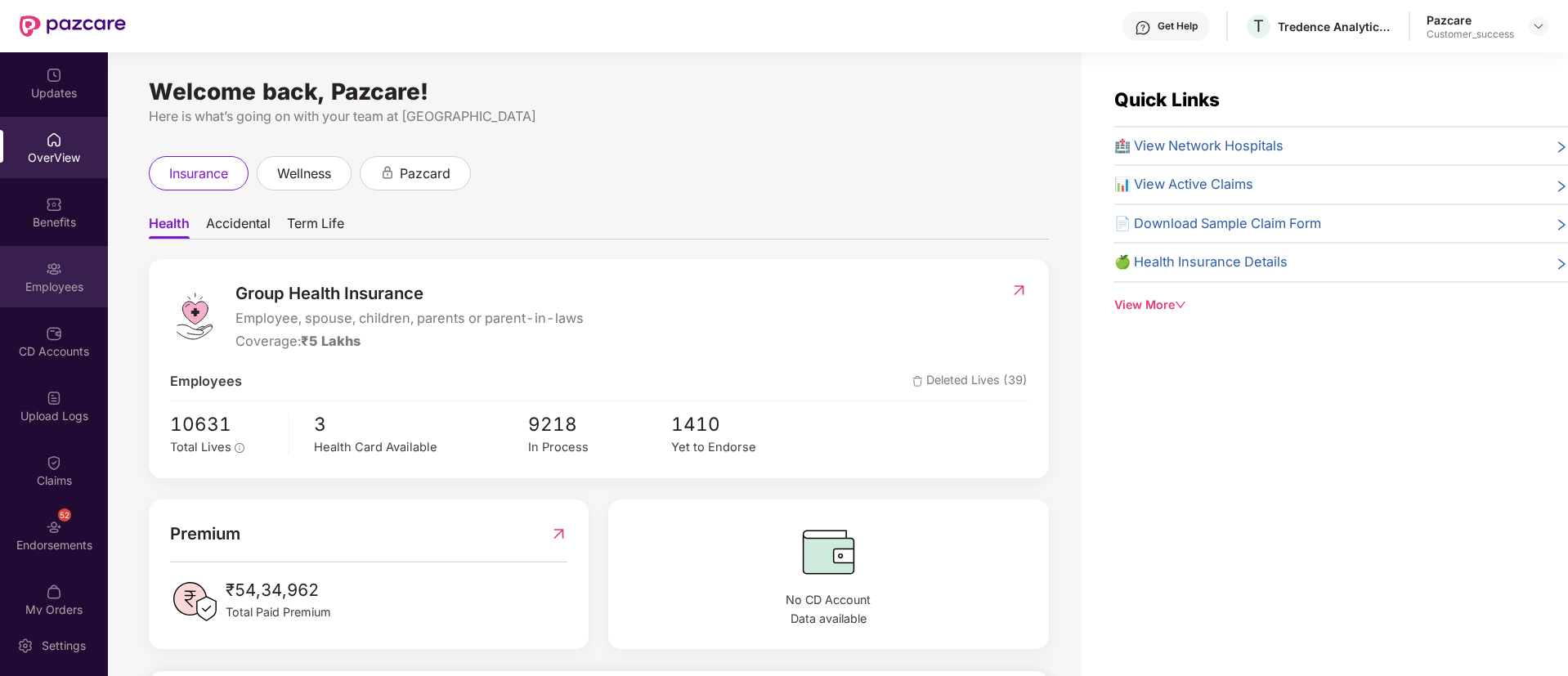
click at [60, 291] on div "Employees" at bounding box center [54, 287] width 108 height 17
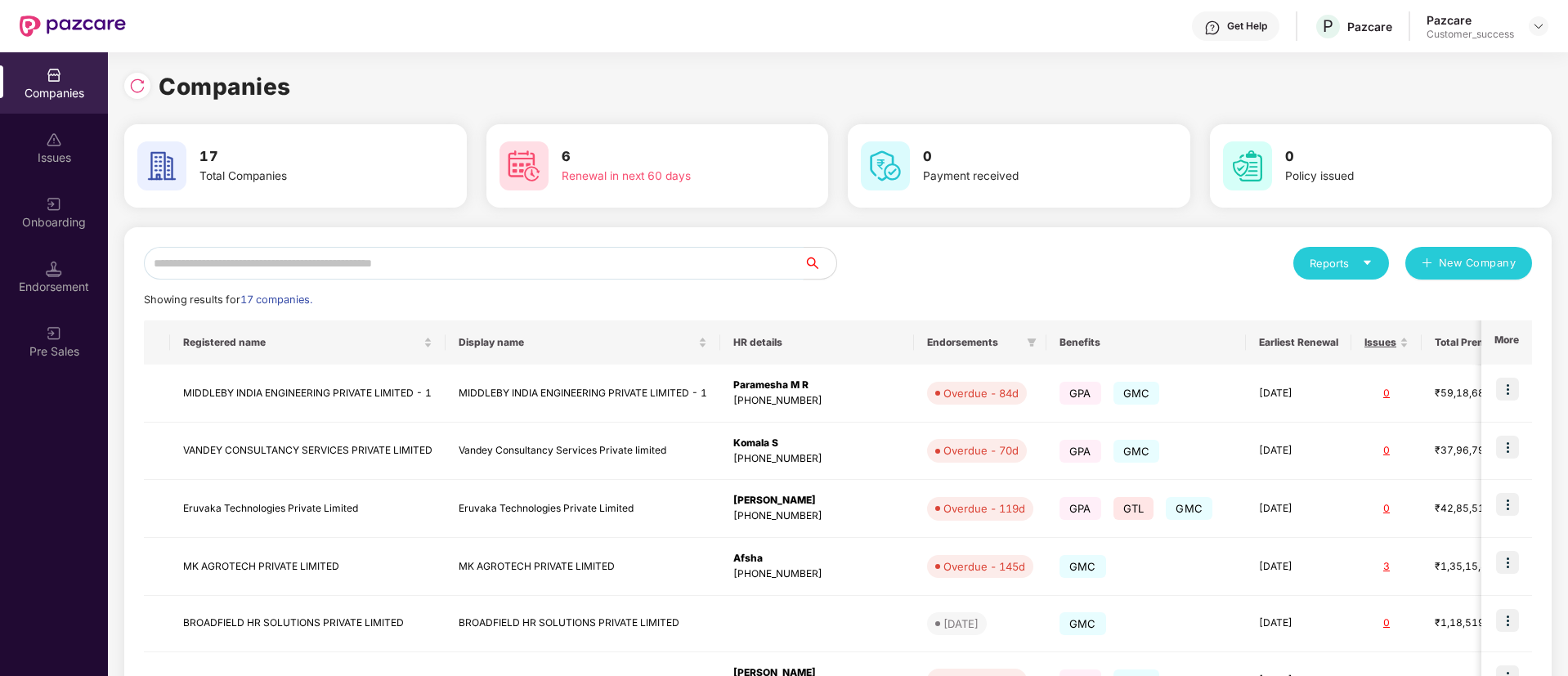
click at [530, 272] on input "text" at bounding box center [474, 263] width 660 height 33
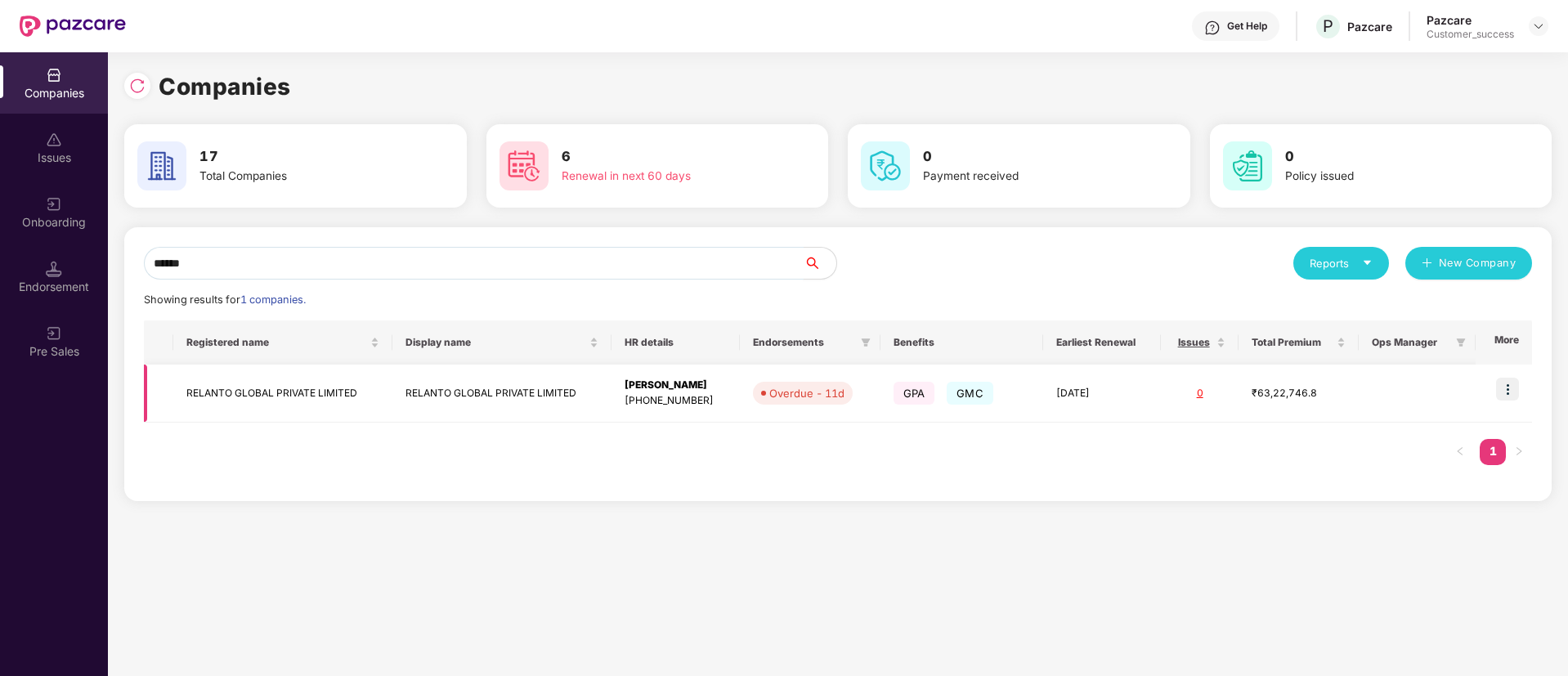
type input "******"
click at [1504, 388] on img at bounding box center [1507, 388] width 22 height 22
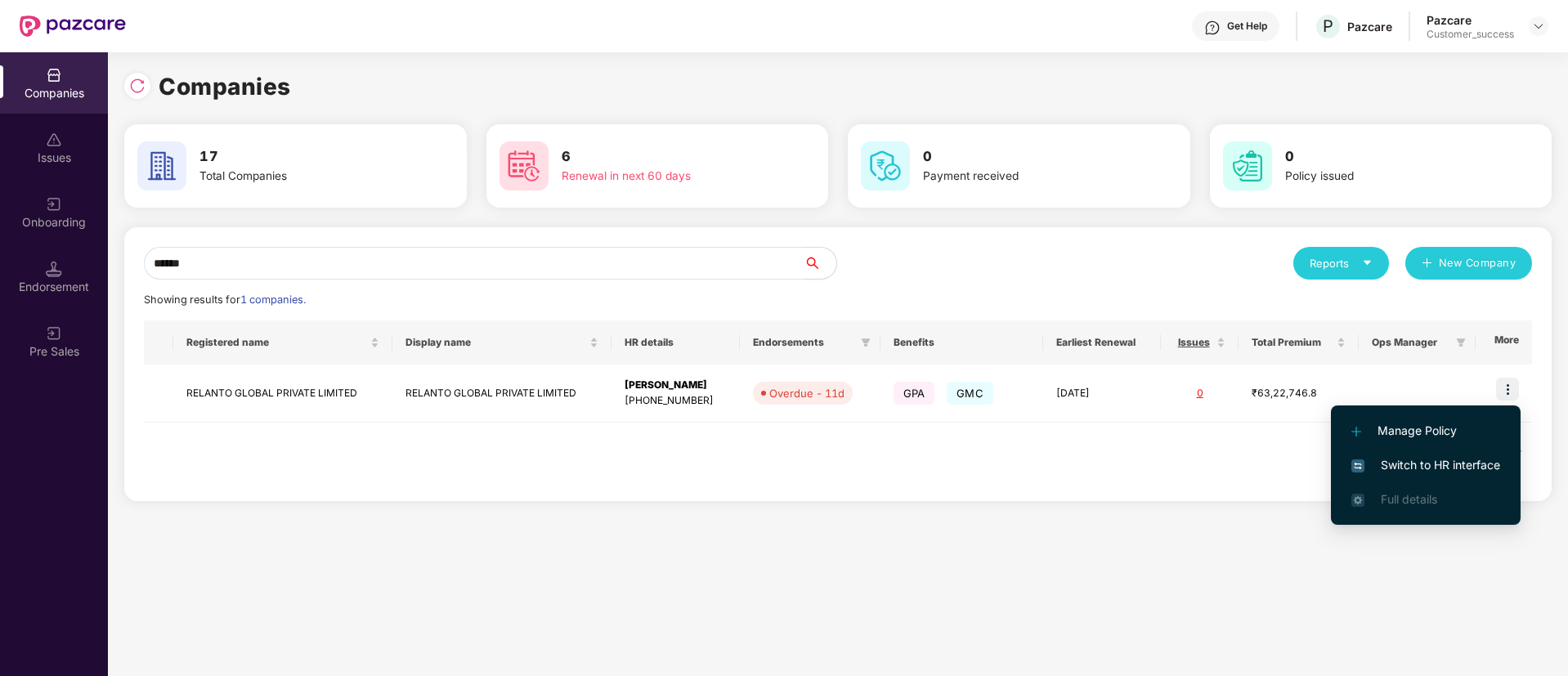
click at [1408, 460] on span "Switch to HR interface" at bounding box center [1426, 465] width 149 height 18
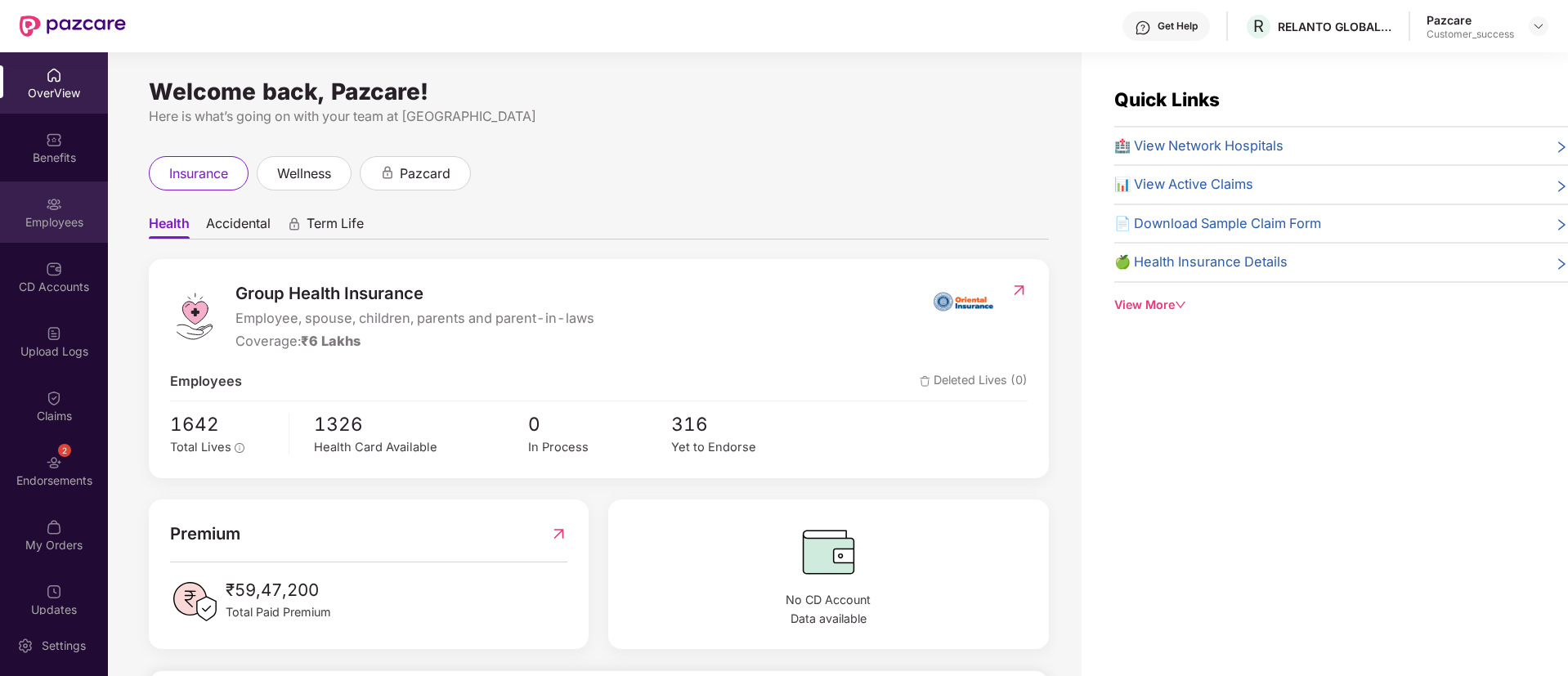
click at [51, 235] on div "Employees" at bounding box center [54, 212] width 108 height 61
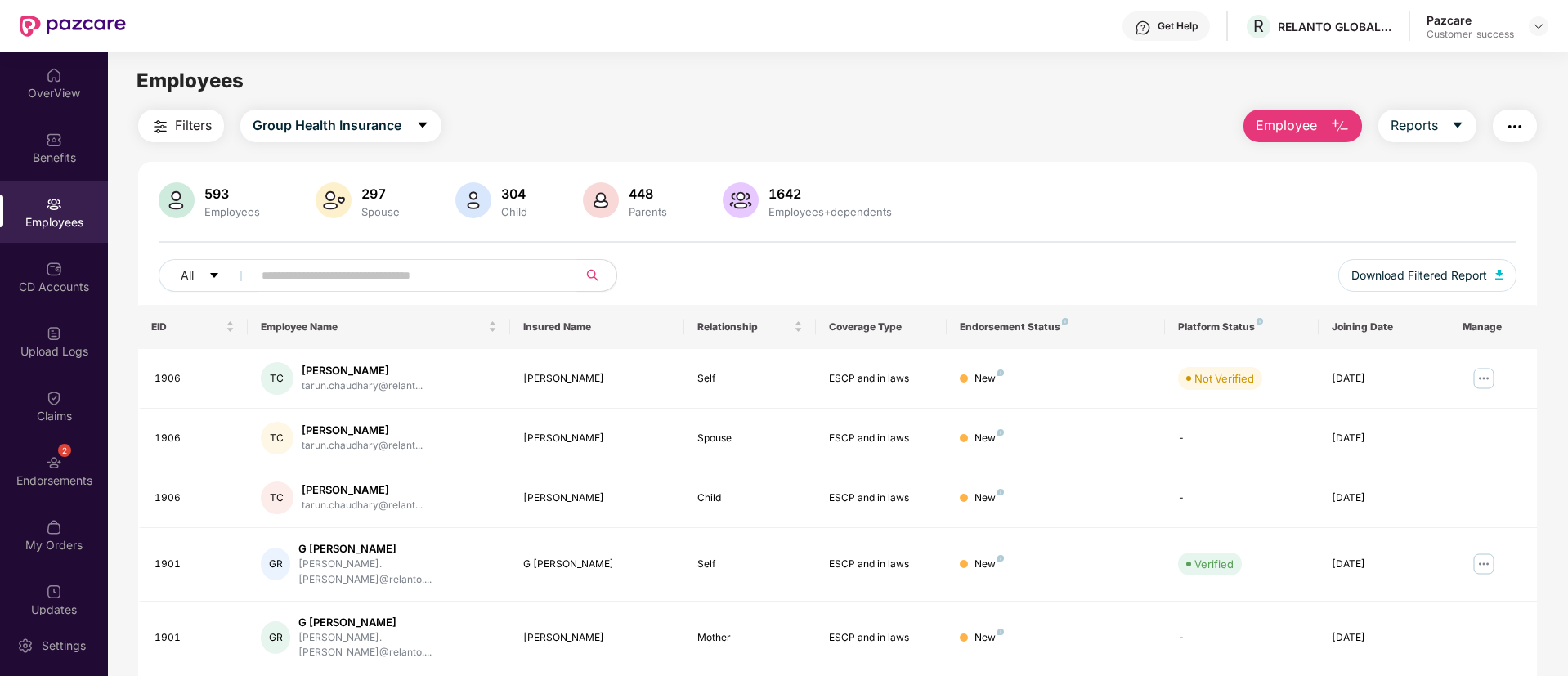
click at [394, 282] on input "text" at bounding box center [408, 275] width 294 height 24
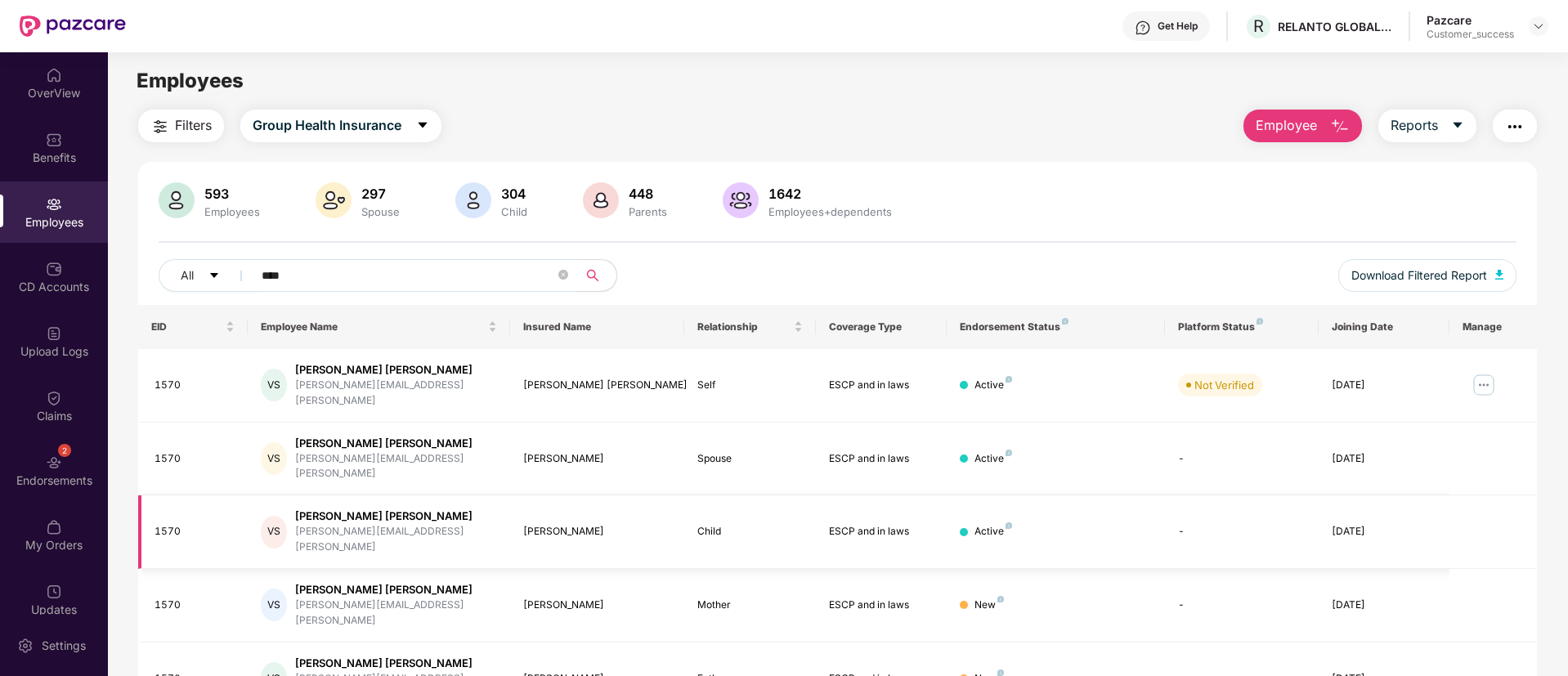
scroll to position [39, 0]
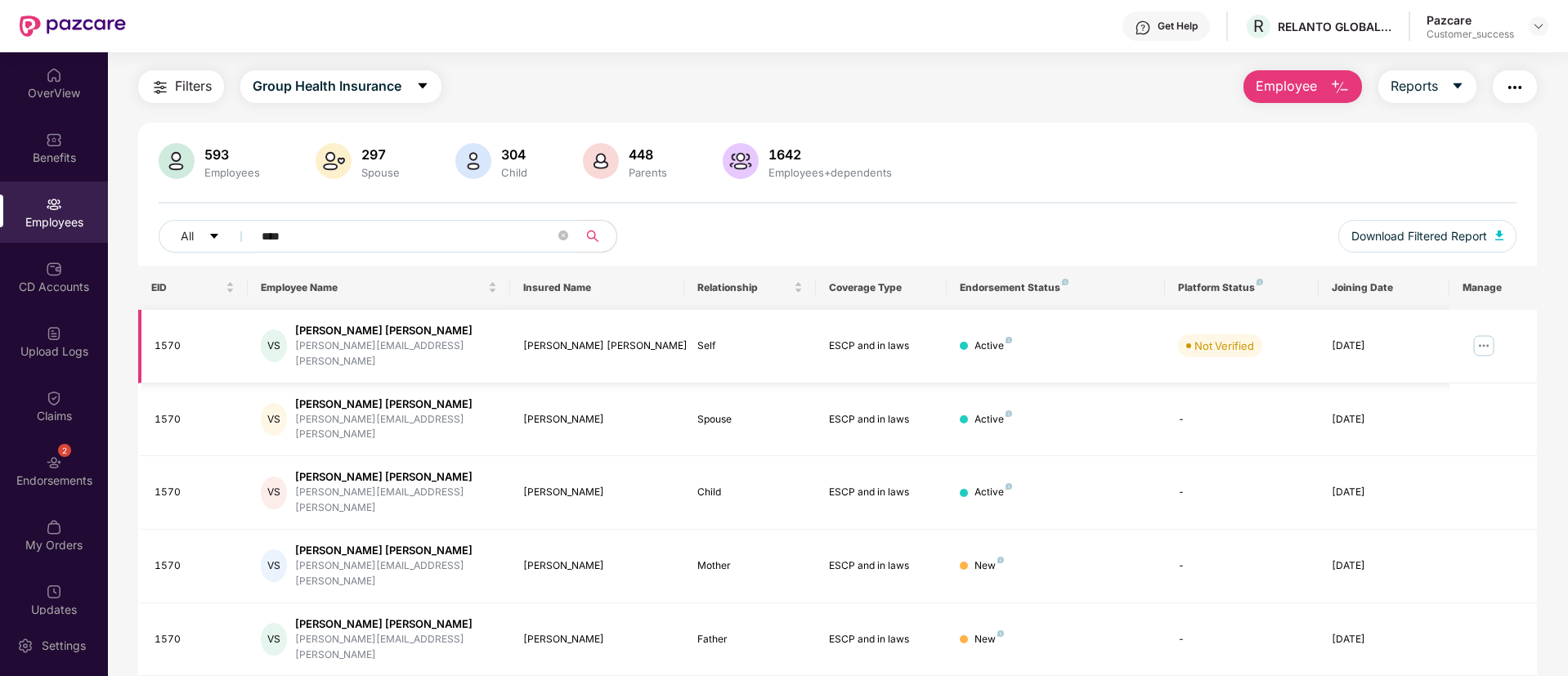
type input "****"
click at [1482, 341] on img at bounding box center [1483, 345] width 26 height 26
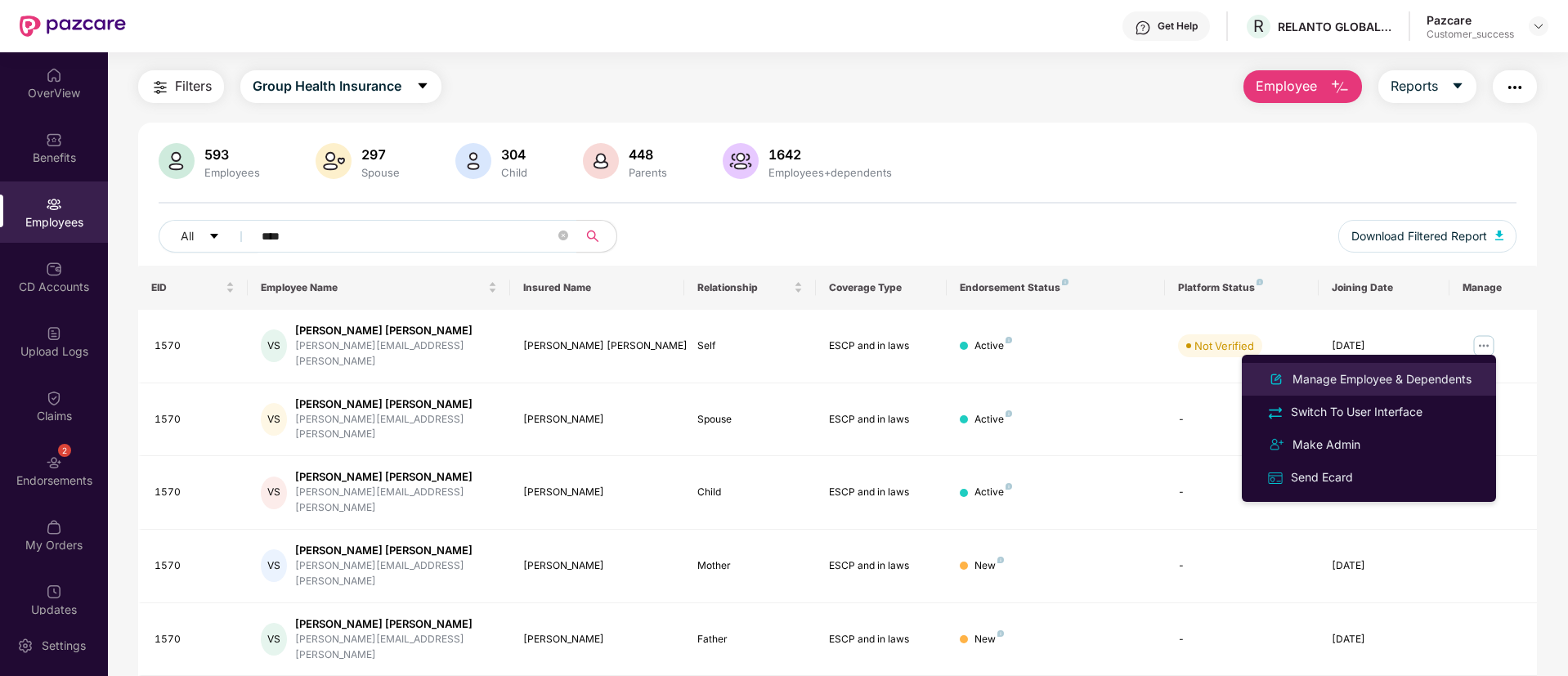
click at [1390, 374] on div "Manage Employee & Dependents" at bounding box center [1382, 379] width 185 height 18
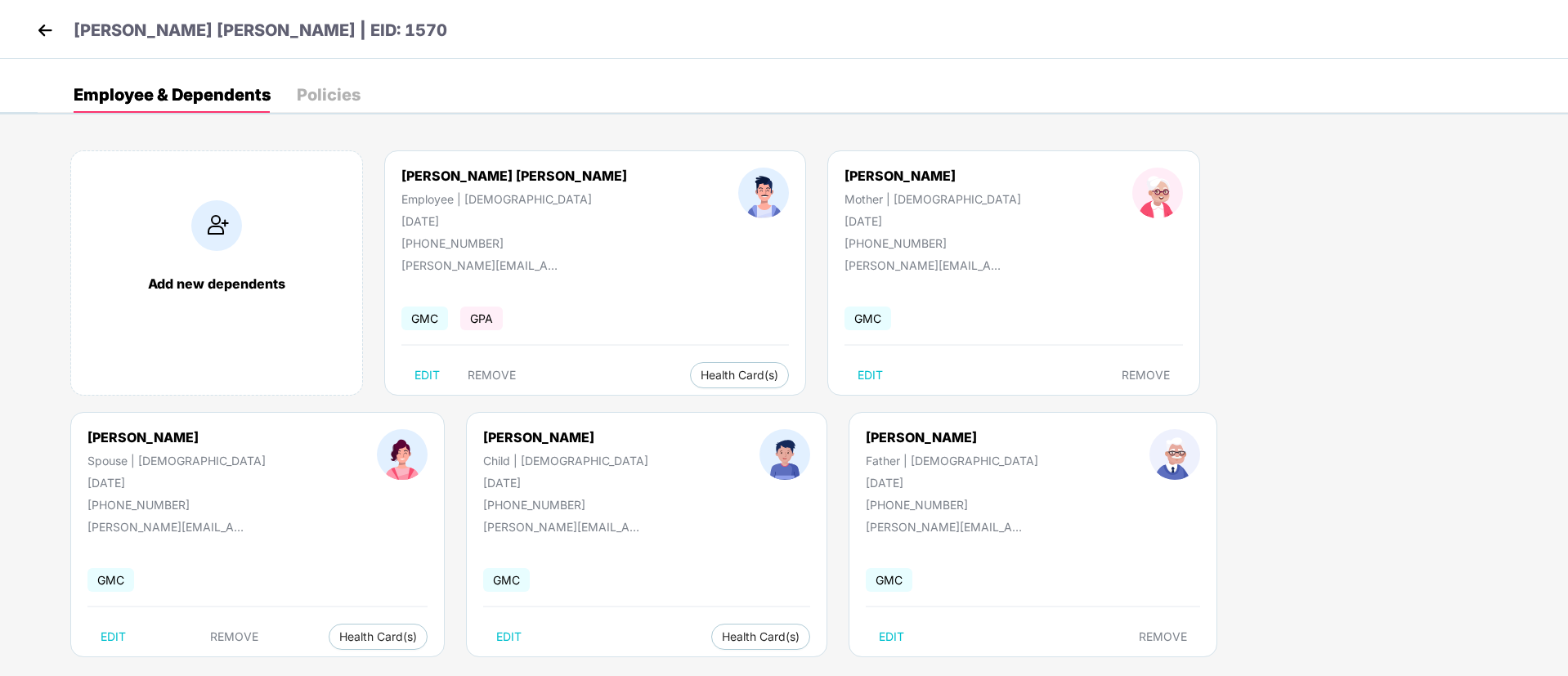
scroll to position [22, 0]
